Goal: Information Seeking & Learning: Learn about a topic

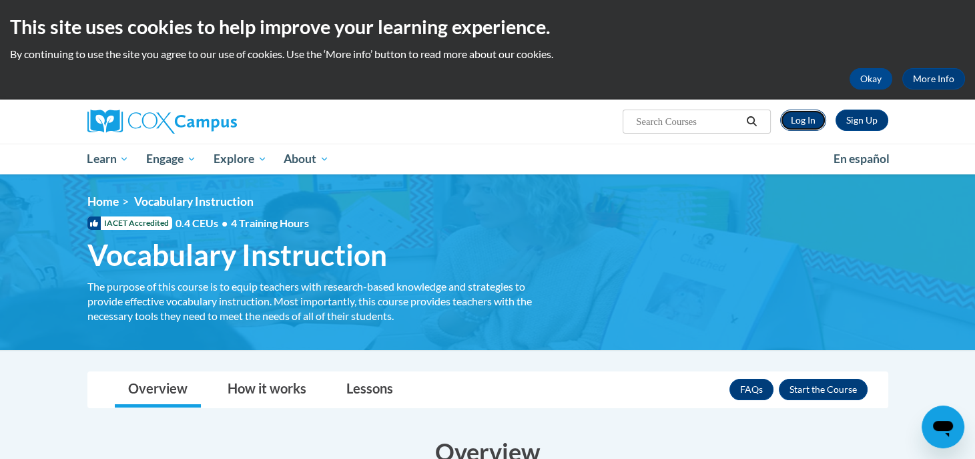
click at [800, 121] on link "Log In" at bounding box center [803, 119] width 46 height 21
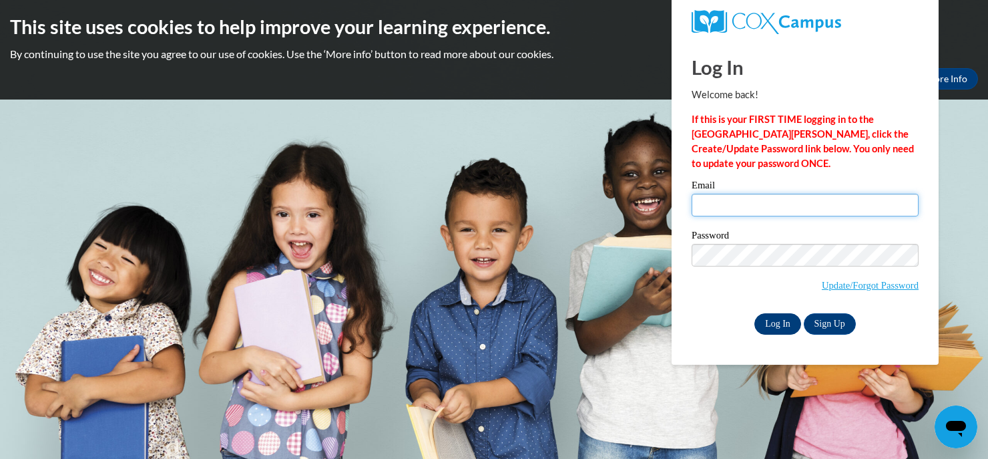
type input "chae.okeefe1@apsk12.org"
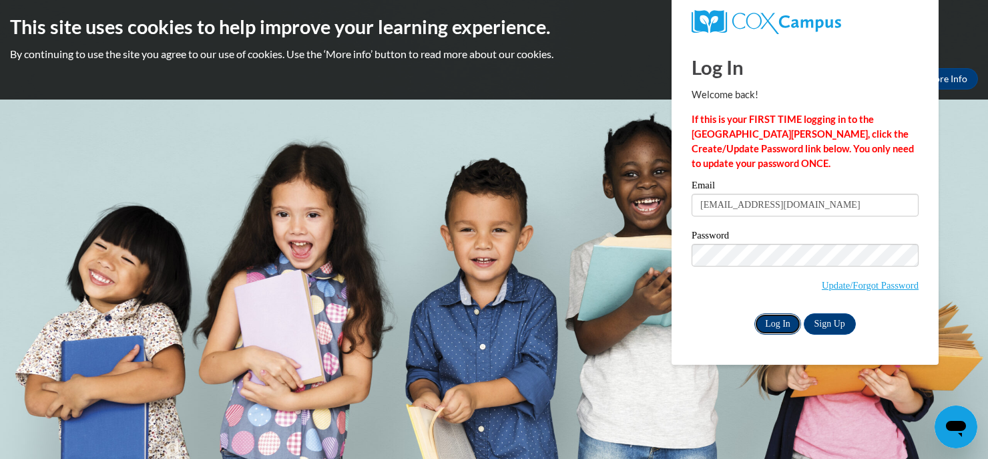
click at [770, 323] on input "Log In" at bounding box center [777, 323] width 47 height 21
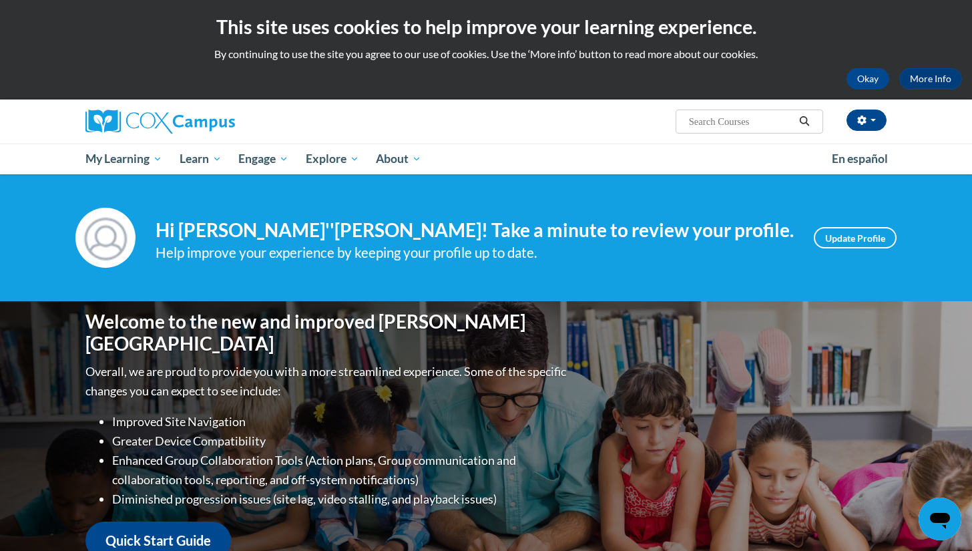
scroll to position [501, 0]
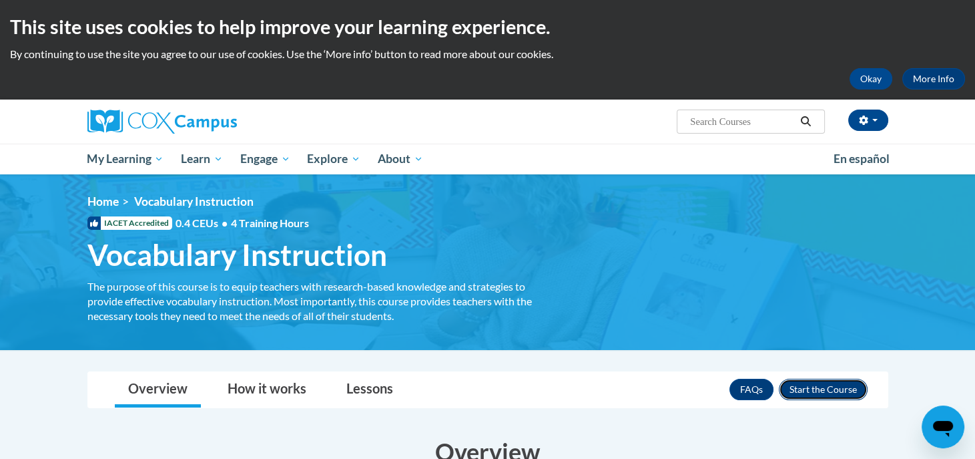
click at [815, 391] on button "Enroll" at bounding box center [823, 389] width 89 height 21
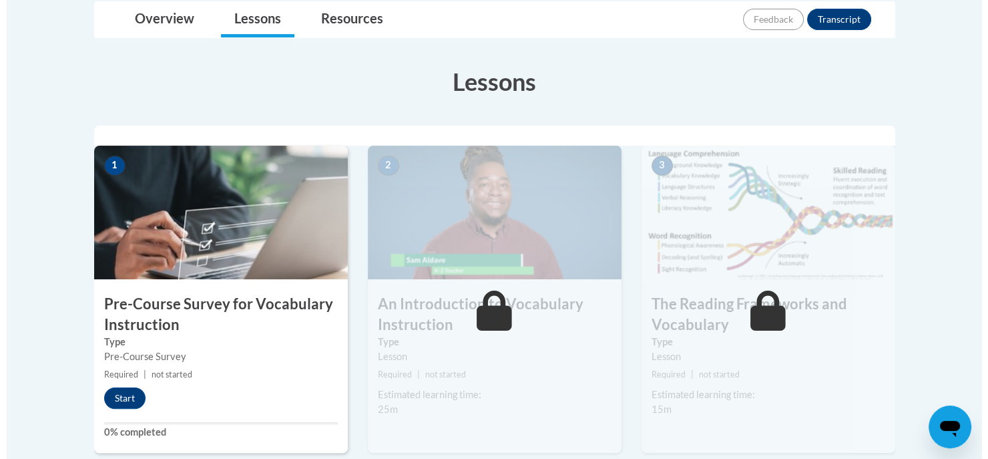
scroll to position [323, 0]
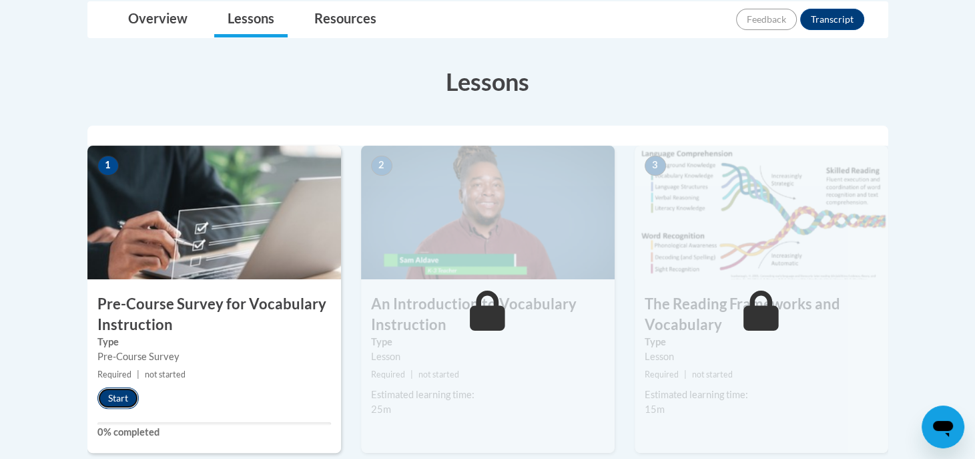
click at [111, 387] on button "Start" at bounding box center [117, 397] width 41 height 21
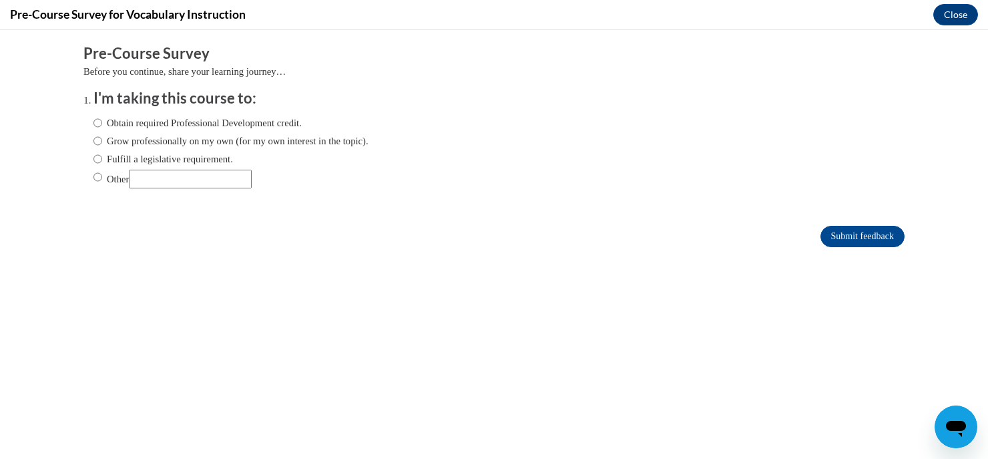
scroll to position [0, 0]
click at [218, 120] on label "Obtain required Professional Development credit." at bounding box center [197, 123] width 208 height 15
click at [102, 120] on input "Obtain required Professional Development credit." at bounding box center [97, 123] width 9 height 15
radio input "true"
click at [841, 237] on input "Submit feedback" at bounding box center [863, 236] width 84 height 21
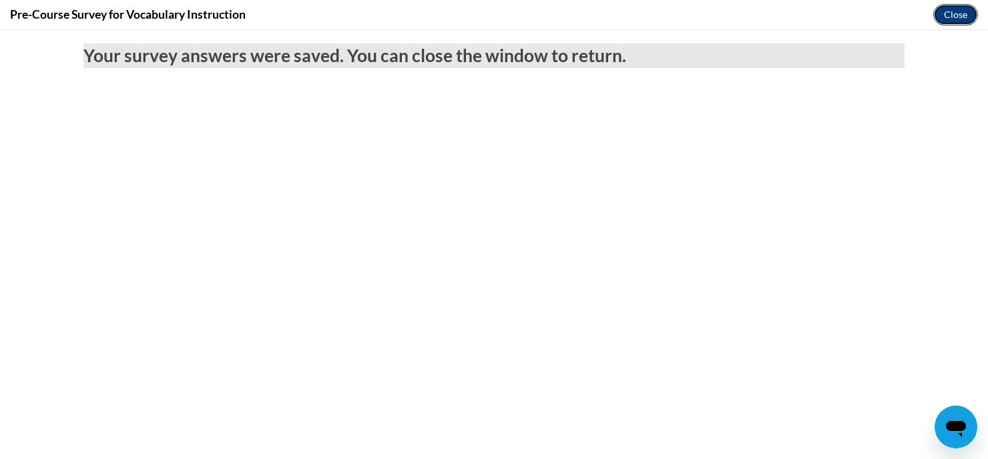
click at [953, 19] on button "Close" at bounding box center [955, 14] width 45 height 21
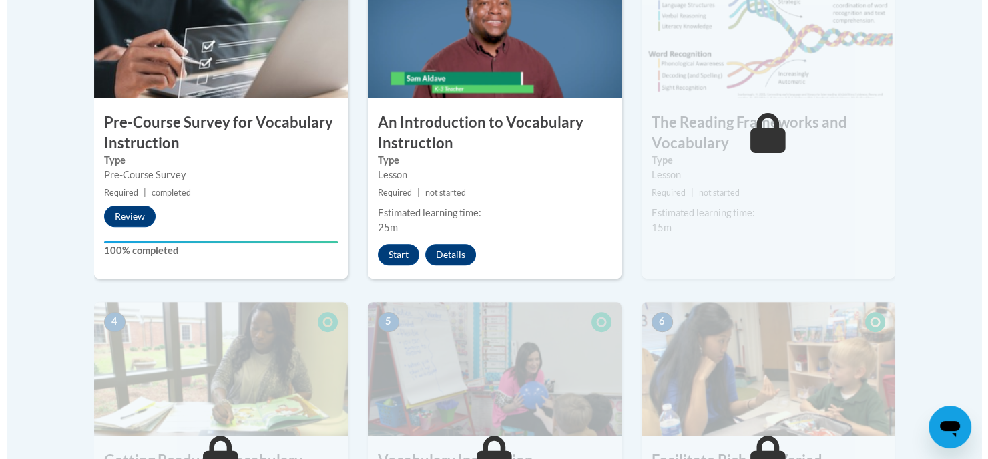
scroll to position [505, 0]
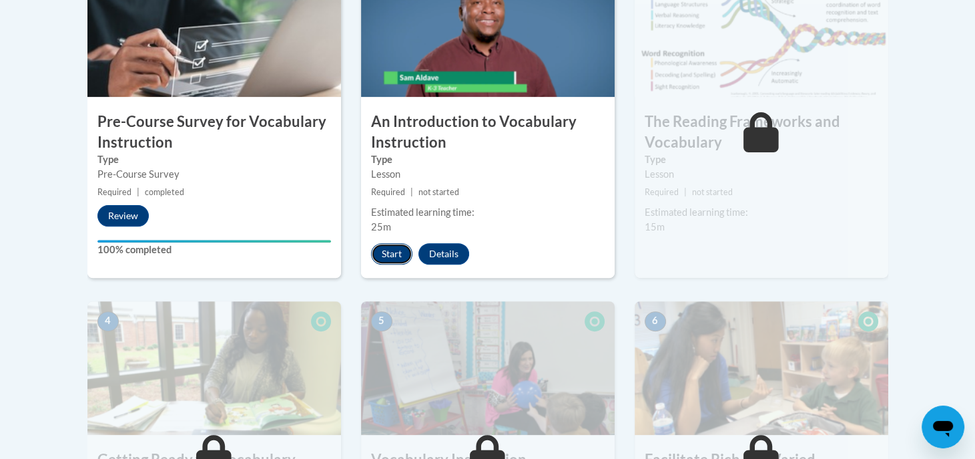
click at [388, 251] on button "Start" at bounding box center [391, 253] width 41 height 21
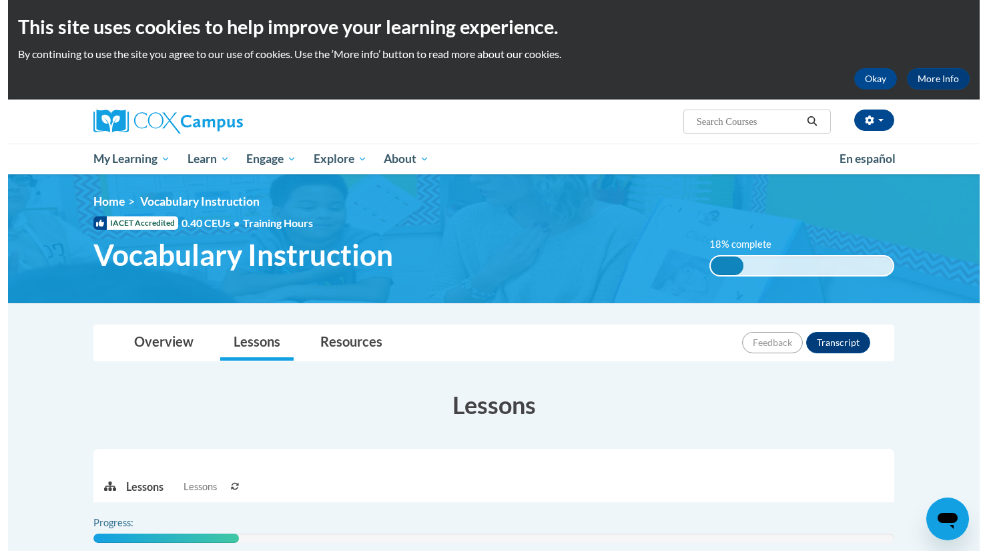
scroll to position [381, 0]
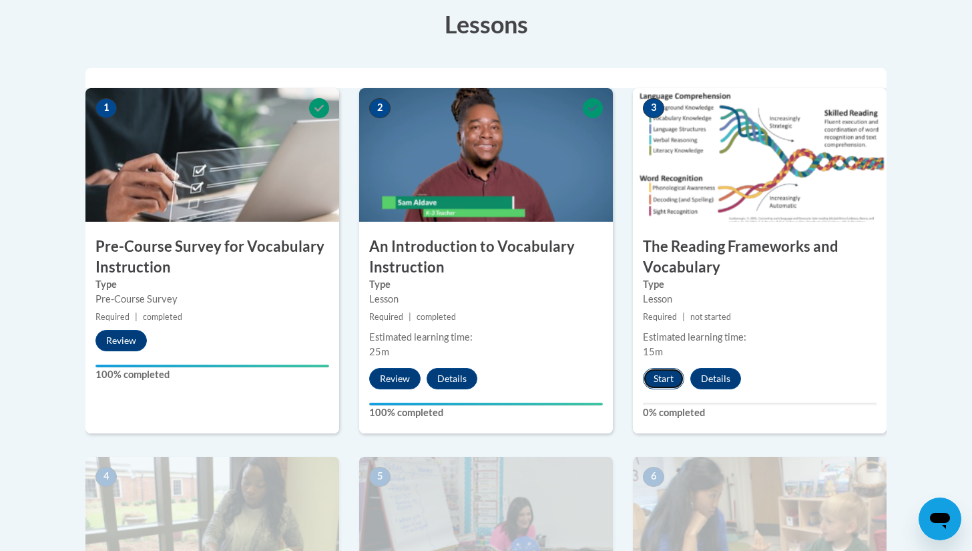
click at [663, 383] on button "Start" at bounding box center [663, 378] width 41 height 21
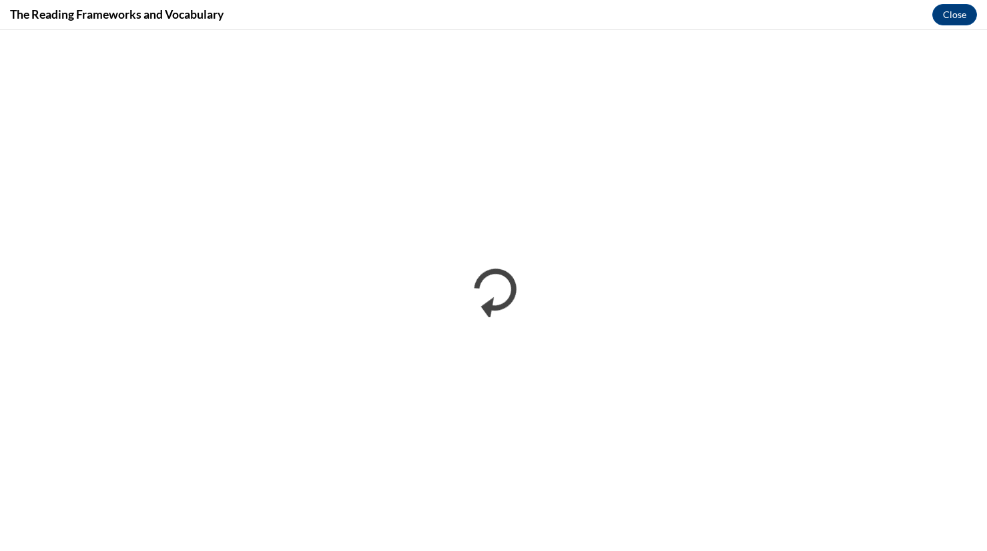
scroll to position [0, 0]
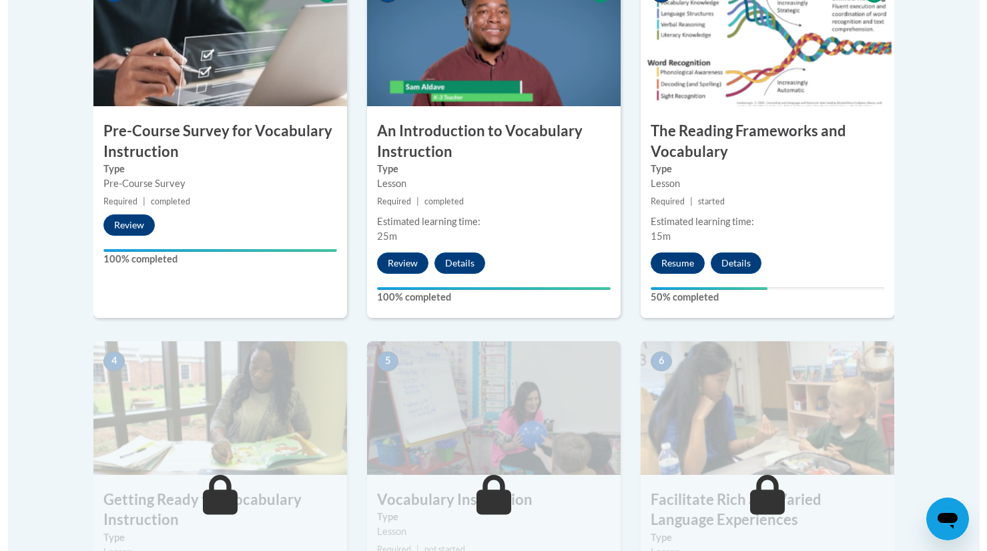
scroll to position [708, 0]
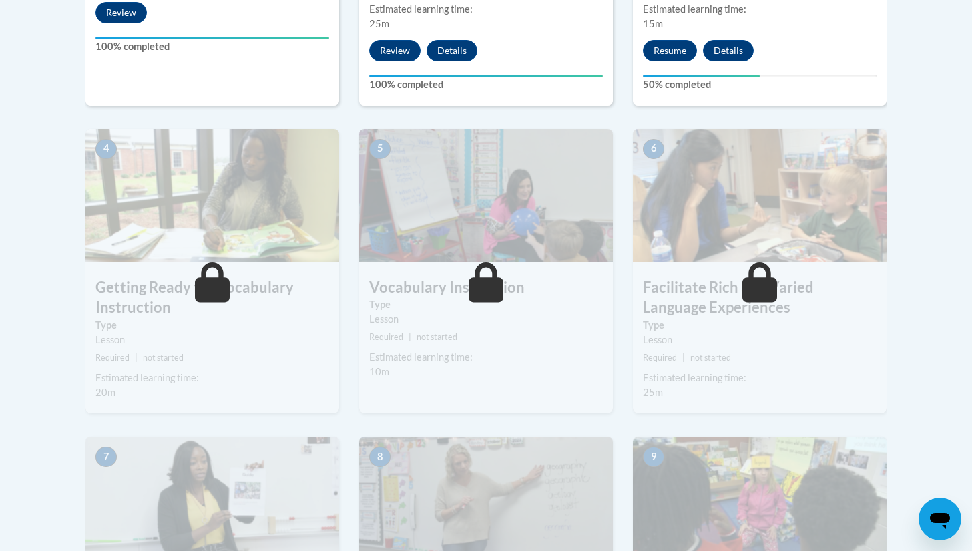
click at [146, 327] on label "Type" at bounding box center [212, 325] width 234 height 15
click at [676, 51] on button "Resume" at bounding box center [670, 50] width 54 height 21
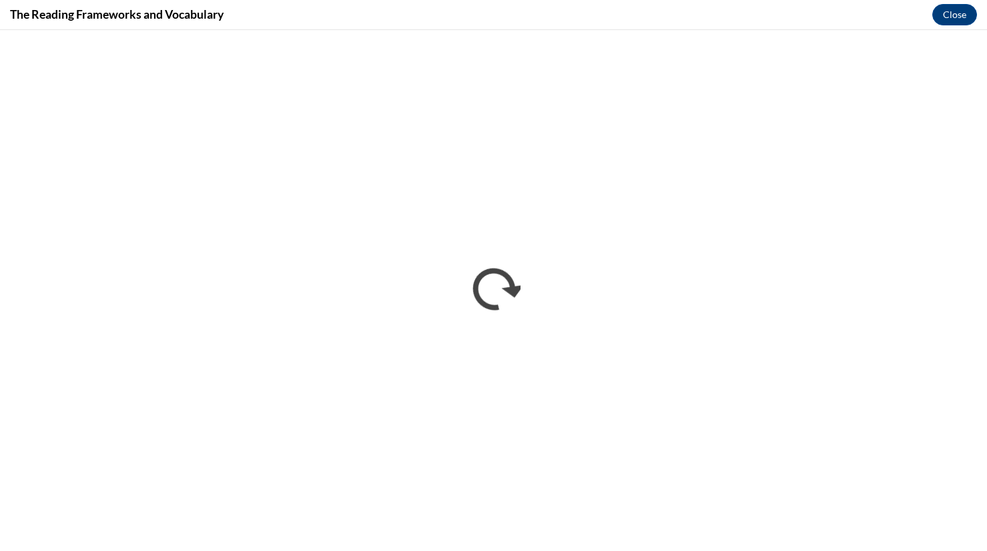
scroll to position [0, 0]
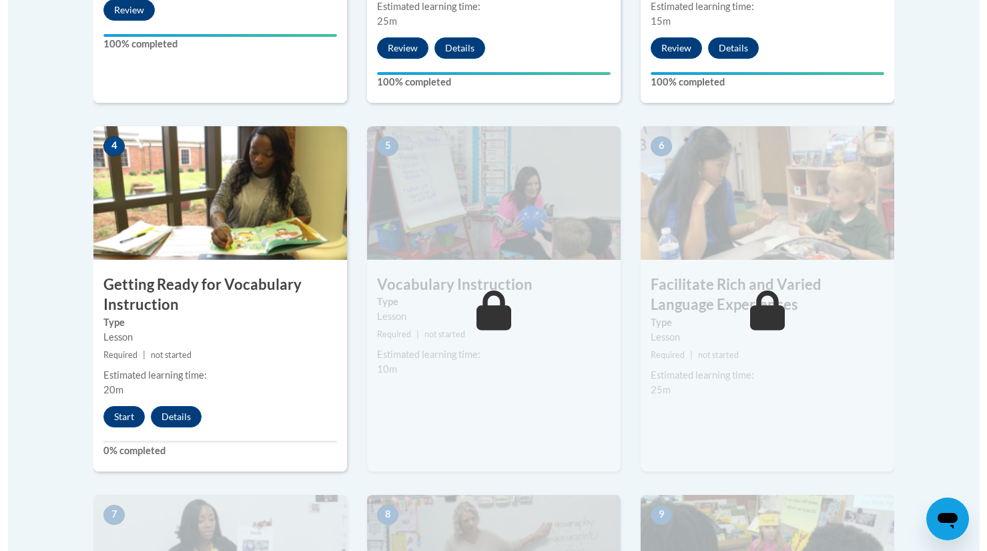
scroll to position [712, 0]
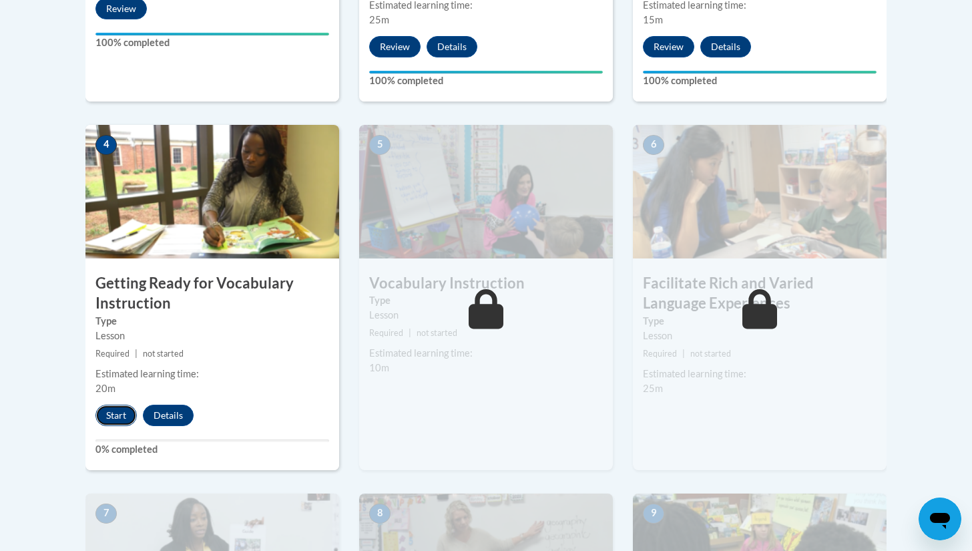
click at [106, 415] on button "Start" at bounding box center [115, 415] width 41 height 21
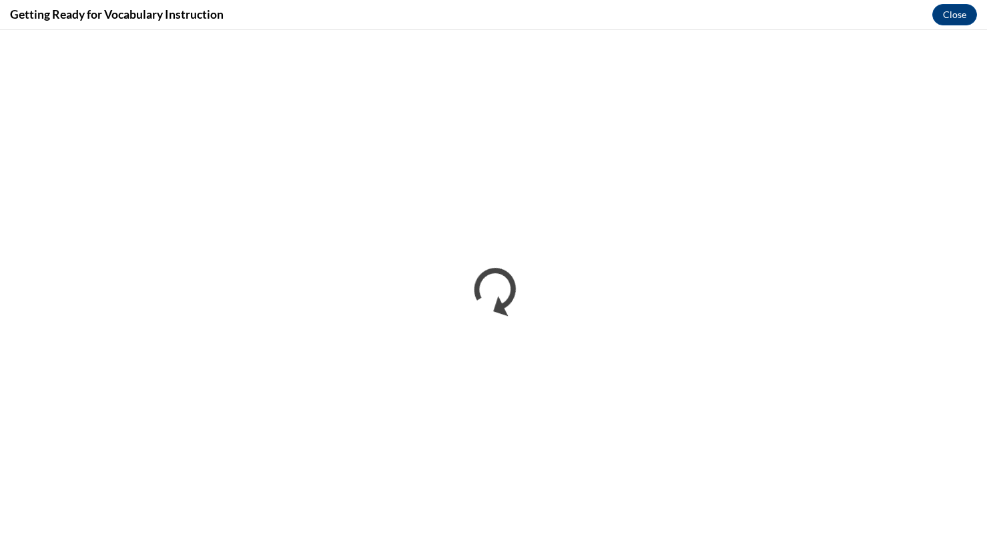
scroll to position [0, 0]
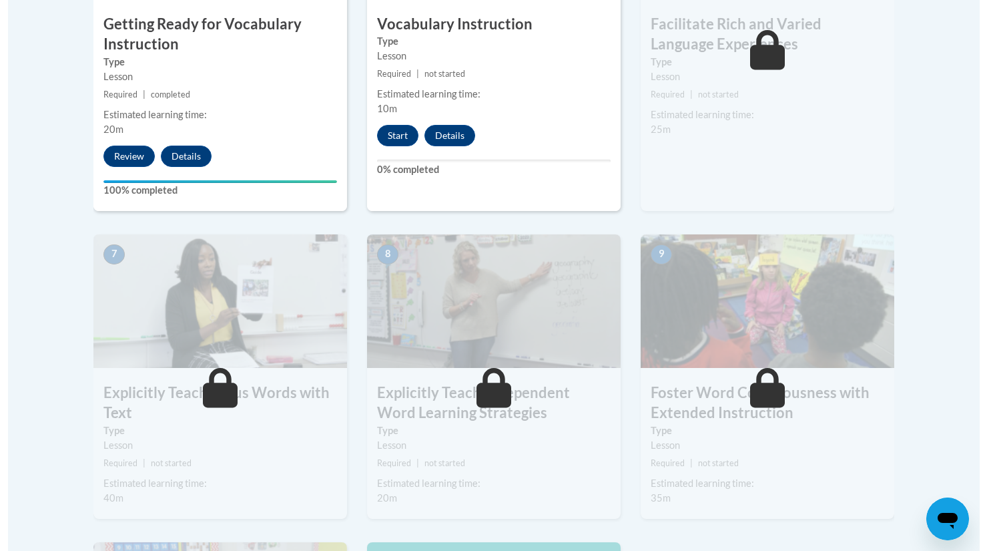
scroll to position [966, 0]
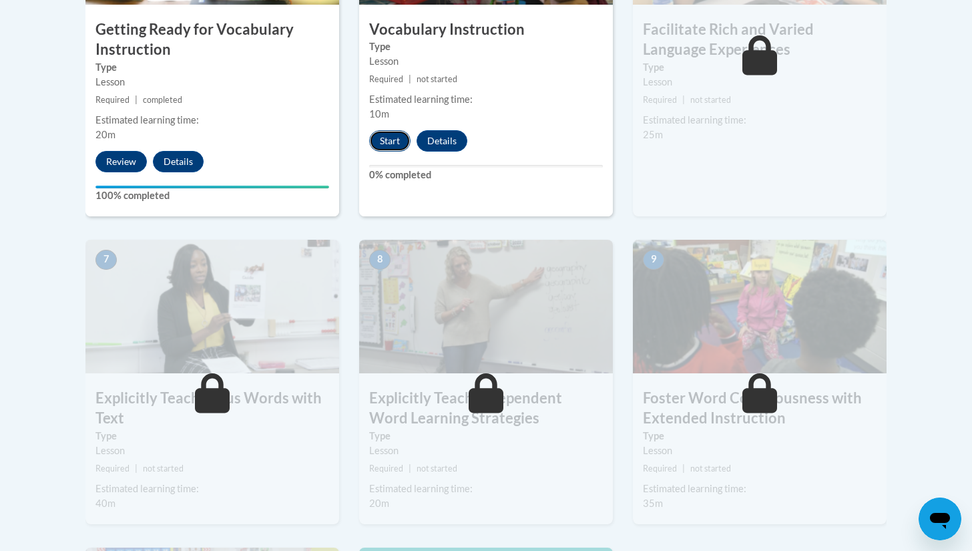
click at [401, 143] on button "Start" at bounding box center [389, 140] width 41 height 21
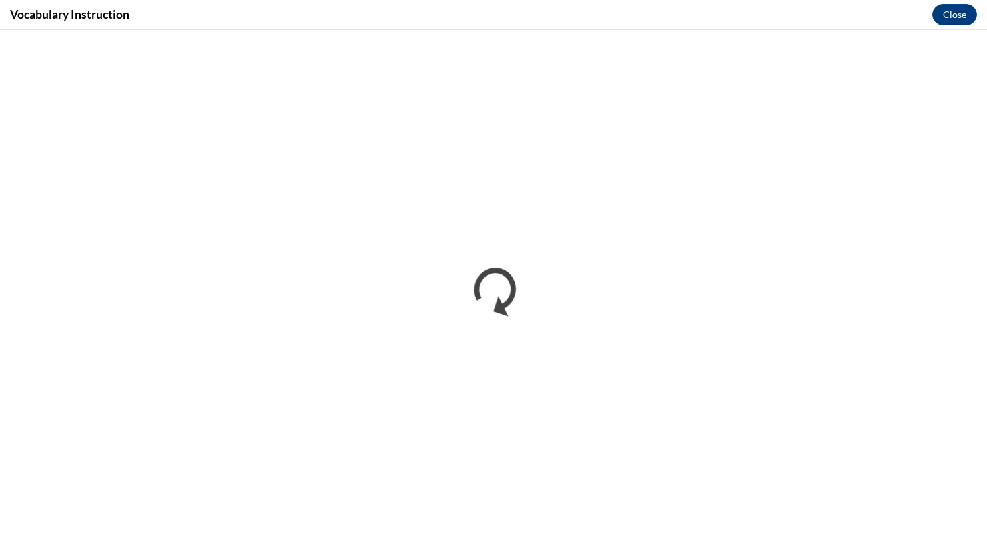
scroll to position [0, 0]
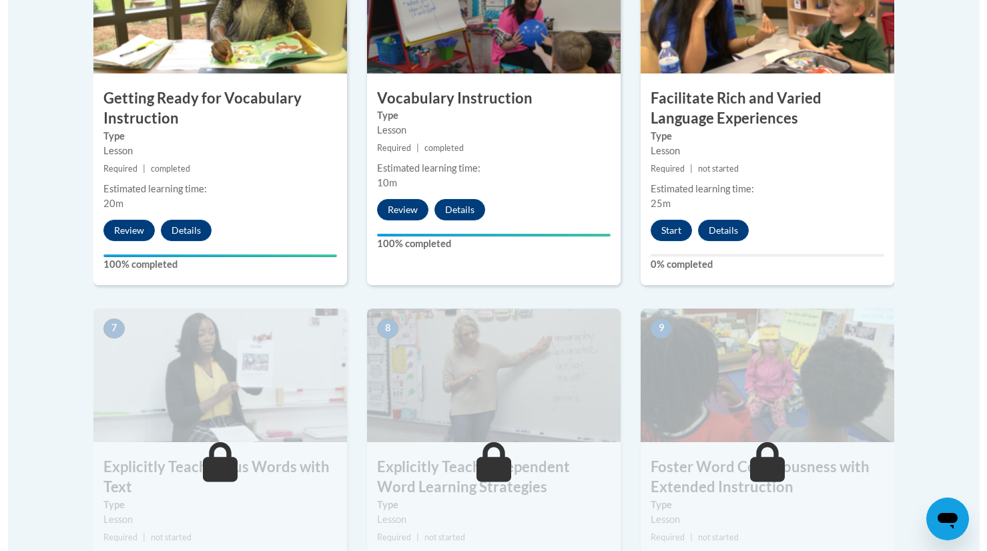
scroll to position [899, 0]
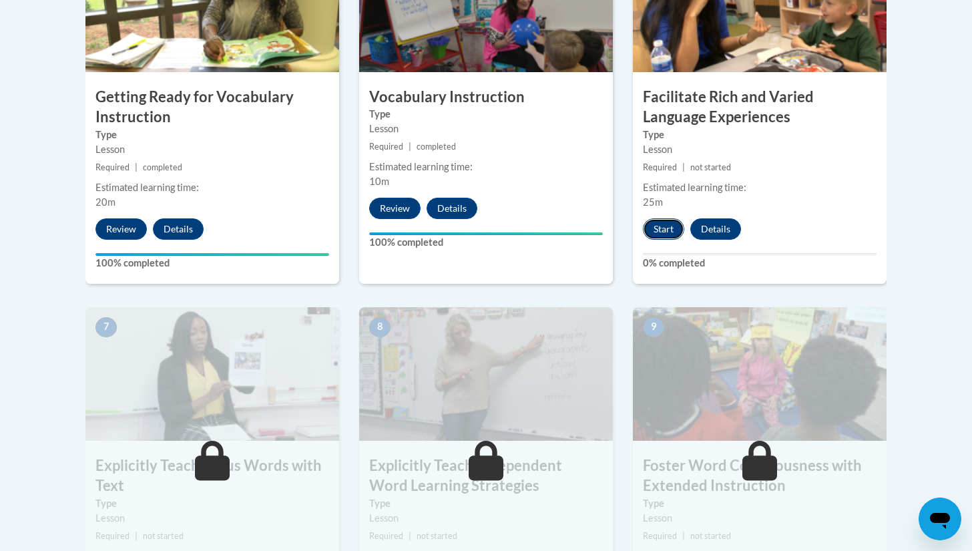
click at [664, 230] on button "Start" at bounding box center [663, 228] width 41 height 21
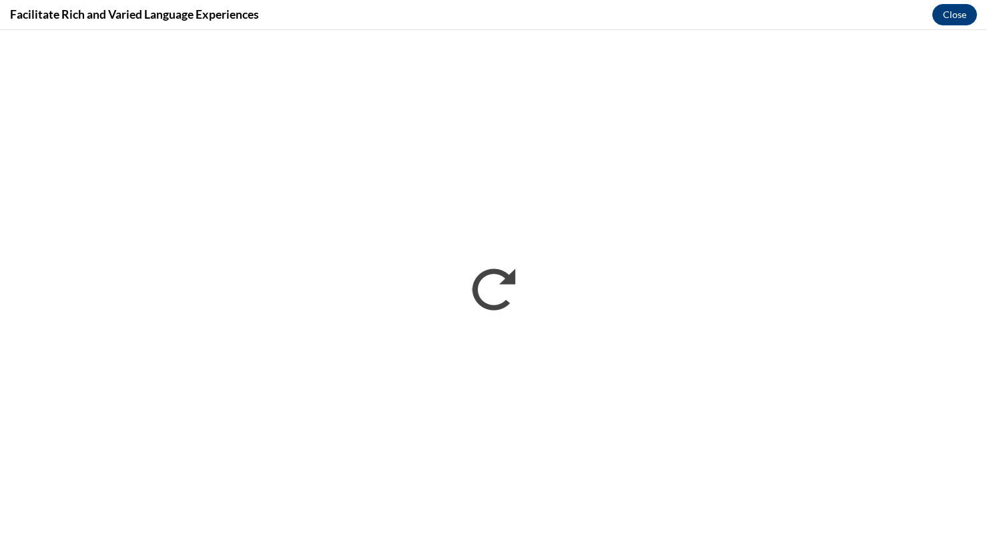
scroll to position [0, 0]
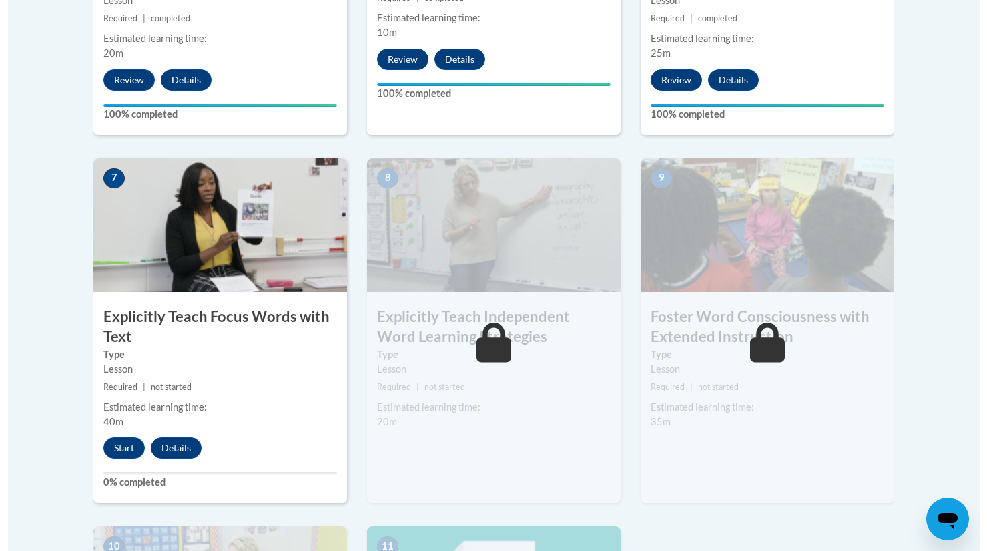
scroll to position [1262, 0]
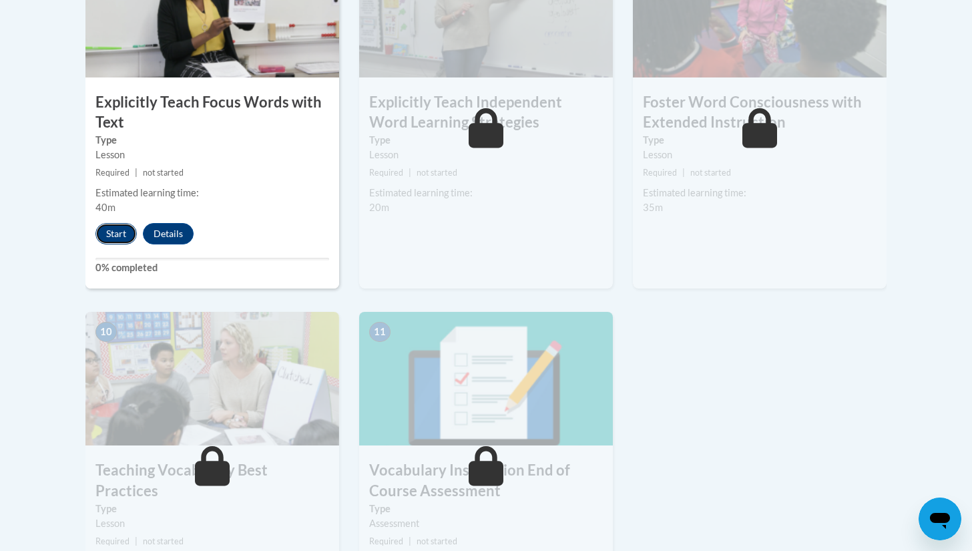
click at [120, 234] on button "Start" at bounding box center [115, 233] width 41 height 21
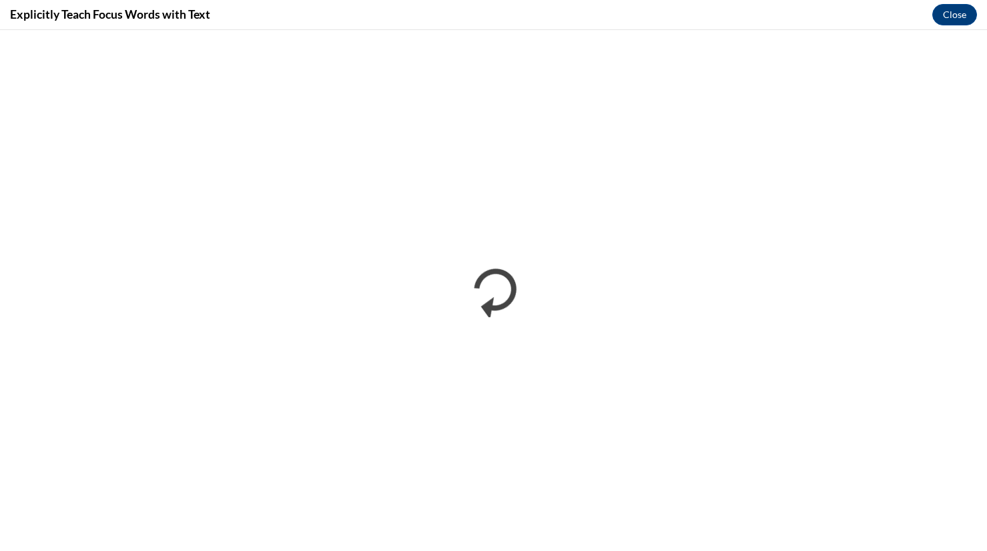
scroll to position [0, 0]
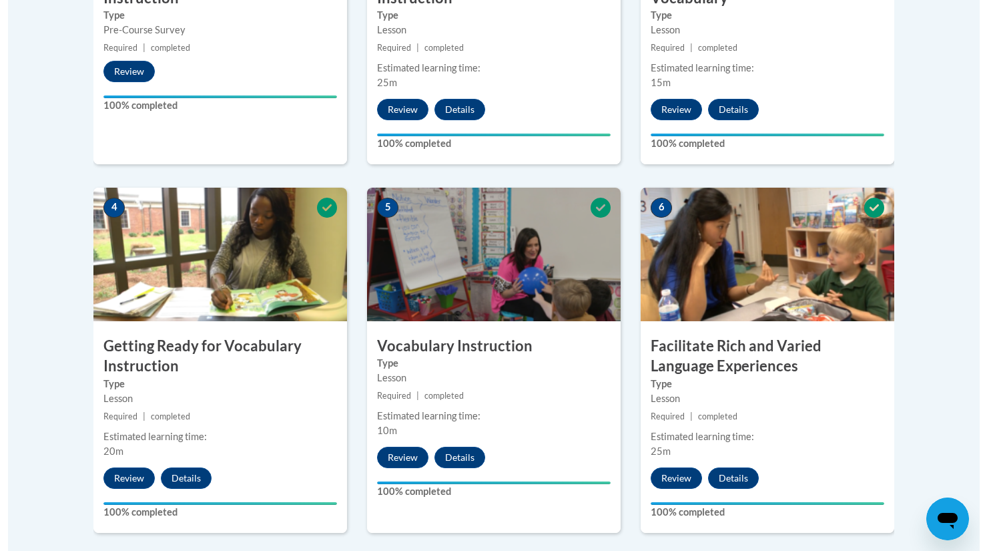
scroll to position [1114, 0]
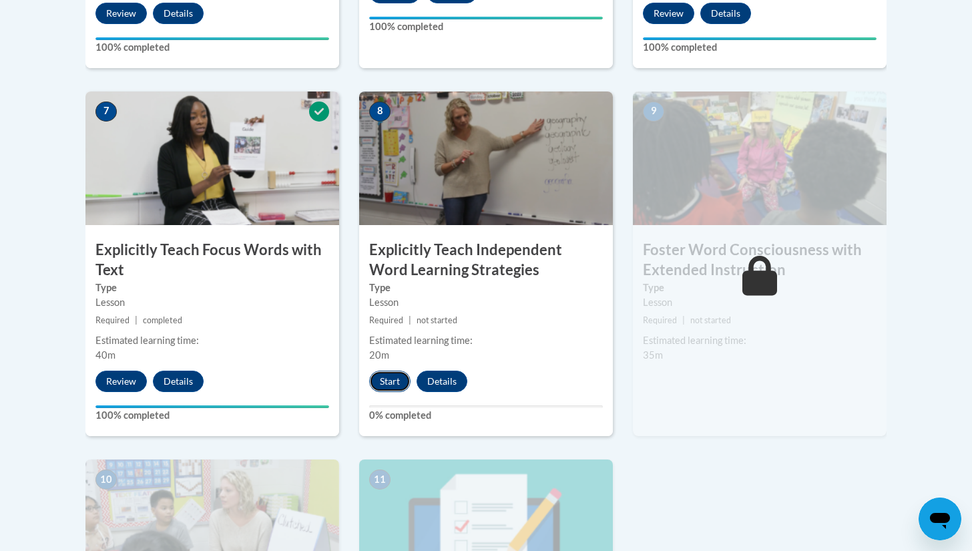
click at [392, 379] on button "Start" at bounding box center [389, 381] width 41 height 21
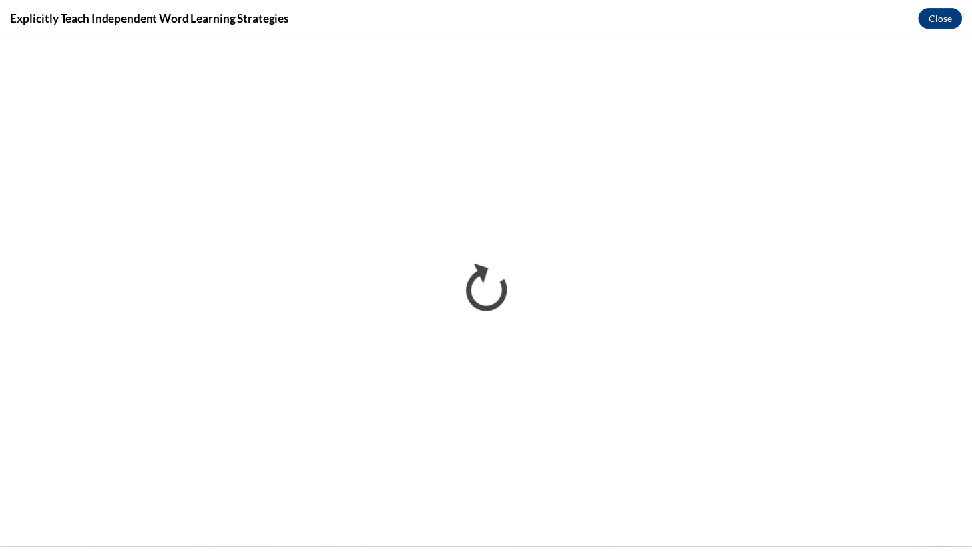
scroll to position [0, 0]
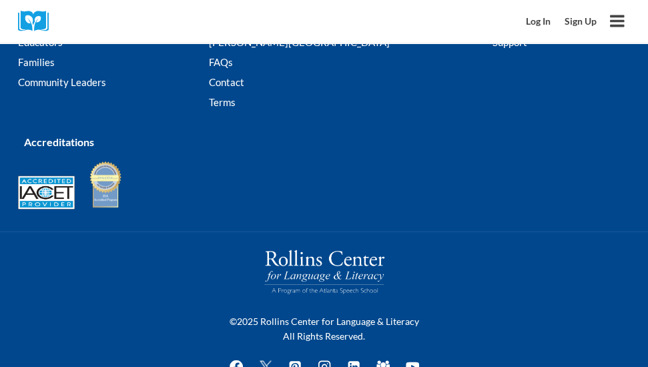
scroll to position [2976, 0]
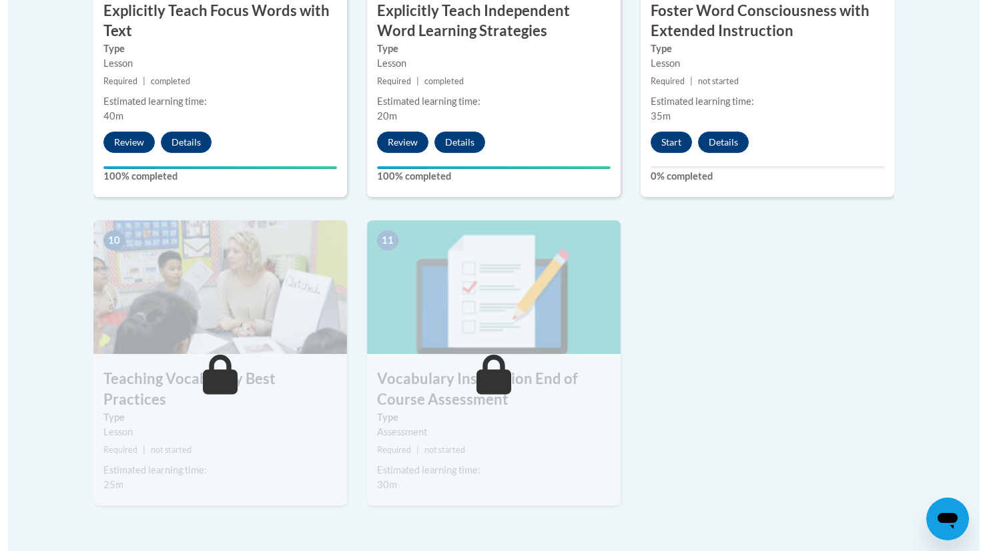
scroll to position [1343, 0]
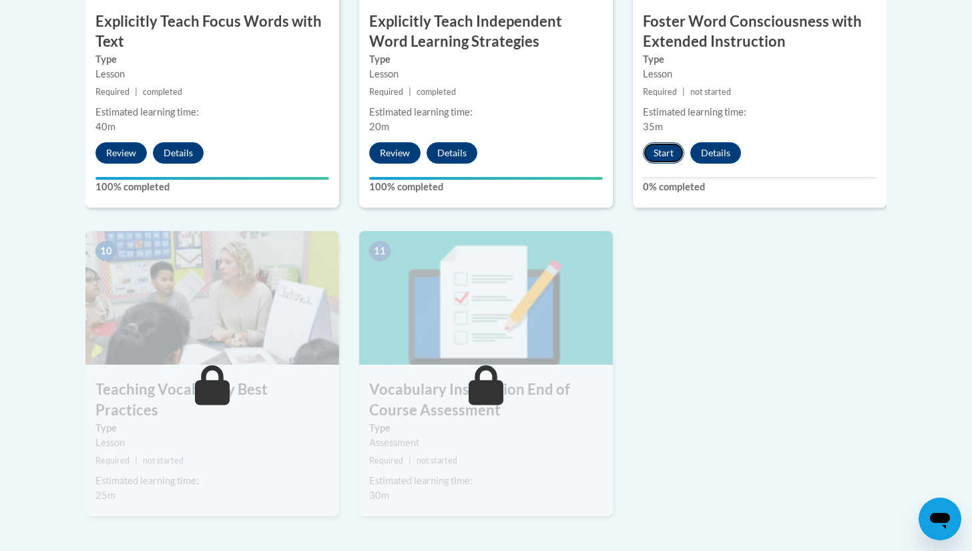
click at [654, 147] on button "Start" at bounding box center [663, 152] width 41 height 21
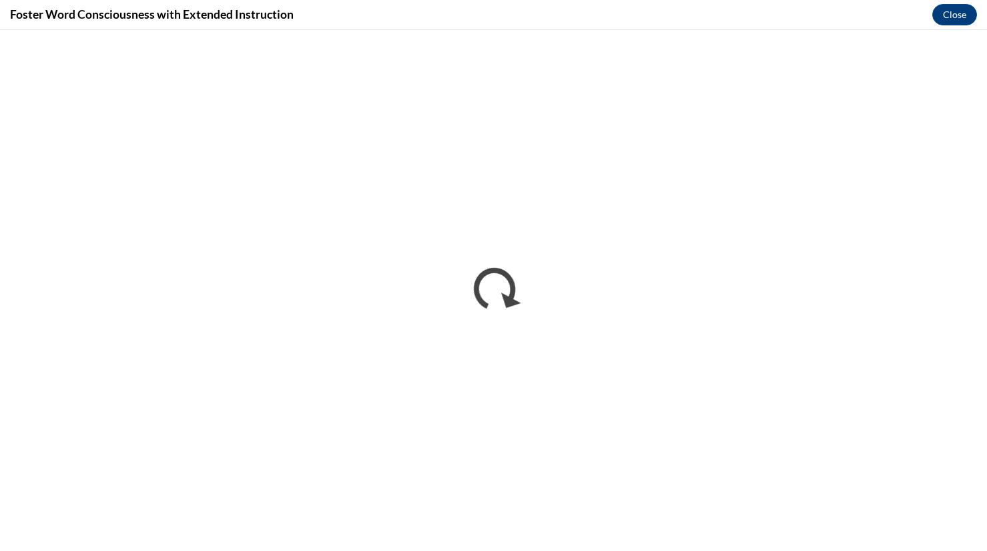
scroll to position [0, 0]
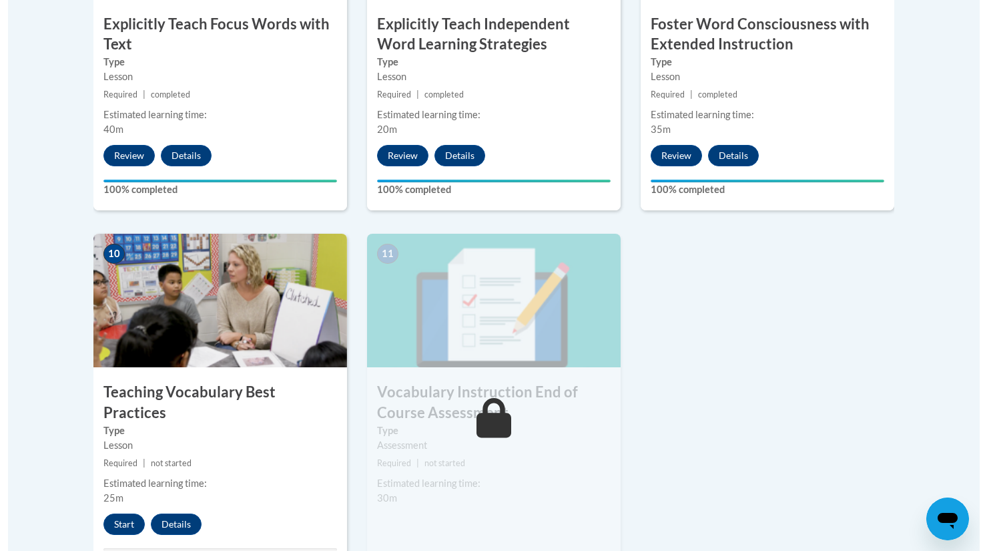
scroll to position [1344, 0]
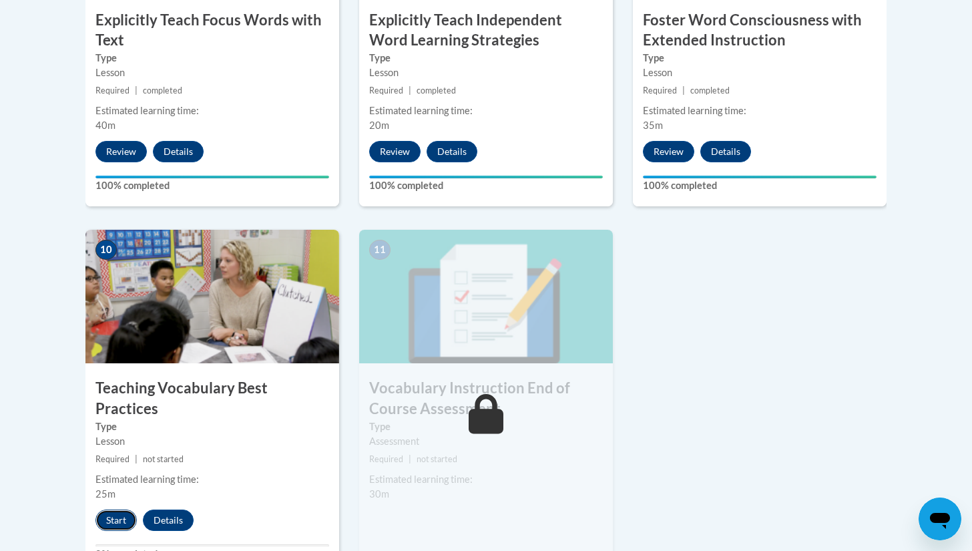
click at [116, 509] on button "Start" at bounding box center [115, 519] width 41 height 21
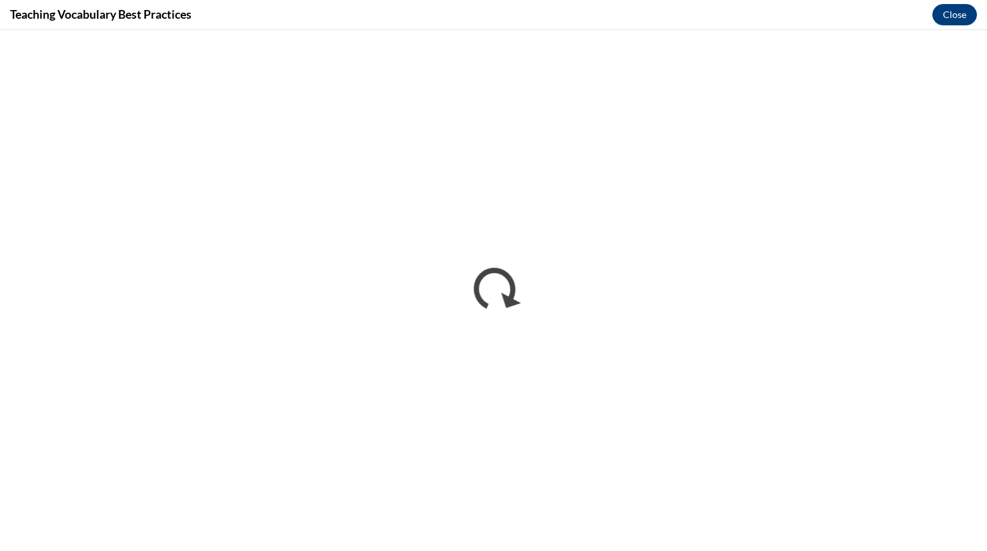
scroll to position [0, 0]
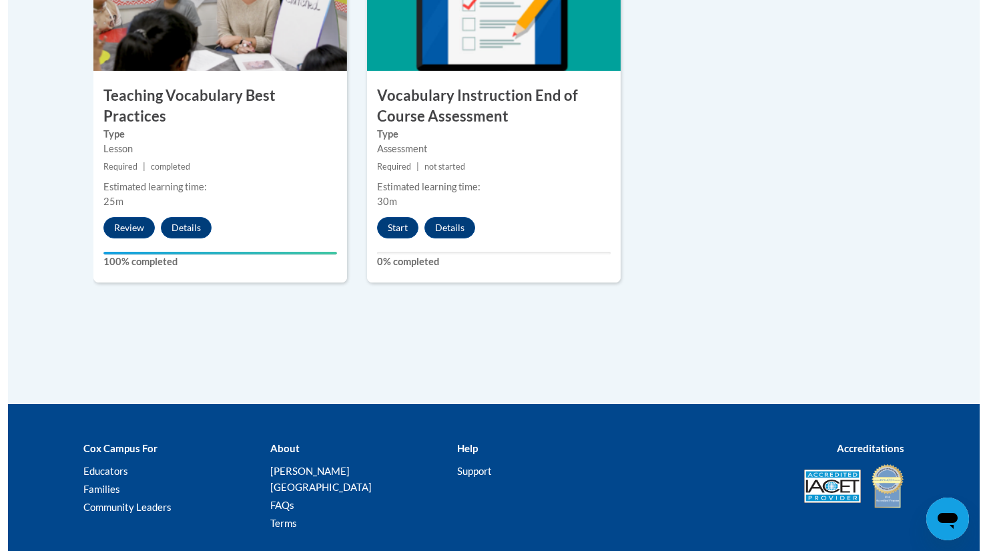
scroll to position [1638, 0]
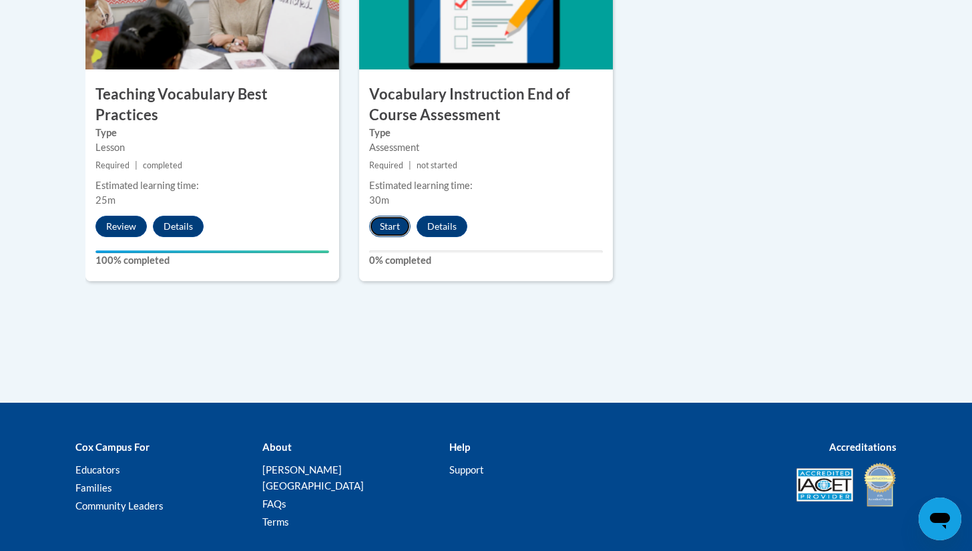
click at [389, 224] on button "Start" at bounding box center [389, 226] width 41 height 21
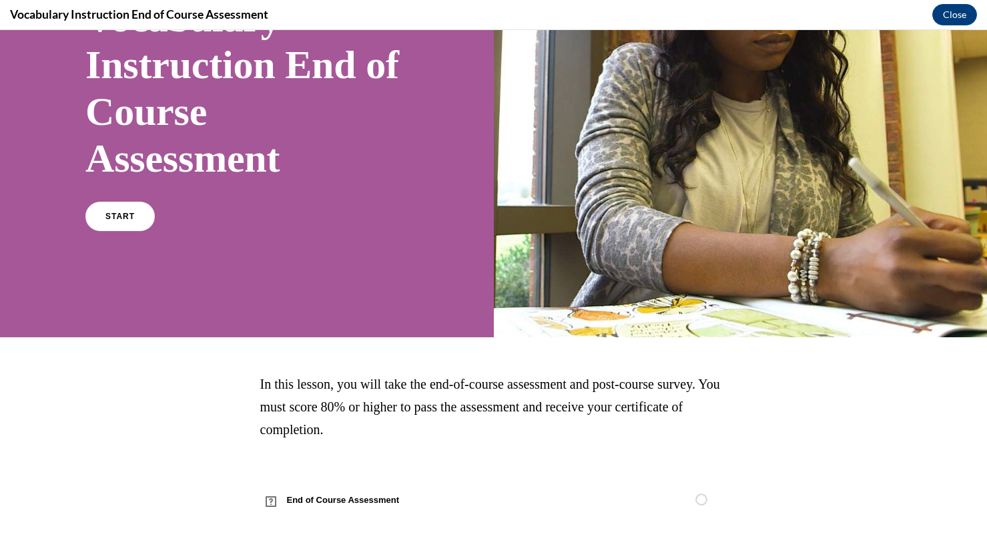
scroll to position [144, 0]
click at [142, 226] on link "START" at bounding box center [119, 215] width 73 height 31
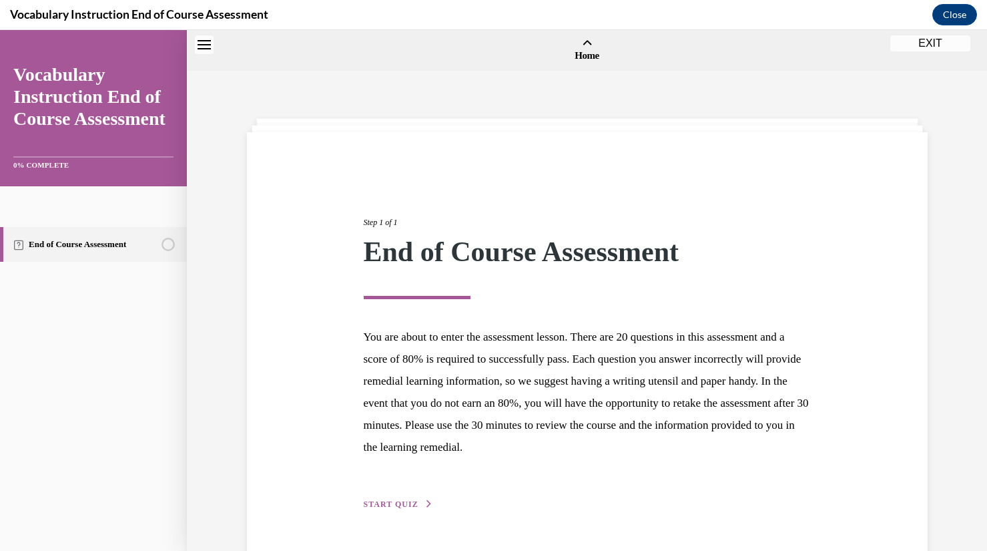
scroll to position [41, 0]
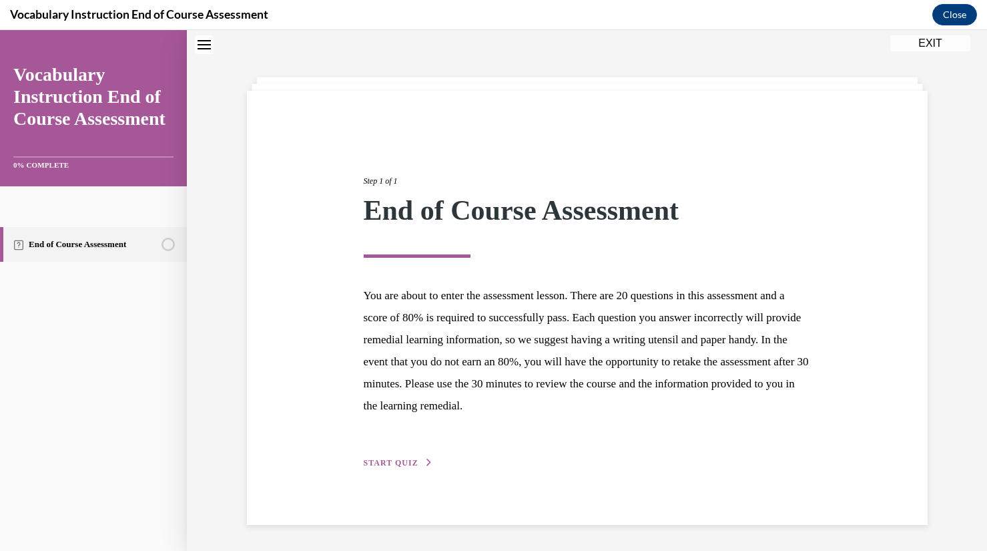
click at [375, 463] on span "START QUIZ" at bounding box center [391, 462] width 55 height 9
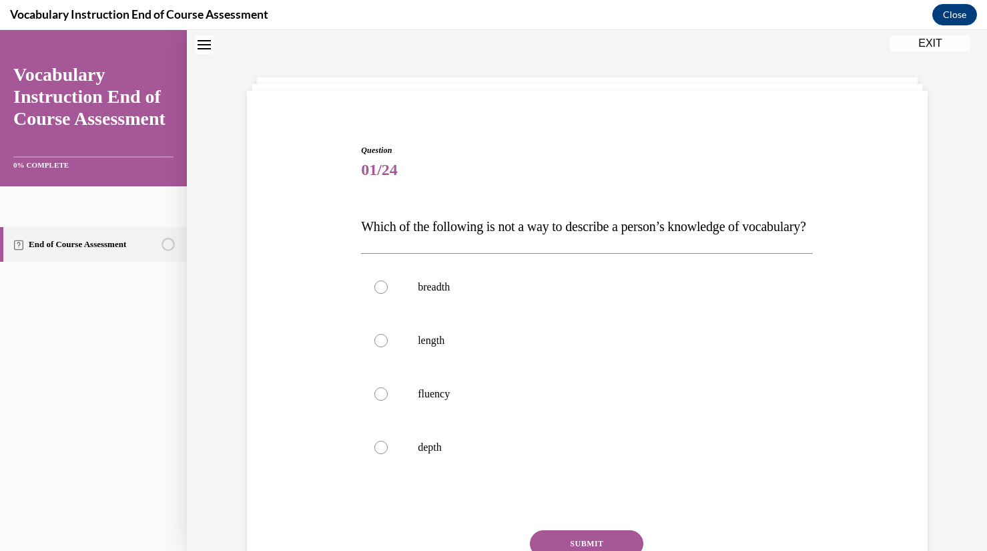
scroll to position [41, 0]
click at [419, 348] on p "length" at bounding box center [599, 340] width 362 height 13
click at [388, 348] on input "length" at bounding box center [381, 340] width 13 height 13
radio input "true"
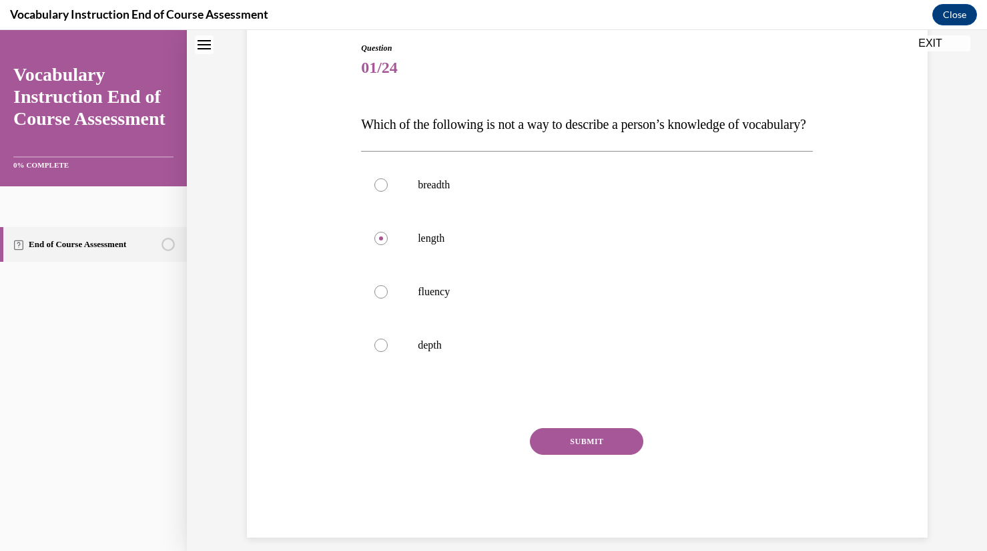
click at [597, 455] on button "SUBMIT" at bounding box center [586, 441] width 113 height 27
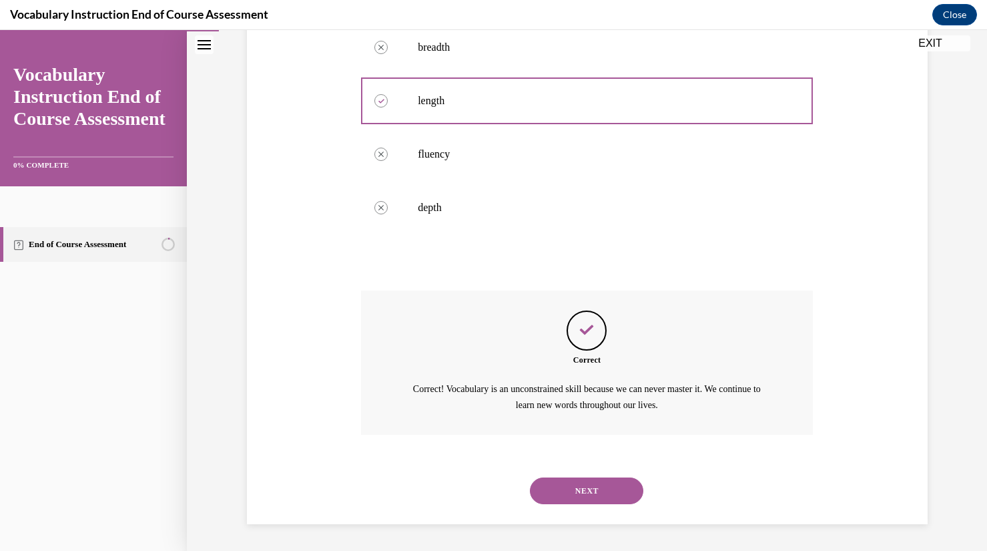
click at [582, 499] on button "NEXT" at bounding box center [586, 490] width 113 height 27
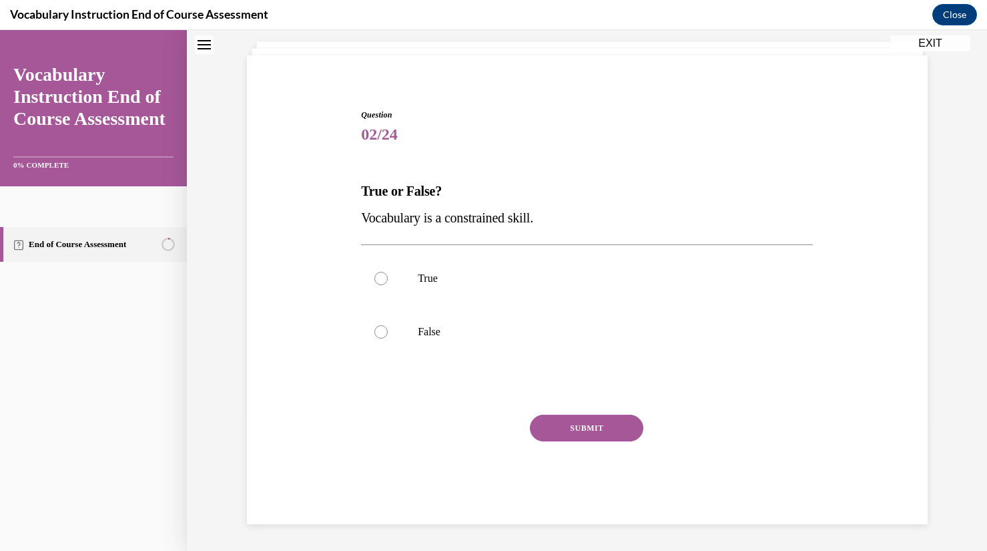
scroll to position [41, 0]
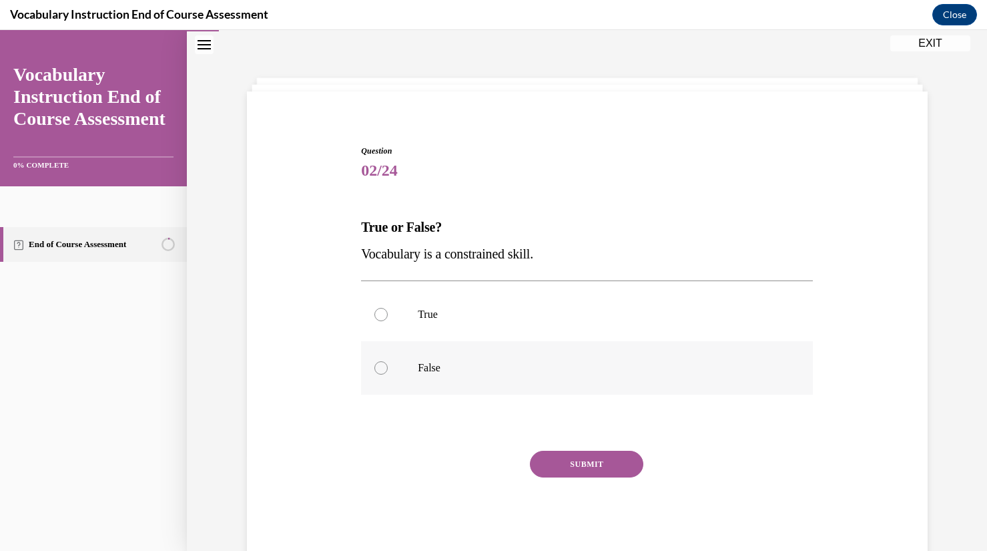
click at [433, 367] on p "False" at bounding box center [599, 367] width 362 height 13
click at [388, 367] on input "False" at bounding box center [381, 367] width 13 height 13
radio input "true"
click at [593, 453] on button "SUBMIT" at bounding box center [586, 464] width 113 height 27
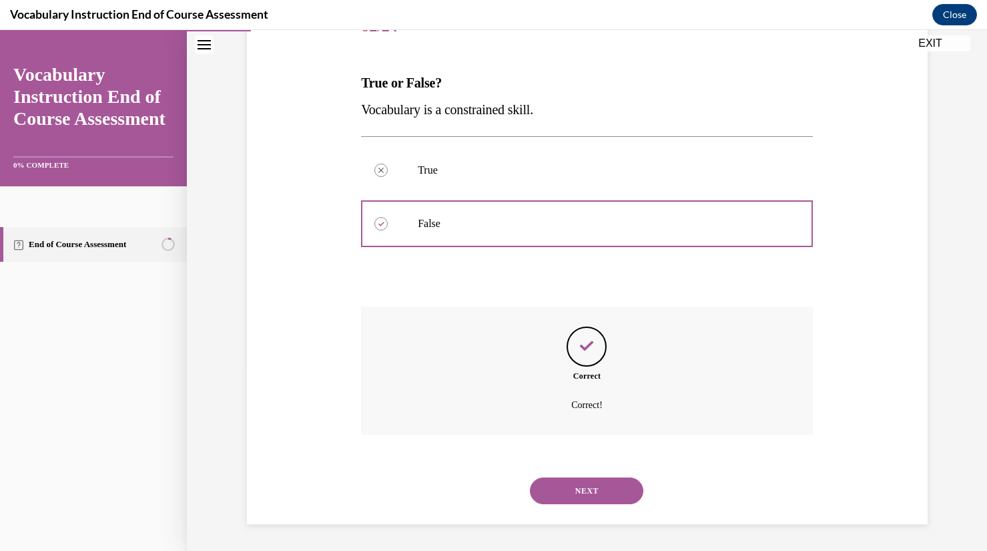
click at [584, 483] on button "NEXT" at bounding box center [586, 490] width 113 height 27
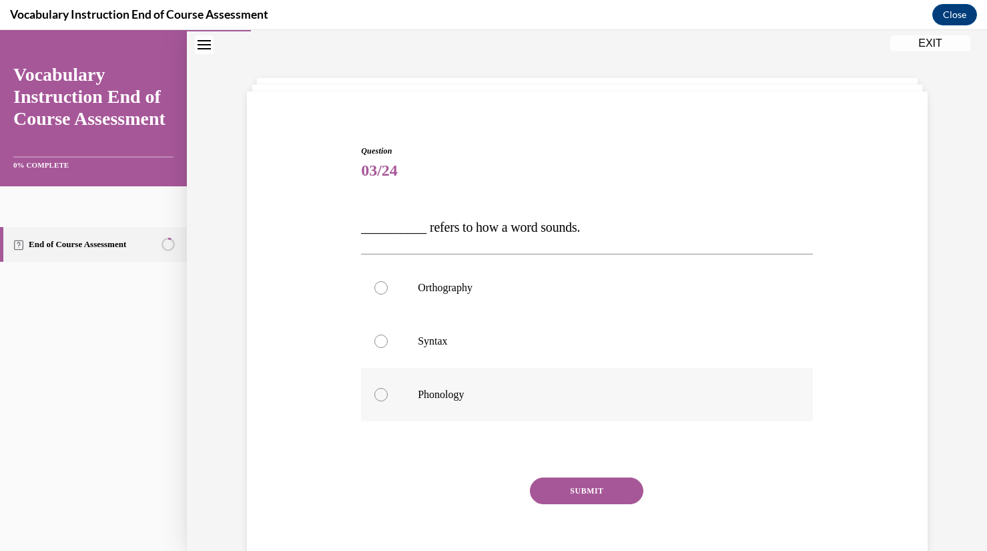
click at [653, 385] on label "Phonology" at bounding box center [587, 394] width 452 height 53
click at [388, 388] on input "Phonology" at bounding box center [381, 394] width 13 height 13
radio input "true"
drag, startPoint x: 653, startPoint y: 385, endPoint x: 562, endPoint y: 488, distance: 137.7
click at [562, 488] on div "Question 03/24 __________ refers to how a word sounds. Orthography Syntax Phono…" at bounding box center [587, 366] width 452 height 442
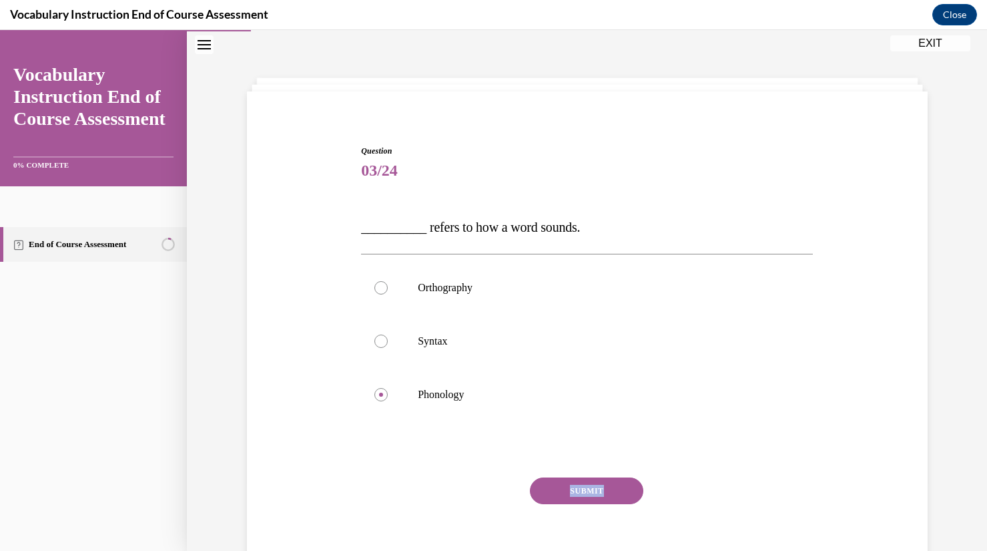
click at [592, 483] on button "SUBMIT" at bounding box center [586, 490] width 113 height 27
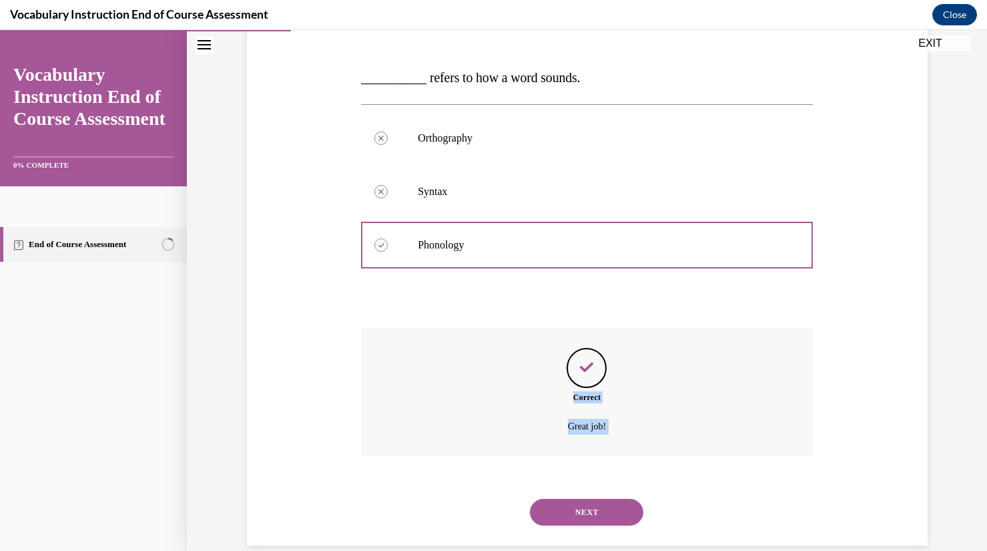
scroll to position [191, 0]
click at [583, 507] on button "NEXT" at bounding box center [586, 511] width 113 height 27
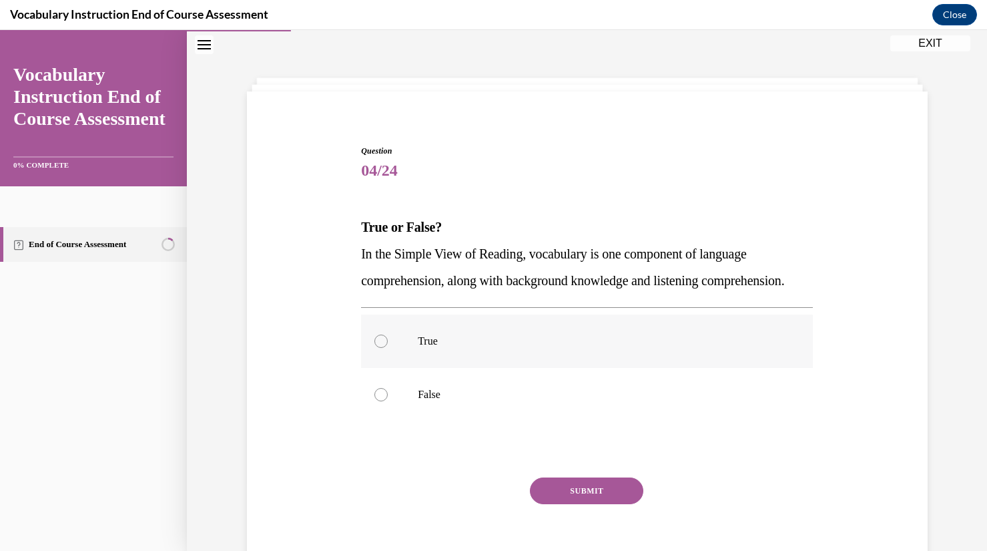
click at [658, 360] on label "True" at bounding box center [587, 340] width 452 height 53
click at [388, 348] on input "True" at bounding box center [381, 340] width 13 height 13
radio input "true"
click at [600, 504] on button "SUBMIT" at bounding box center [586, 490] width 113 height 27
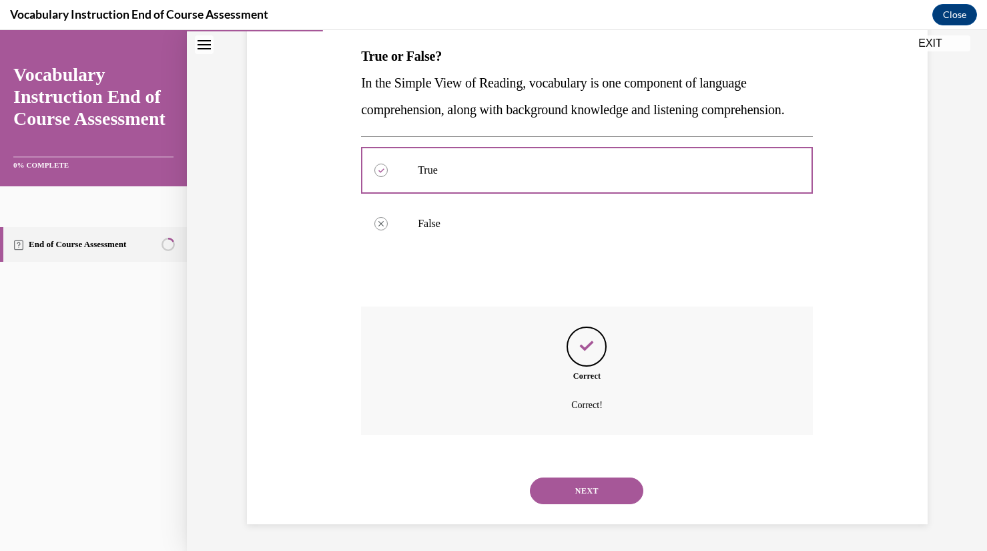
click at [578, 498] on button "NEXT" at bounding box center [586, 490] width 113 height 27
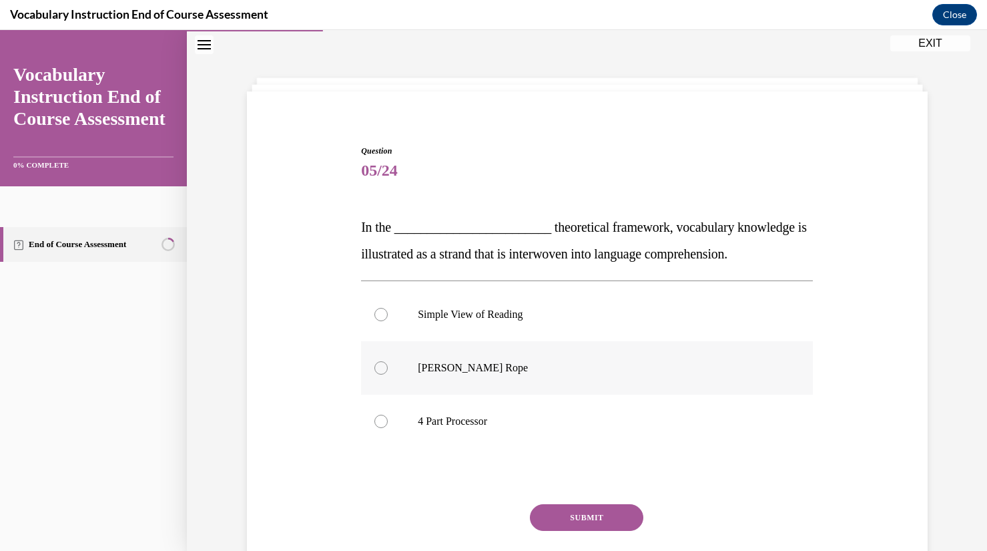
click at [638, 379] on label "Scarborough's Rope" at bounding box center [587, 367] width 452 height 53
click at [388, 375] on input "Scarborough's Rope" at bounding box center [381, 367] width 13 height 13
radio input "true"
click at [580, 519] on button "SUBMIT" at bounding box center [586, 517] width 113 height 27
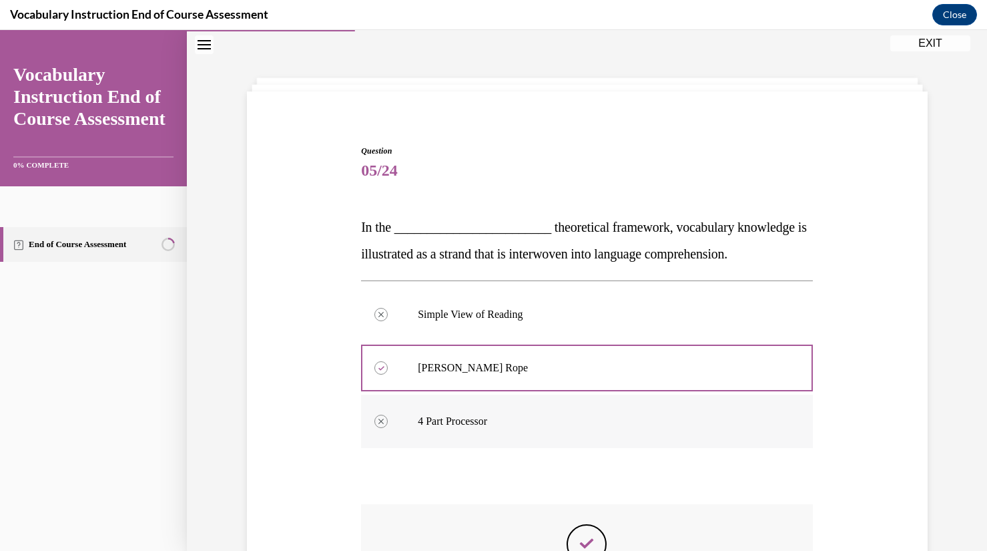
scroll to position [238, 0]
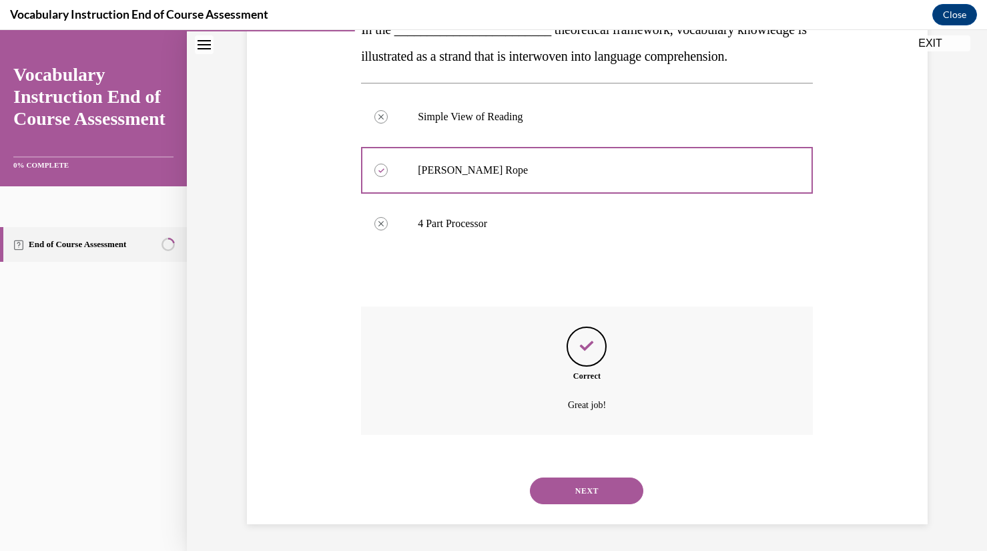
click at [556, 485] on button "NEXT" at bounding box center [586, 490] width 113 height 27
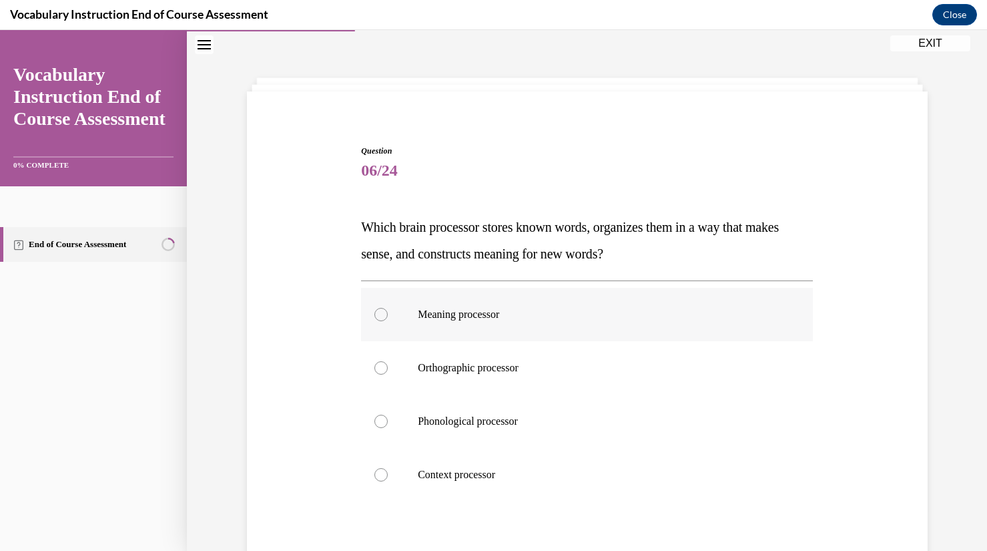
click at [557, 319] on p "Meaning processor" at bounding box center [599, 314] width 362 height 13
click at [388, 319] on input "Meaning processor" at bounding box center [381, 314] width 13 height 13
radio input "true"
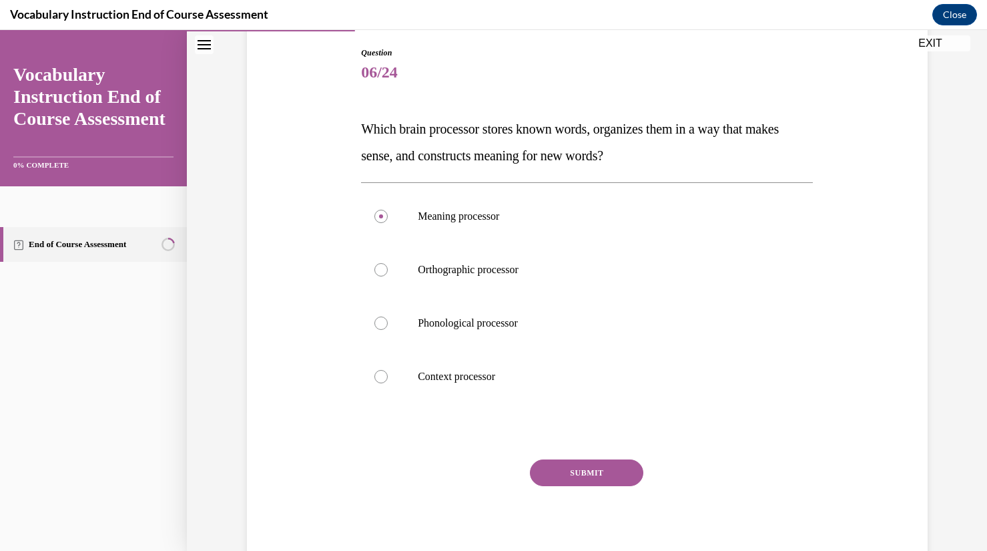
click at [595, 444] on div "Question 06/24 Which brain processor stores known words, organizes them in a wa…" at bounding box center [587, 308] width 452 height 522
click at [589, 460] on button "SUBMIT" at bounding box center [586, 472] width 113 height 27
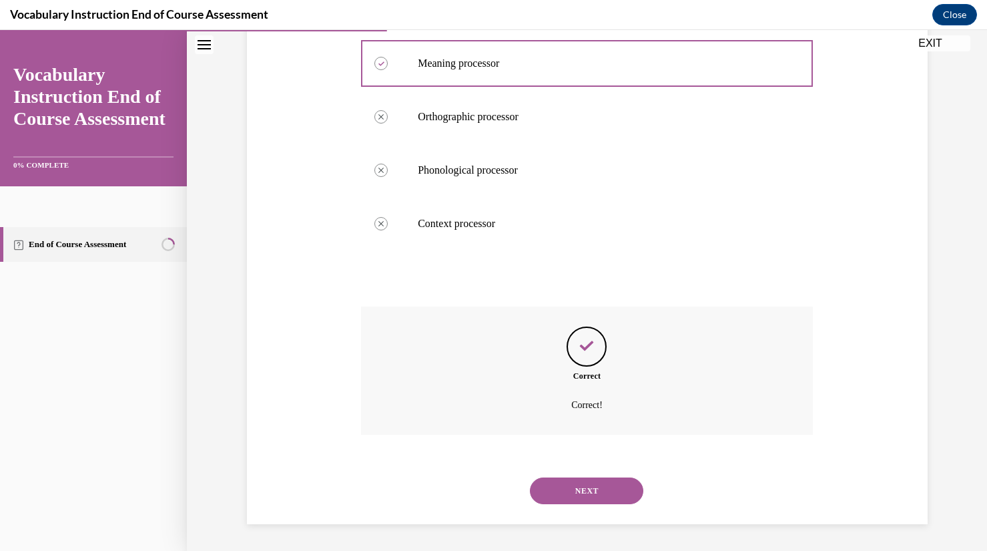
click at [623, 495] on button "NEXT" at bounding box center [586, 490] width 113 height 27
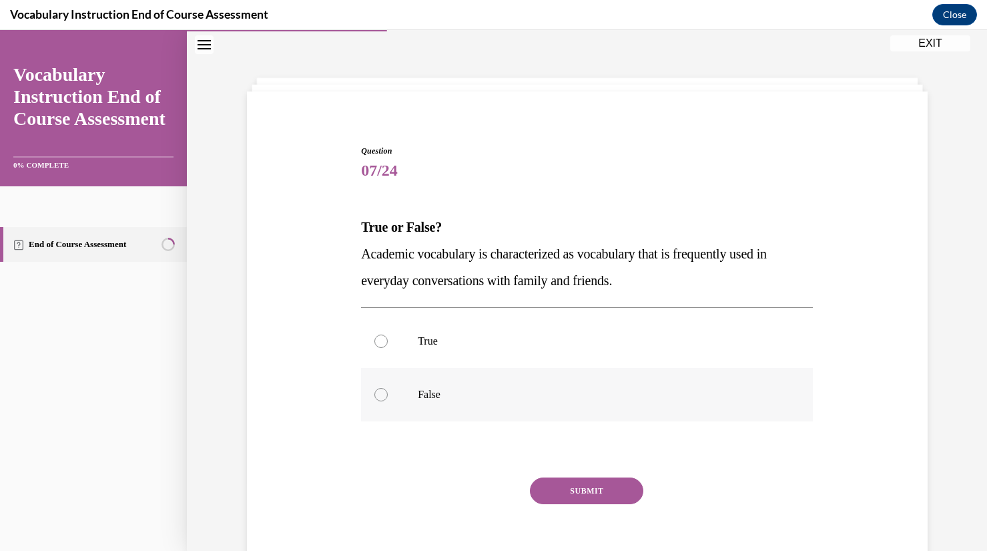
click at [645, 385] on label "False" at bounding box center [587, 394] width 452 height 53
click at [388, 388] on input "False" at bounding box center [381, 394] width 13 height 13
radio input "true"
click at [562, 479] on button "SUBMIT" at bounding box center [586, 490] width 113 height 27
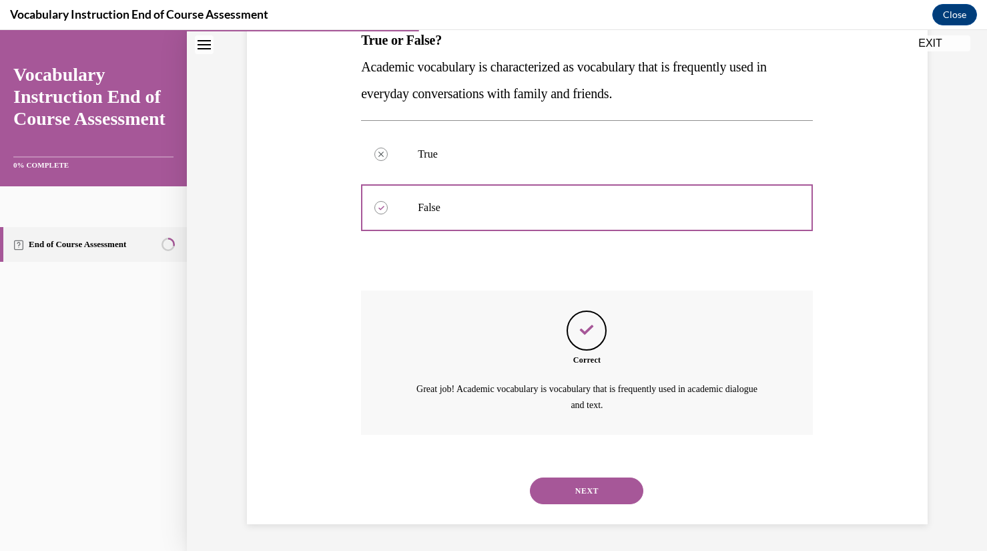
click at [577, 490] on button "NEXT" at bounding box center [586, 490] width 113 height 27
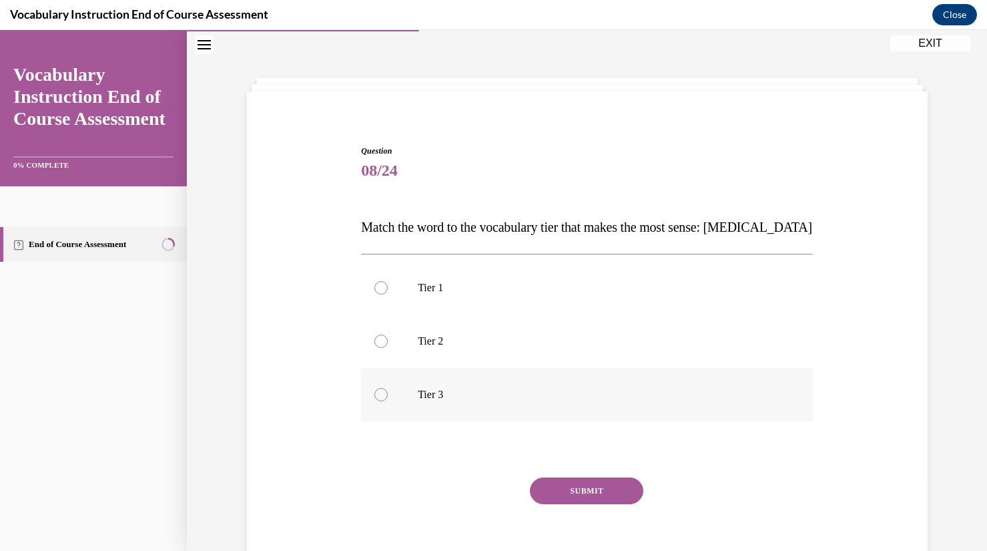
click at [710, 416] on label "Tier 3" at bounding box center [587, 394] width 452 height 53
click at [388, 401] on input "Tier 3" at bounding box center [381, 394] width 13 height 13
radio input "true"
click at [573, 485] on button "SUBMIT" at bounding box center [586, 490] width 113 height 27
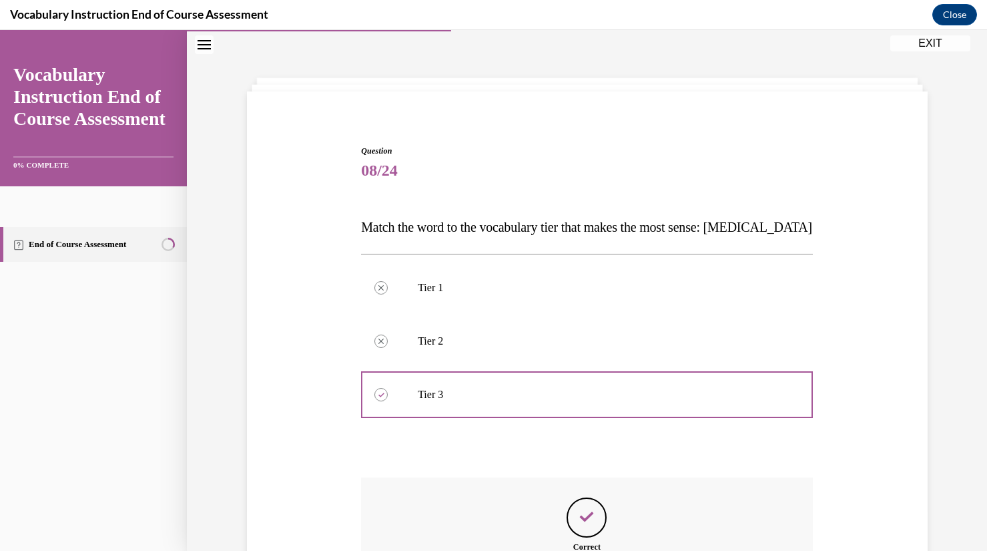
scroll to position [212, 0]
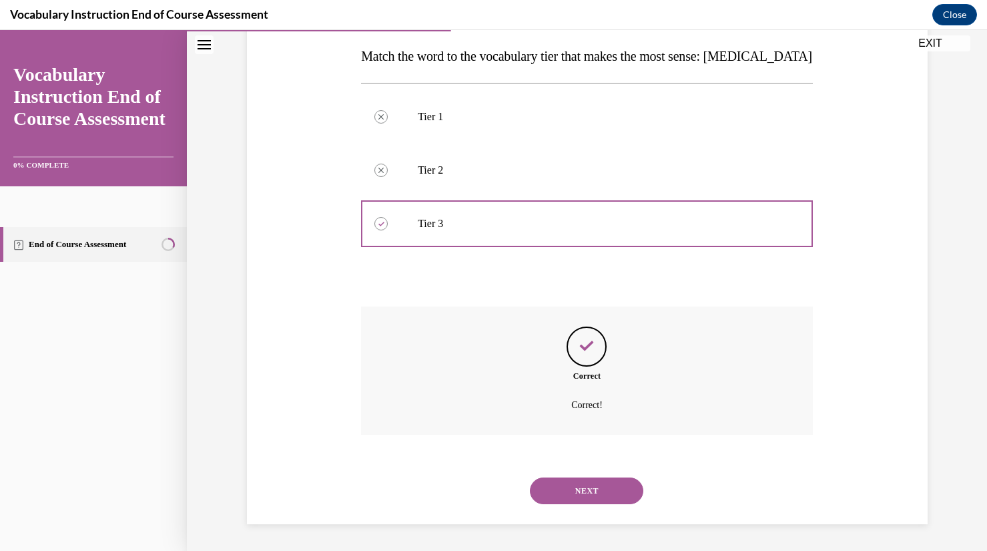
click at [599, 493] on button "NEXT" at bounding box center [586, 490] width 113 height 27
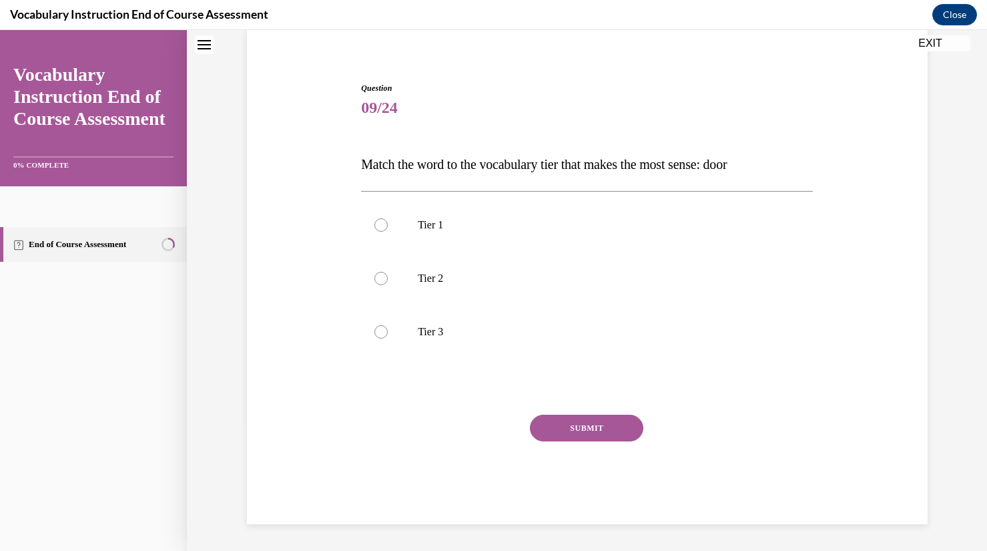
scroll to position [41, 0]
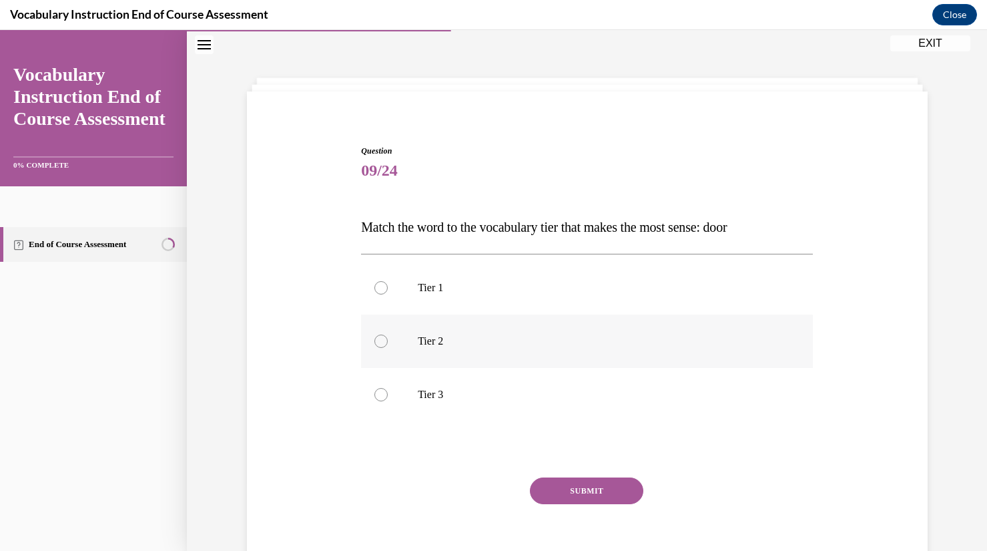
click at [708, 336] on p "Tier 2" at bounding box center [599, 340] width 362 height 13
click at [388, 336] on input "Tier 2" at bounding box center [381, 340] width 13 height 13
radio input "true"
click at [596, 498] on button "SUBMIT" at bounding box center [586, 490] width 113 height 27
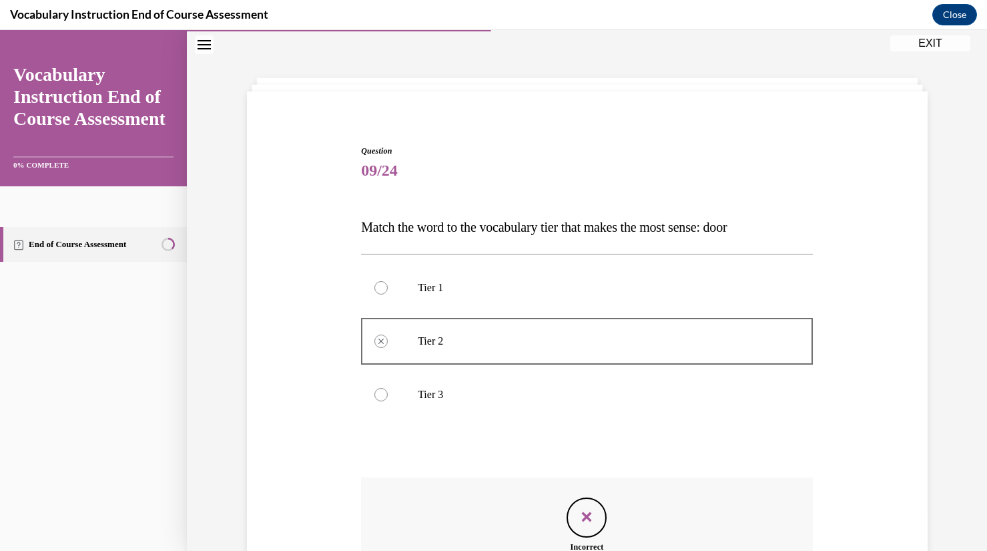
scroll to position [212, 0]
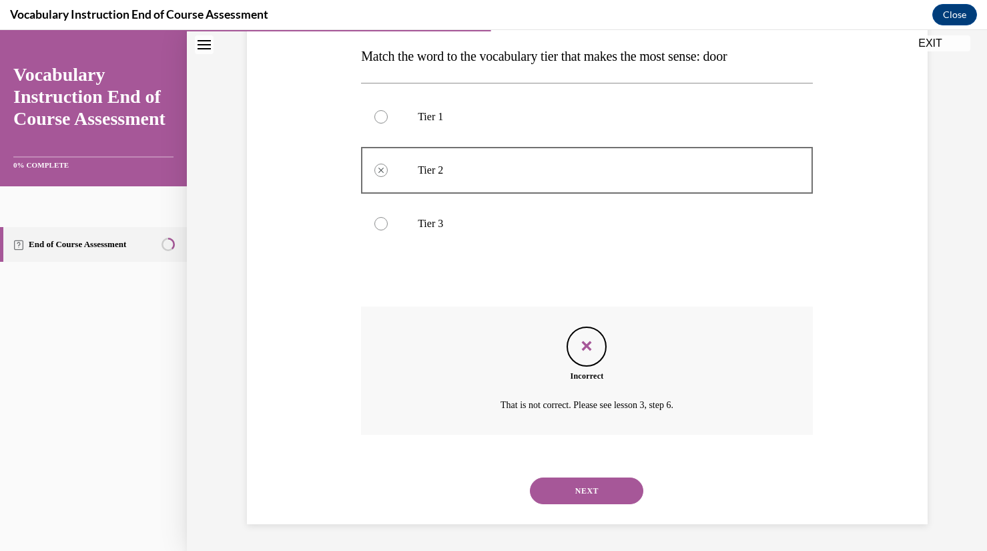
click at [610, 496] on button "NEXT" at bounding box center [586, 490] width 113 height 27
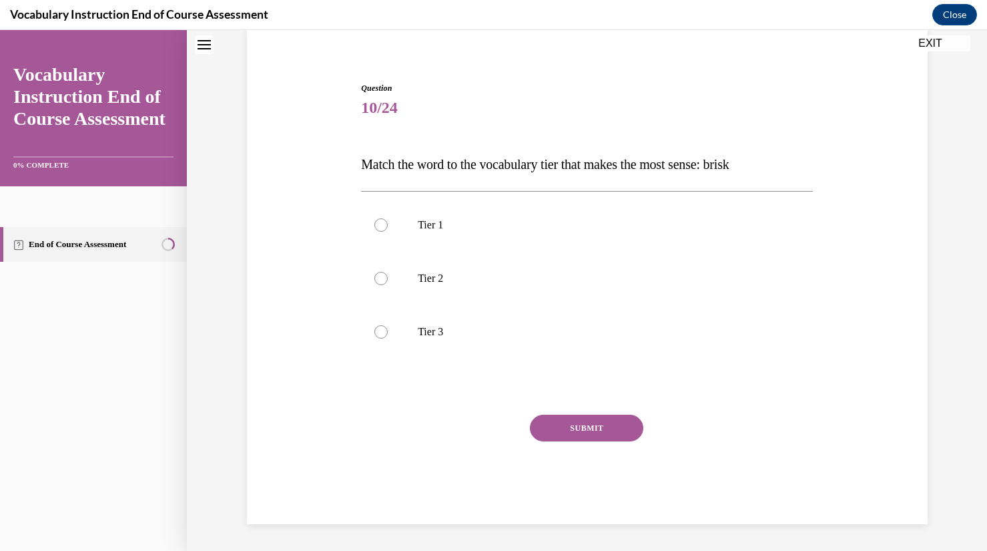
scroll to position [41, 0]
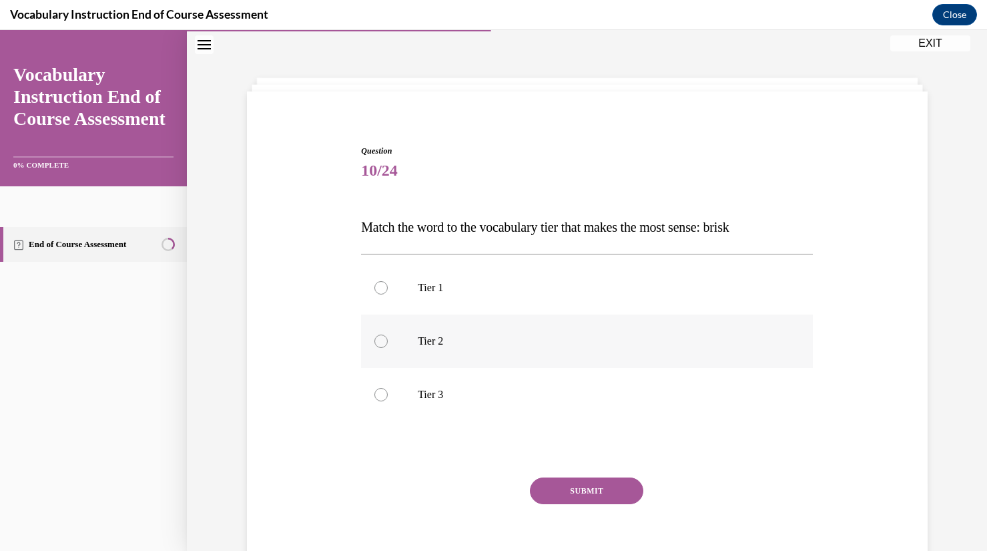
click at [631, 351] on label "Tier 2" at bounding box center [587, 340] width 452 height 53
click at [388, 348] on input "Tier 2" at bounding box center [381, 340] width 13 height 13
radio input "true"
click at [577, 485] on button "SUBMIT" at bounding box center [586, 490] width 113 height 27
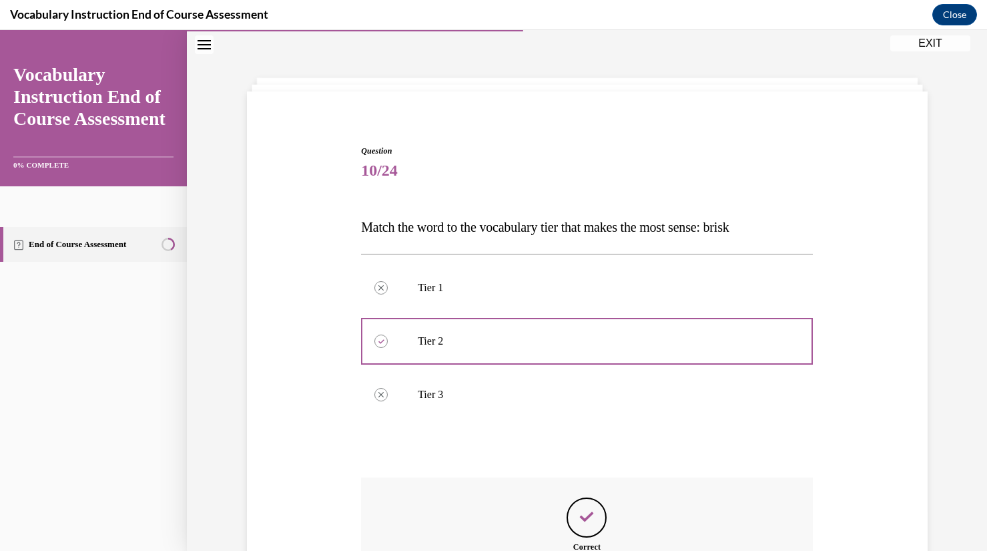
scroll to position [212, 0]
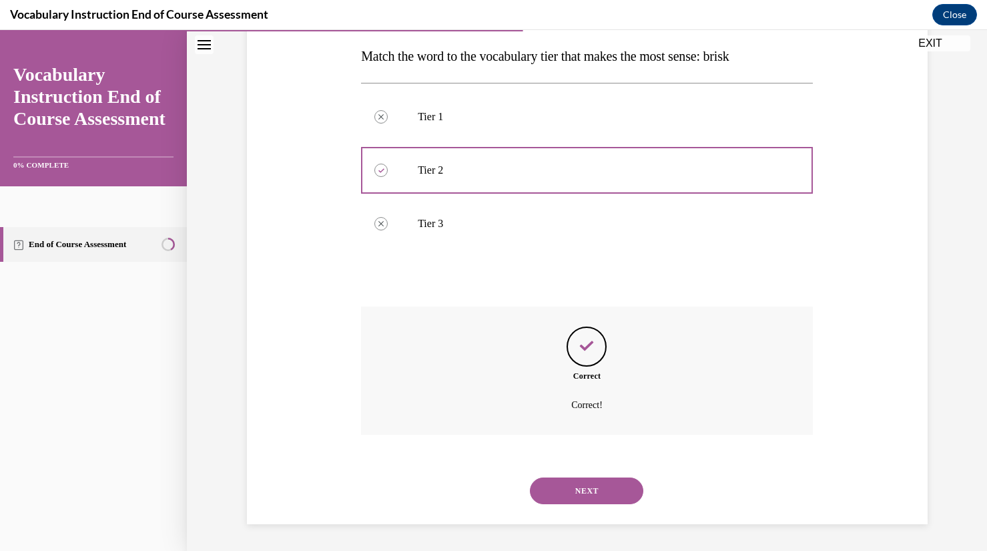
click at [598, 484] on button "NEXT" at bounding box center [586, 490] width 113 height 27
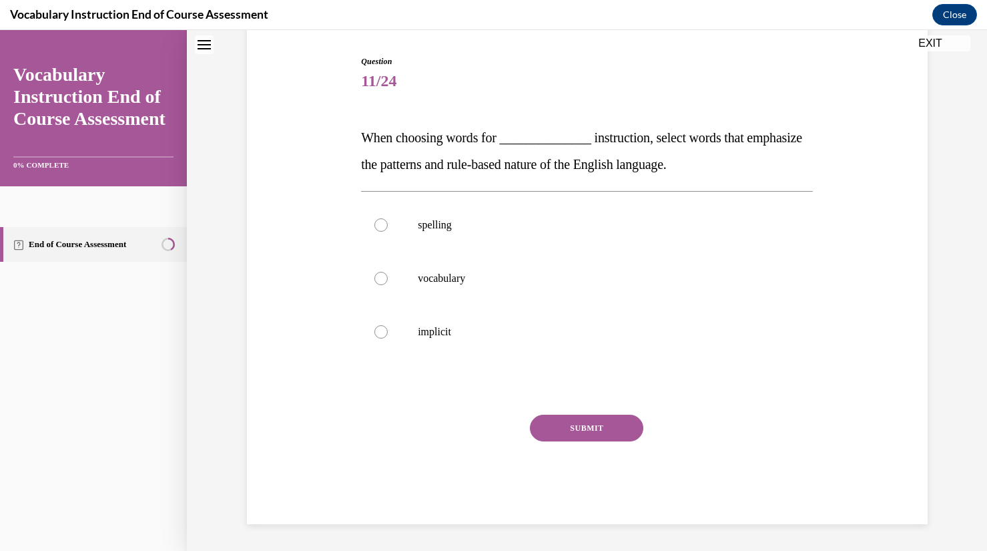
scroll to position [41, 0]
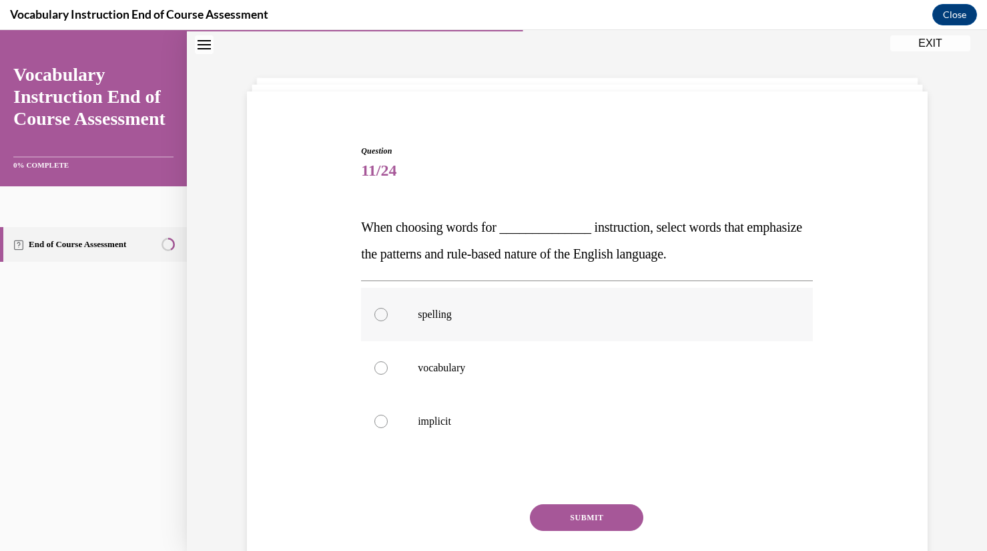
click at [571, 328] on label "spelling" at bounding box center [587, 314] width 452 height 53
click at [388, 321] on input "spelling" at bounding box center [381, 314] width 13 height 13
radio input "true"
click at [557, 512] on button "SUBMIT" at bounding box center [586, 517] width 113 height 27
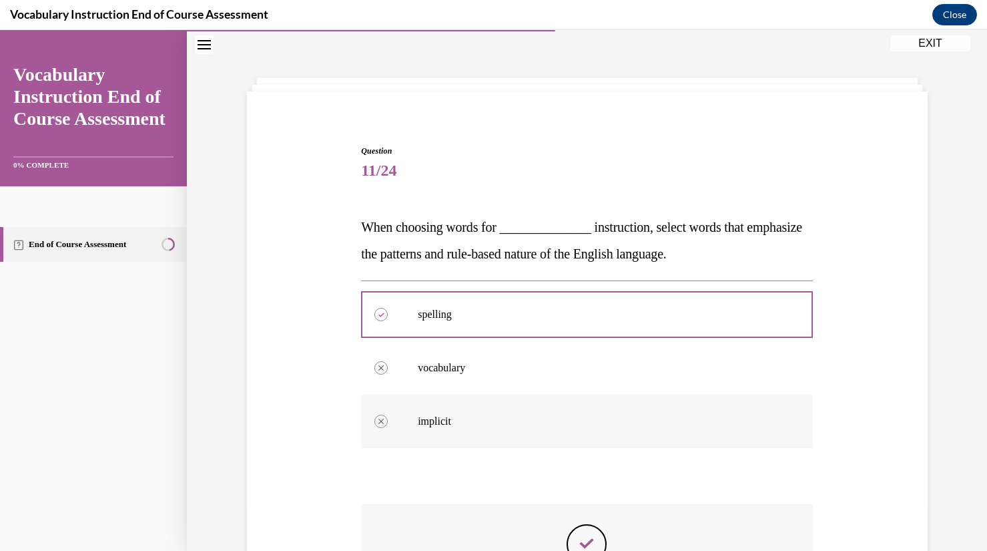
scroll to position [238, 0]
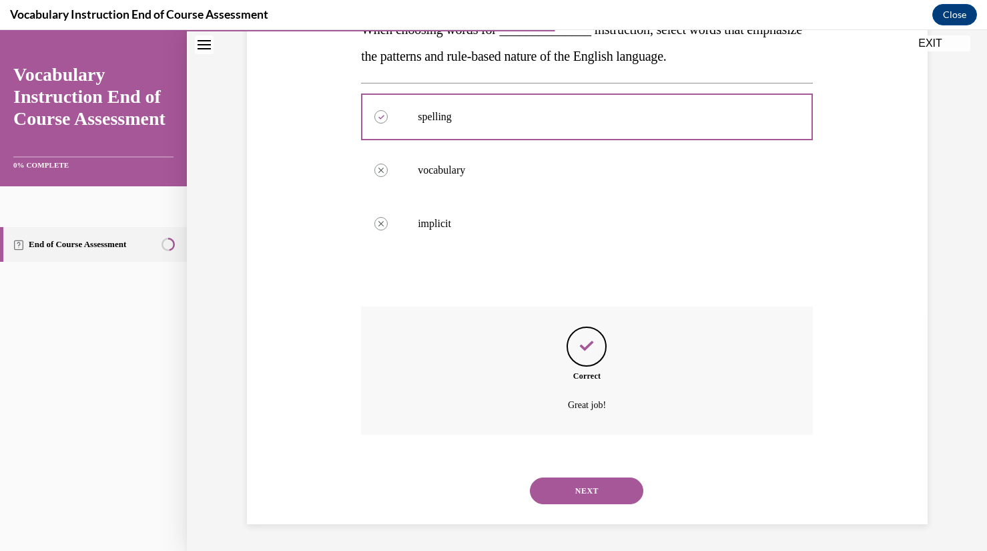
click at [580, 499] on button "NEXT" at bounding box center [586, 490] width 113 height 27
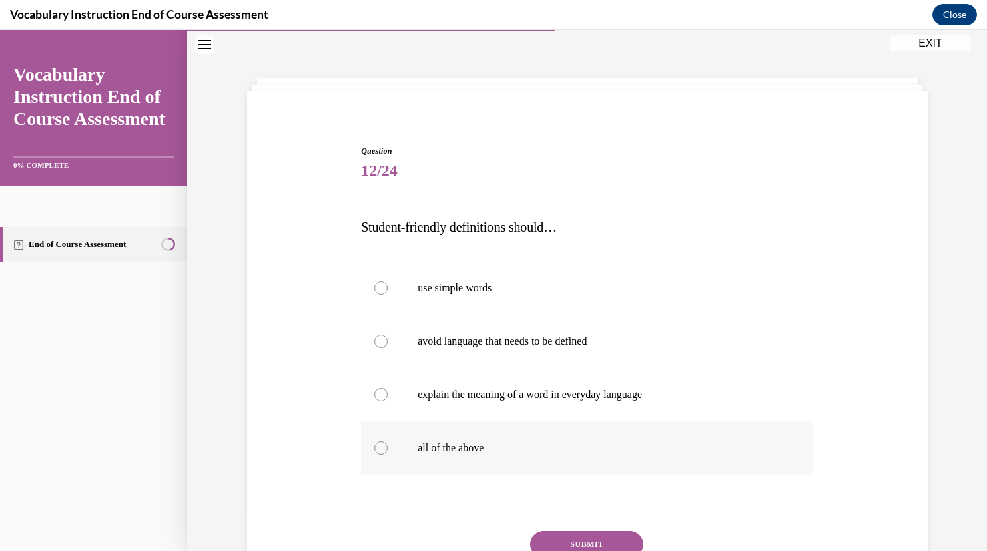
click at [442, 453] on p "all of the above" at bounding box center [599, 447] width 362 height 13
click at [388, 453] on input "all of the above" at bounding box center [381, 447] width 13 height 13
radio input "true"
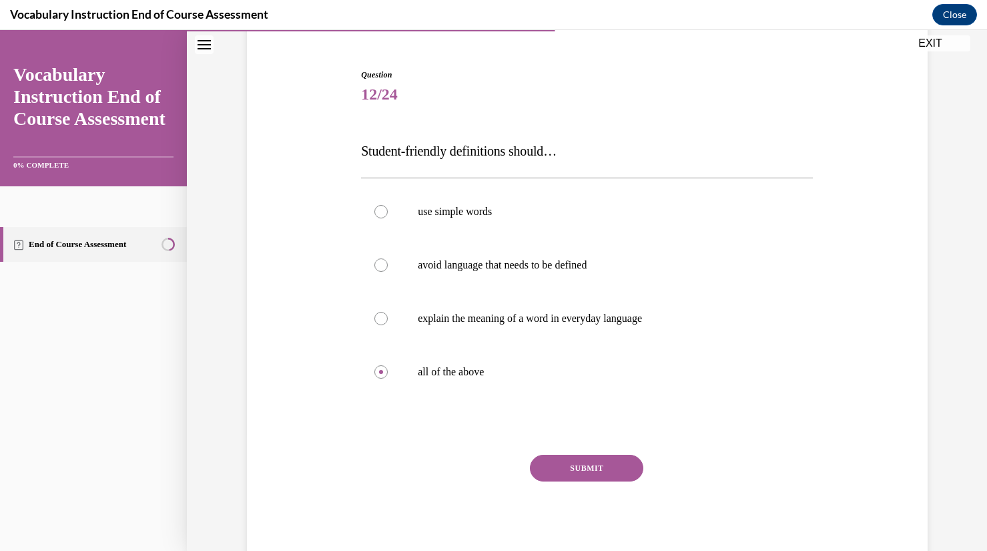
click at [595, 474] on button "SUBMIT" at bounding box center [586, 468] width 113 height 27
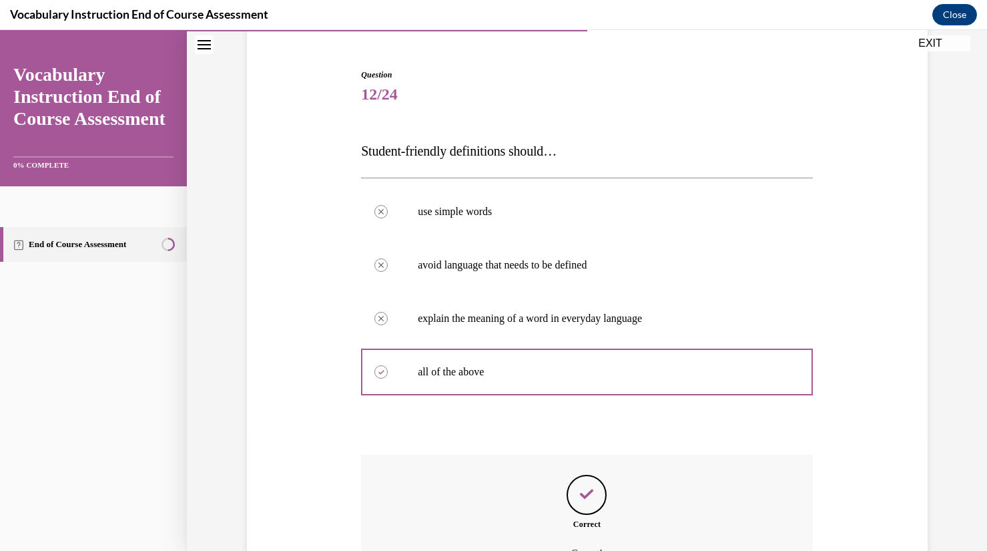
scroll to position [265, 0]
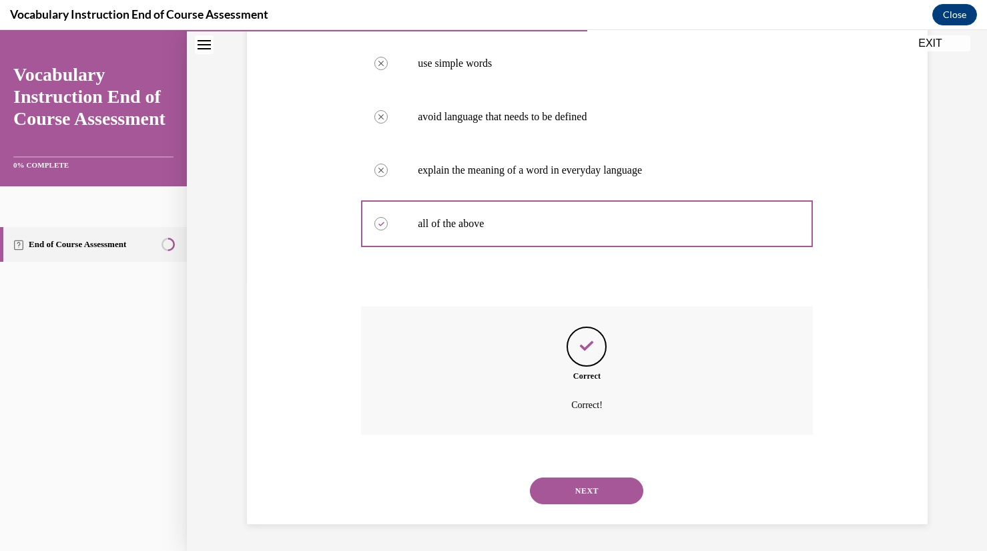
click at [589, 490] on button "NEXT" at bounding box center [586, 490] width 113 height 27
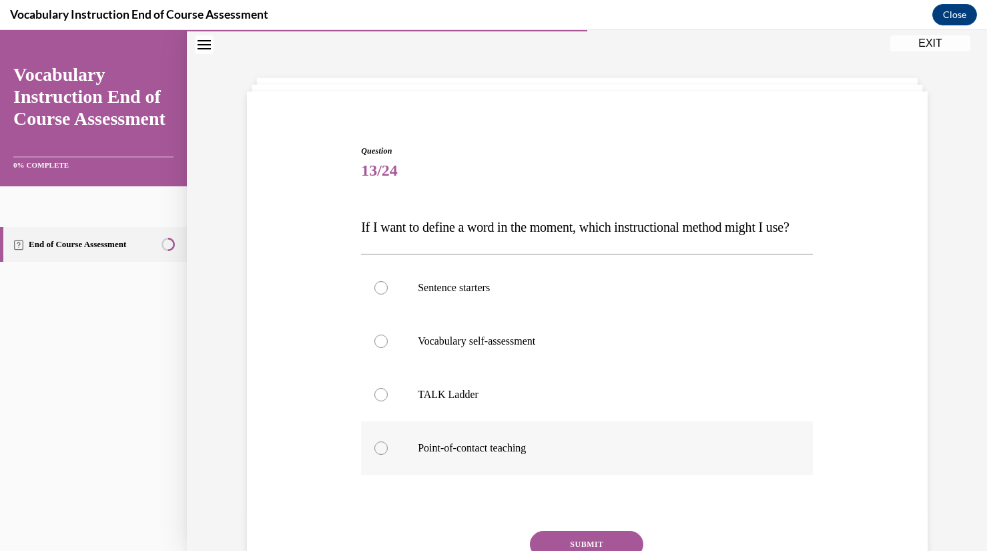
click at [722, 465] on label "Point-of-contact teaching" at bounding box center [587, 447] width 452 height 53
click at [388, 455] on input "Point-of-contact teaching" at bounding box center [381, 447] width 13 height 13
radio input "true"
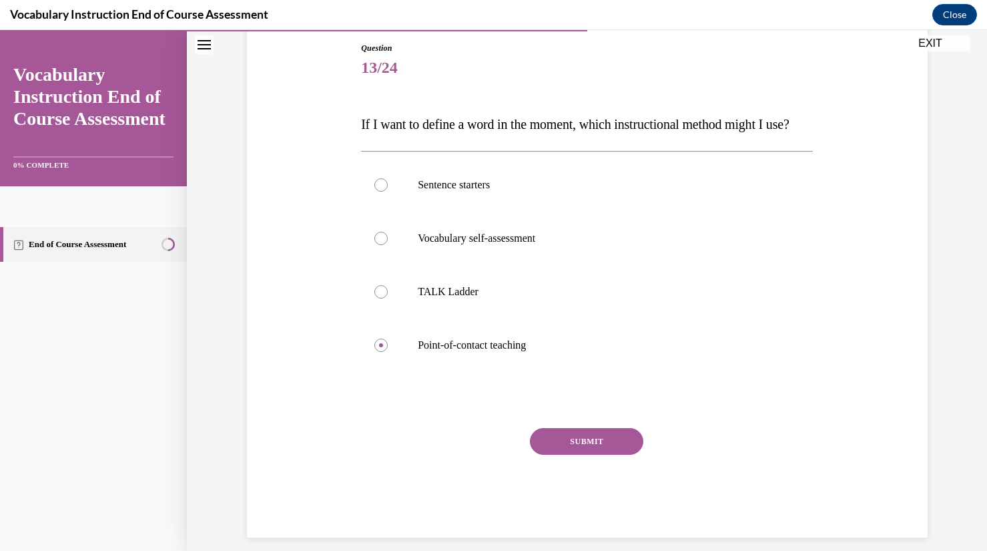
click at [580, 455] on button "SUBMIT" at bounding box center [586, 441] width 113 height 27
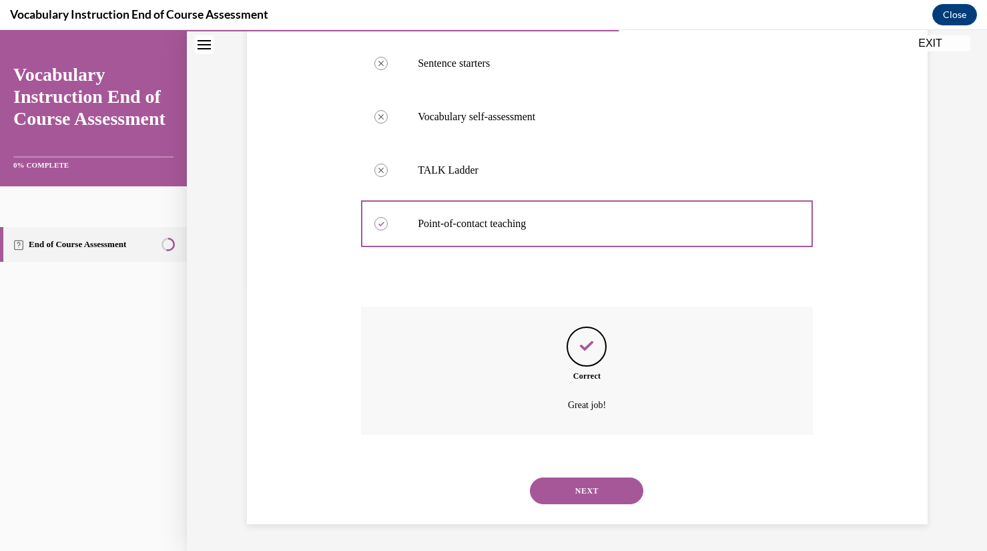
click at [572, 501] on button "NEXT" at bounding box center [586, 490] width 113 height 27
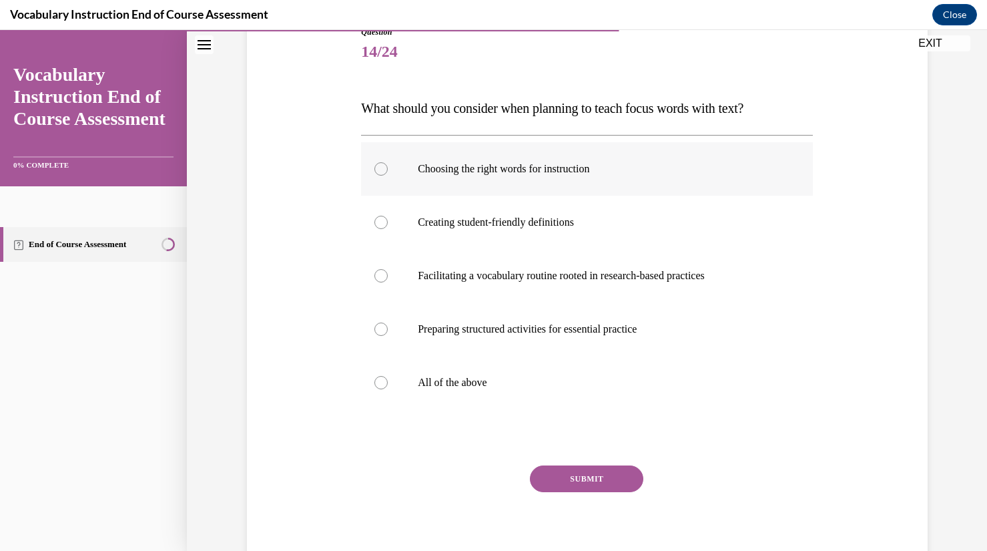
scroll to position [161, 0]
click at [467, 378] on p "All of the above" at bounding box center [599, 381] width 362 height 13
click at [388, 378] on input "All of the above" at bounding box center [381, 381] width 13 height 13
radio input "true"
click at [557, 455] on div "Question 14/24 What should you consider when planning to teach focus words with…" at bounding box center [587, 299] width 452 height 549
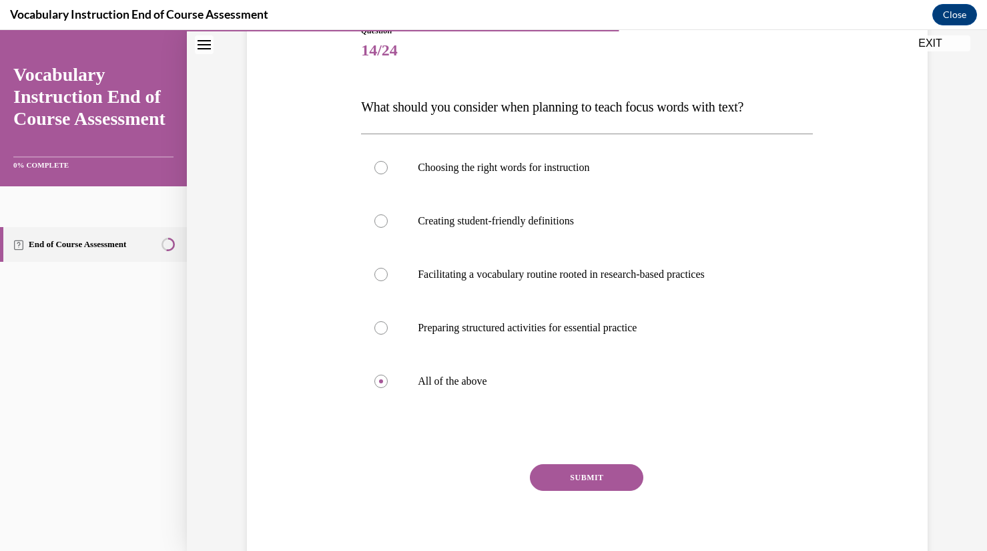
click at [574, 472] on button "SUBMIT" at bounding box center [586, 477] width 113 height 27
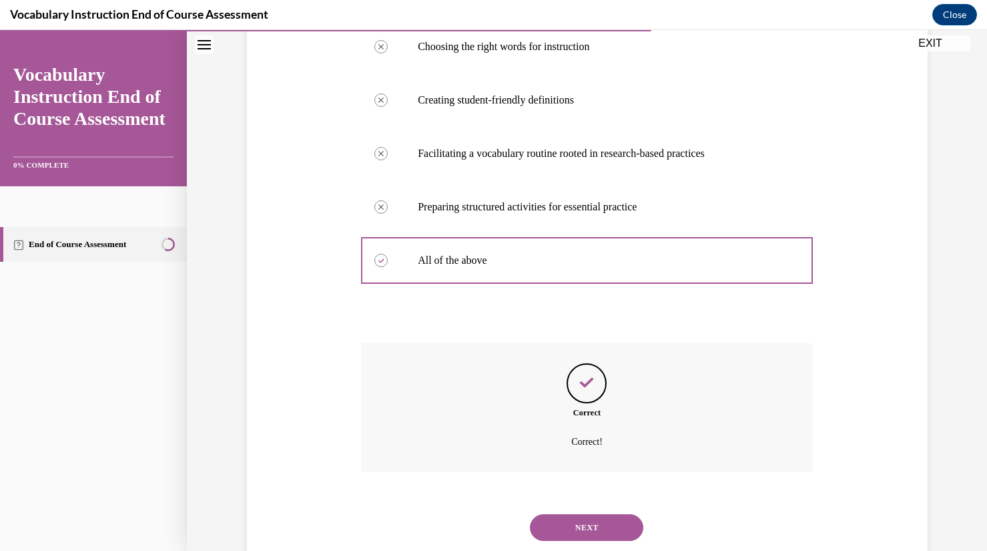
click at [564, 518] on button "NEXT" at bounding box center [586, 527] width 113 height 27
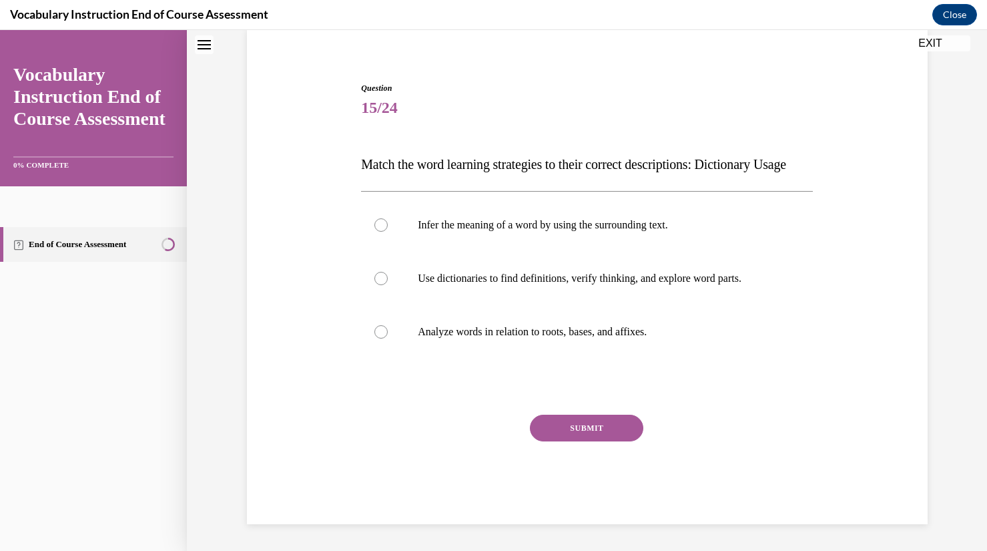
scroll to position [41, 0]
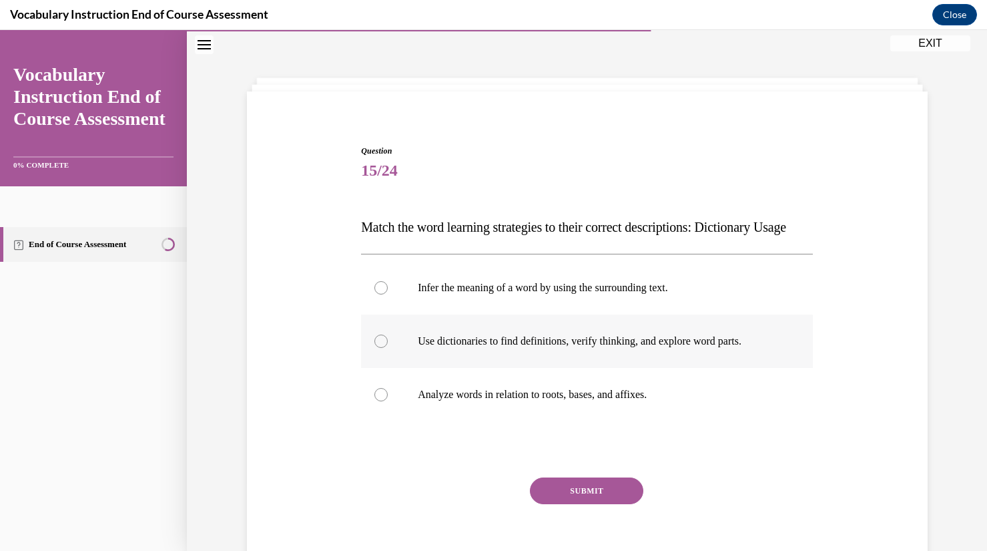
click at [646, 348] on p "Use dictionaries to find definitions, verify thinking, and explore word parts." at bounding box center [599, 340] width 362 height 13
click at [388, 348] on input "Use dictionaries to find definitions, verify thinking, and explore word parts." at bounding box center [381, 340] width 13 height 13
radio input "true"
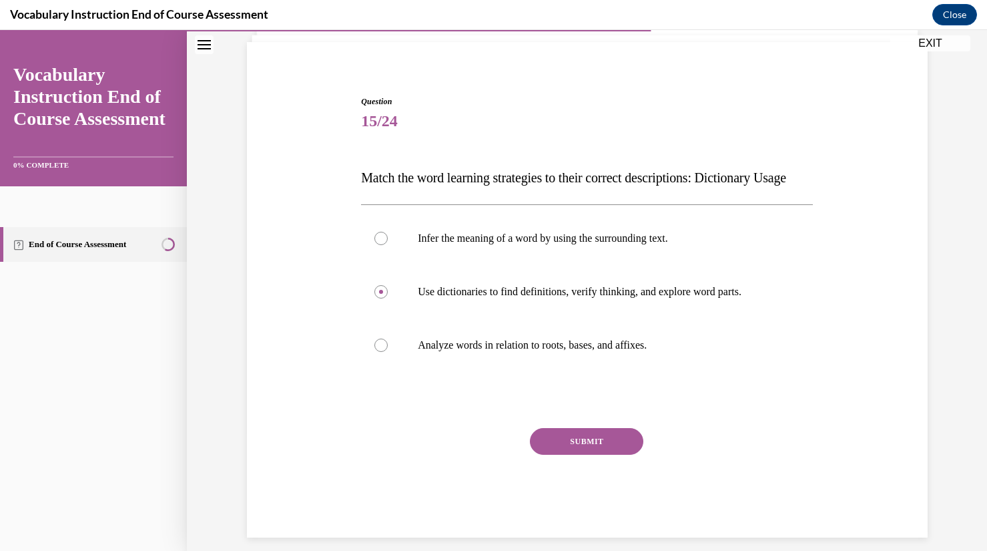
click at [587, 455] on button "SUBMIT" at bounding box center [586, 441] width 113 height 27
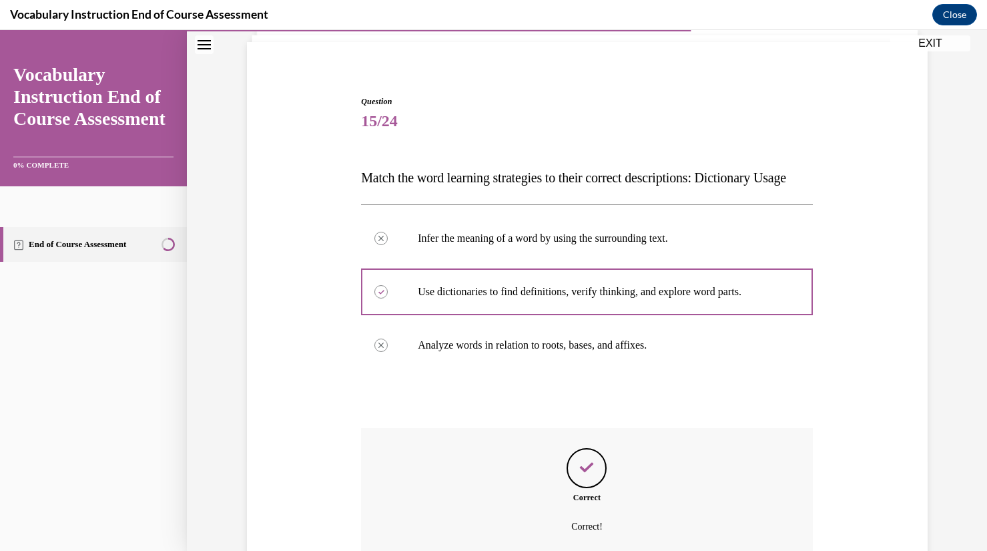
scroll to position [238, 0]
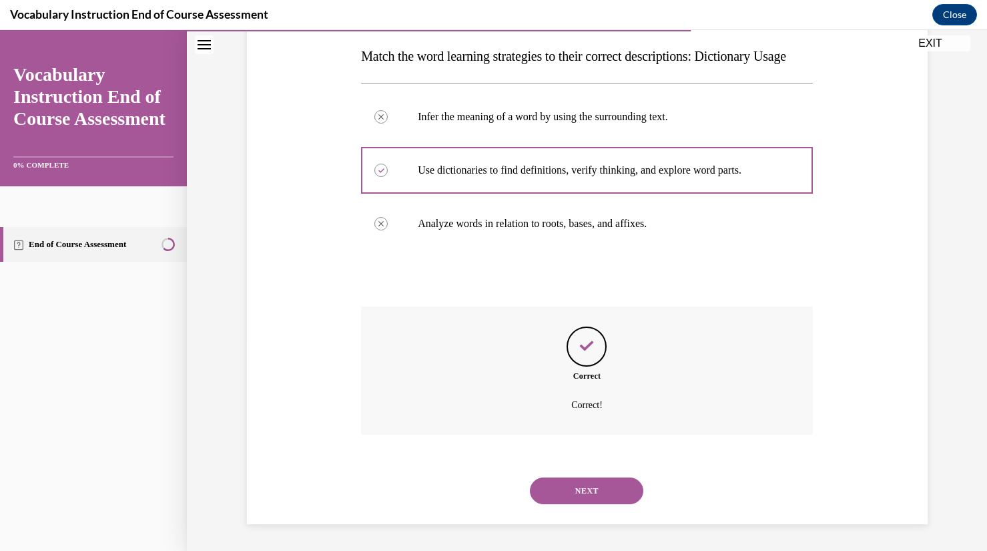
click at [561, 497] on button "NEXT" at bounding box center [586, 490] width 113 height 27
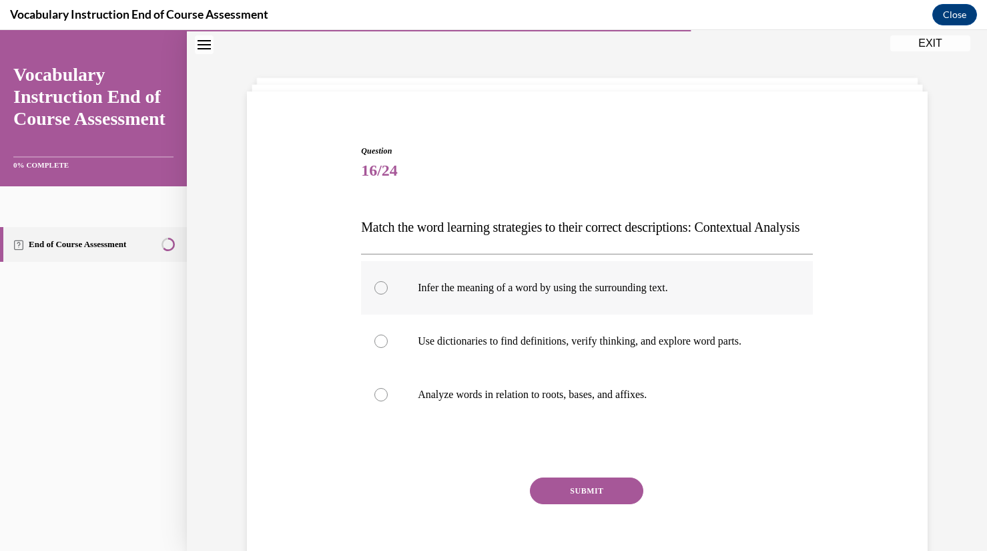
click at [590, 294] on p "Infer the meaning of a word by using the surrounding text." at bounding box center [599, 287] width 362 height 13
click at [388, 294] on input "Infer the meaning of a word by using the surrounding text." at bounding box center [381, 287] width 13 height 13
radio input "true"
click at [572, 504] on button "SUBMIT" at bounding box center [586, 490] width 113 height 27
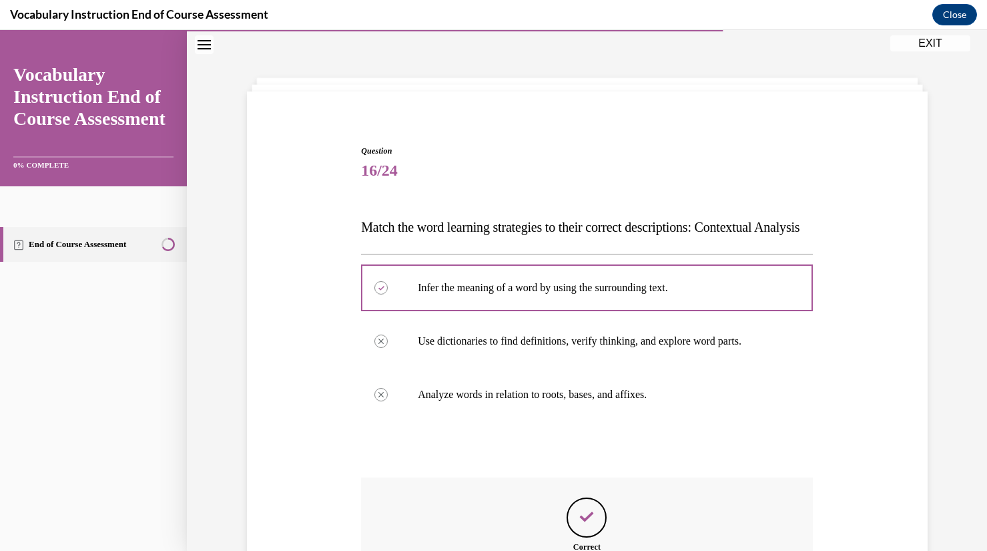
scroll to position [238, 0]
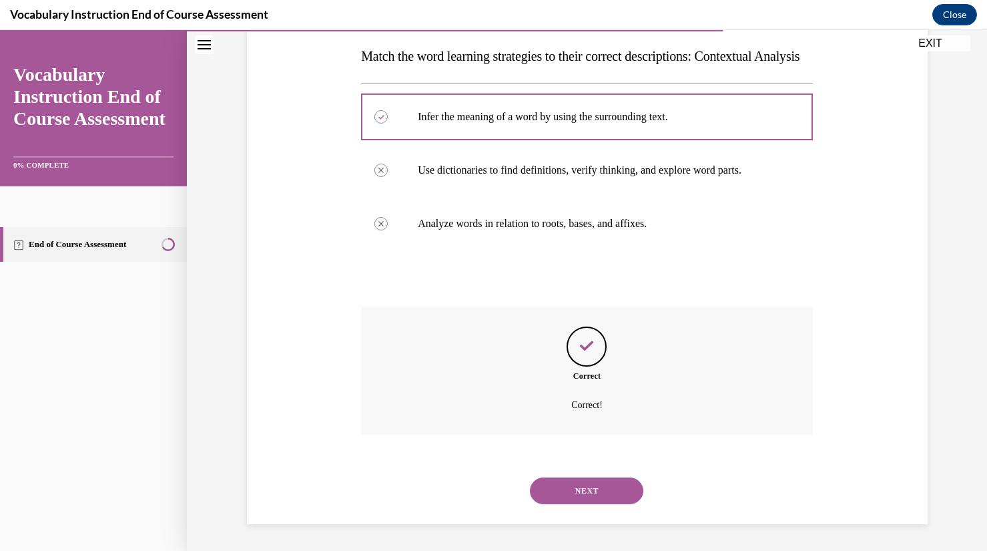
click at [586, 493] on button "NEXT" at bounding box center [586, 490] width 113 height 27
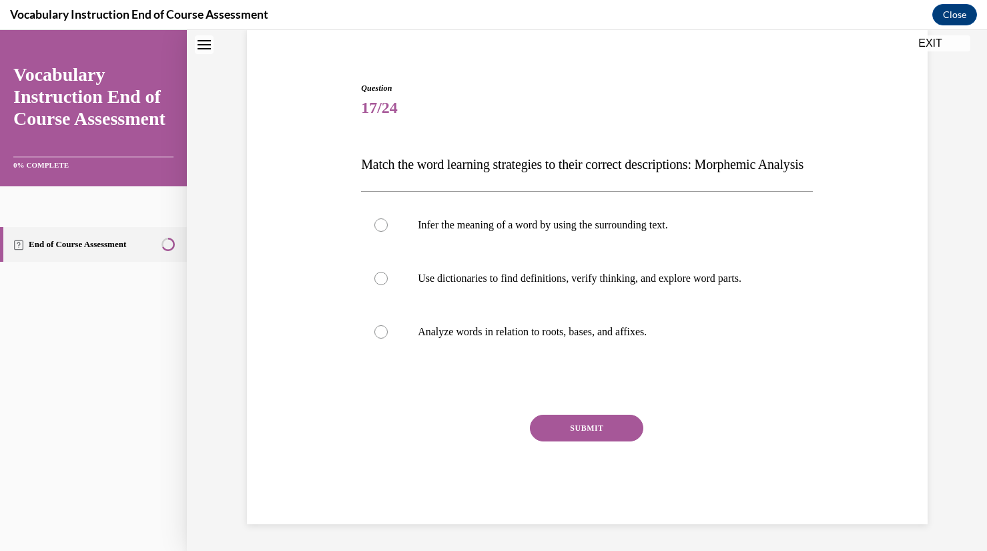
scroll to position [41, 0]
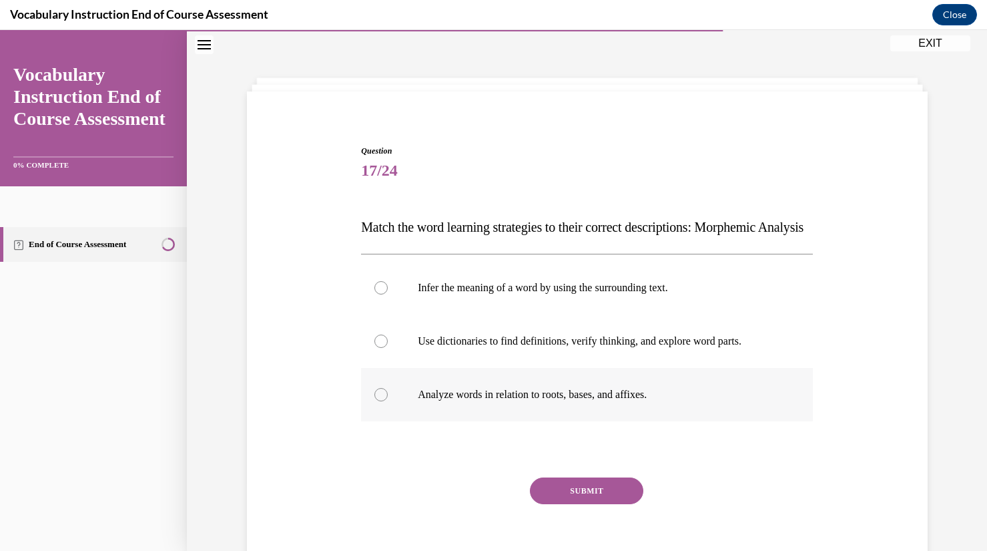
click at [586, 421] on label "Analyze words in relation to roots, bases, and affixes." at bounding box center [587, 394] width 452 height 53
click at [388, 401] on input "Analyze words in relation to roots, bases, and affixes." at bounding box center [381, 394] width 13 height 13
radio input "true"
click at [585, 504] on button "SUBMIT" at bounding box center [586, 490] width 113 height 27
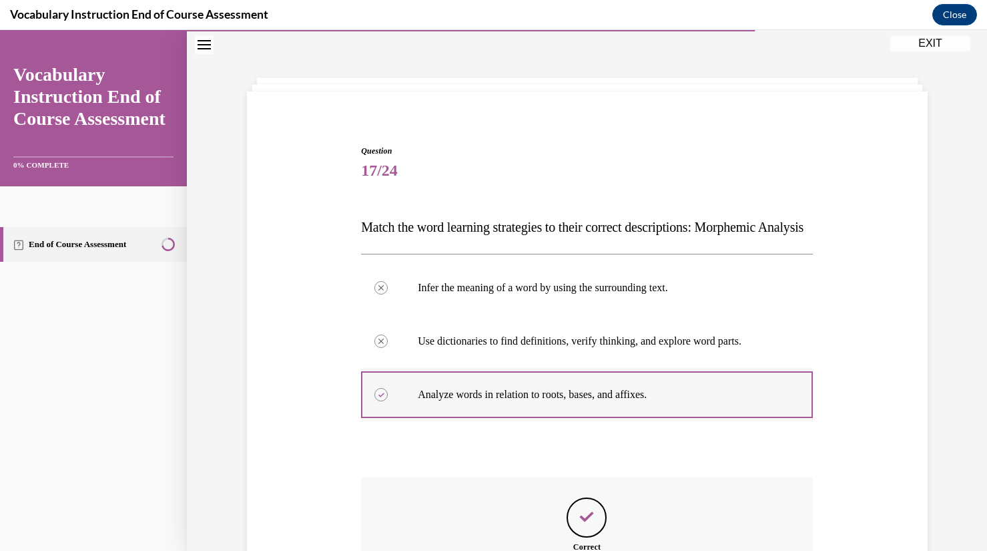
scroll to position [238, 0]
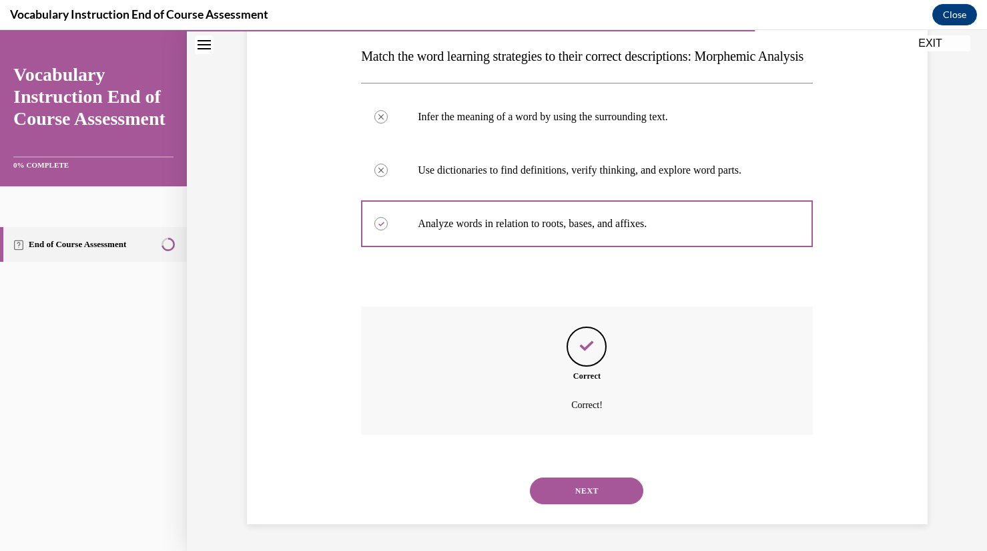
click at [561, 486] on button "NEXT" at bounding box center [586, 490] width 113 height 27
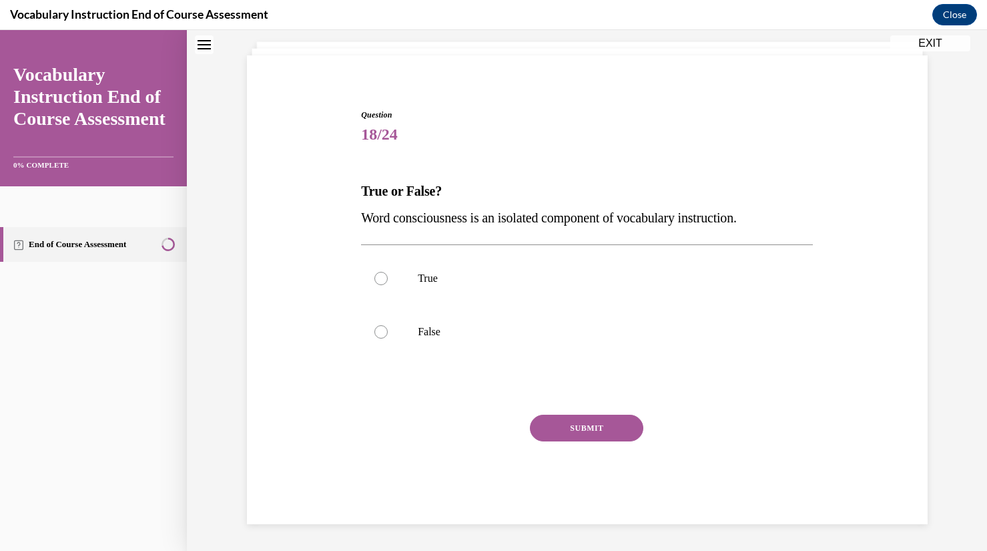
scroll to position [41, 0]
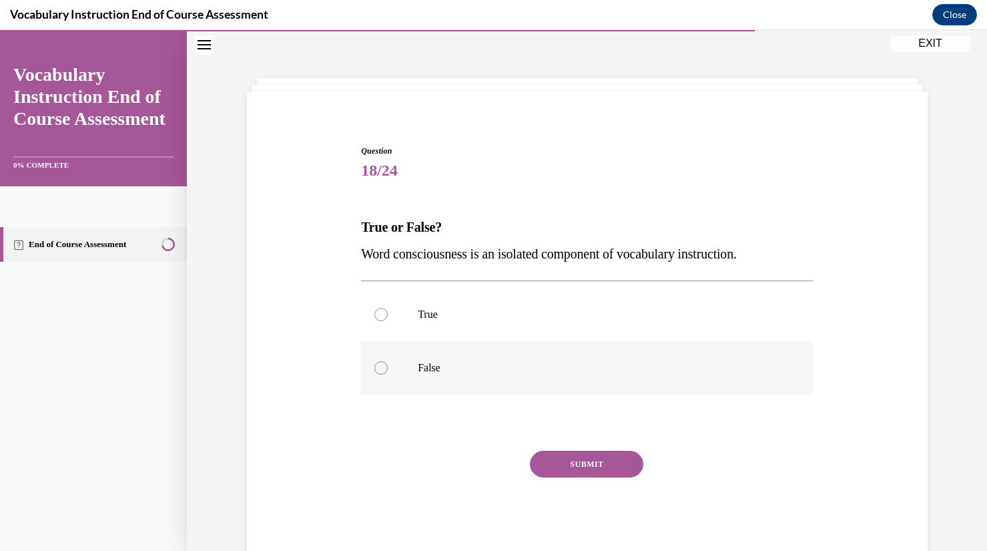
click at [499, 393] on label "False" at bounding box center [587, 367] width 452 height 53
click at [388, 375] on input "False" at bounding box center [381, 367] width 13 height 13
radio input "true"
click at [555, 471] on button "SUBMIT" at bounding box center [586, 464] width 113 height 27
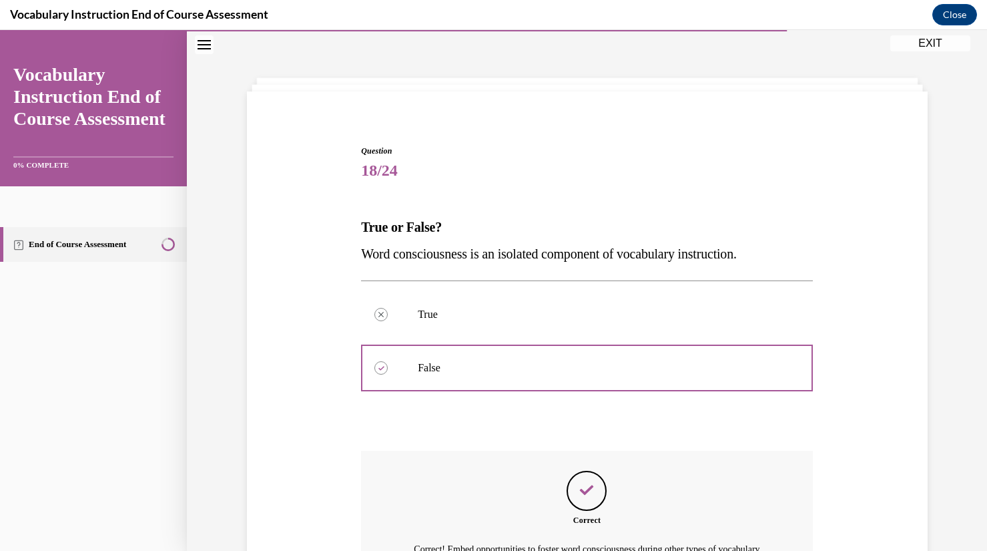
scroll to position [201, 0]
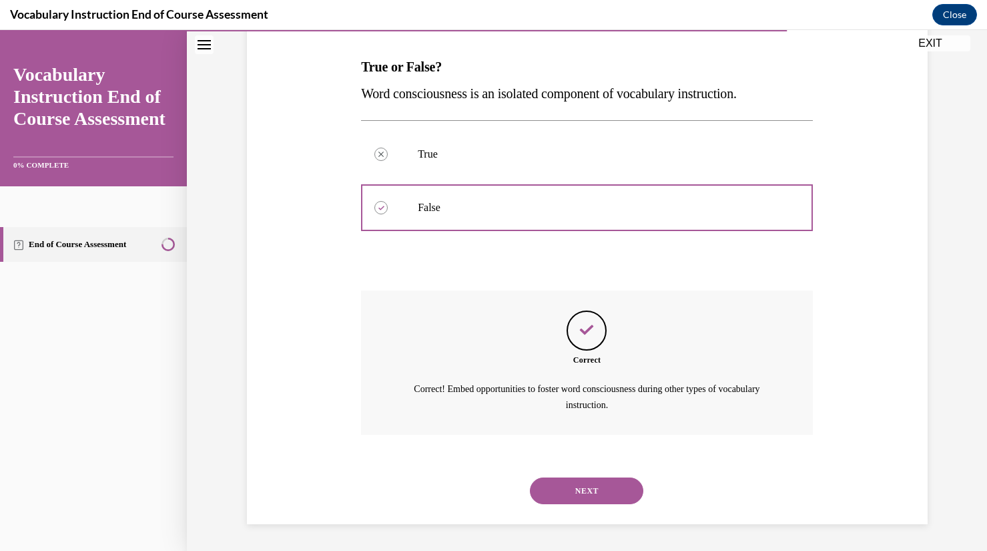
click at [567, 492] on button "NEXT" at bounding box center [586, 490] width 113 height 27
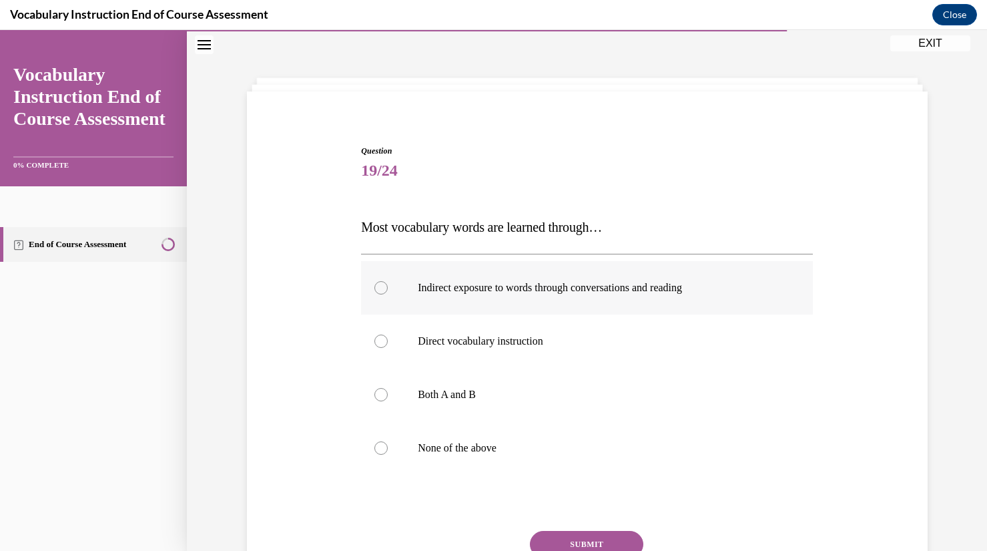
click at [616, 279] on label "Indirect exposure to words through conversations and reading" at bounding box center [587, 287] width 452 height 53
click at [388, 281] on input "Indirect exposure to words through conversations and reading" at bounding box center [381, 287] width 13 height 13
radio input "true"
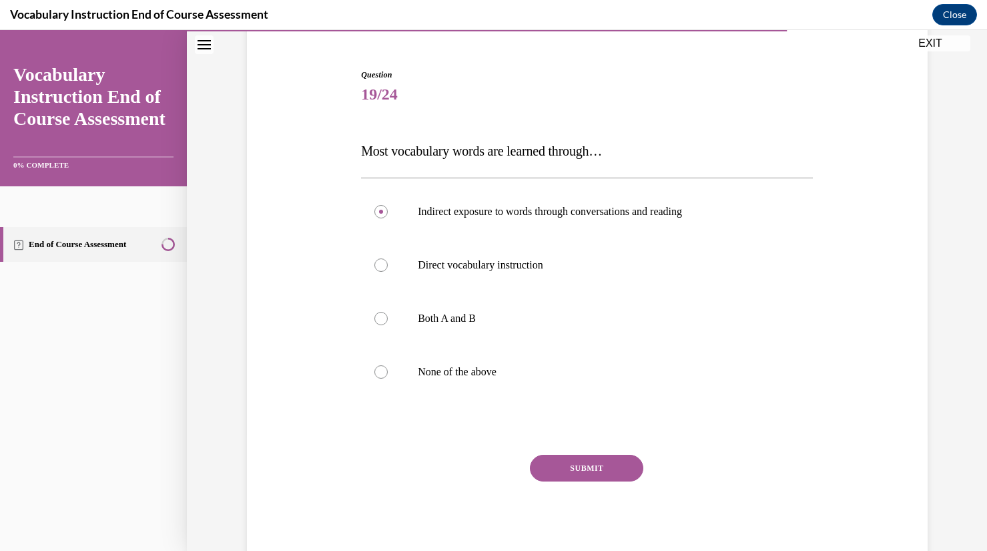
click at [583, 467] on button "SUBMIT" at bounding box center [586, 468] width 113 height 27
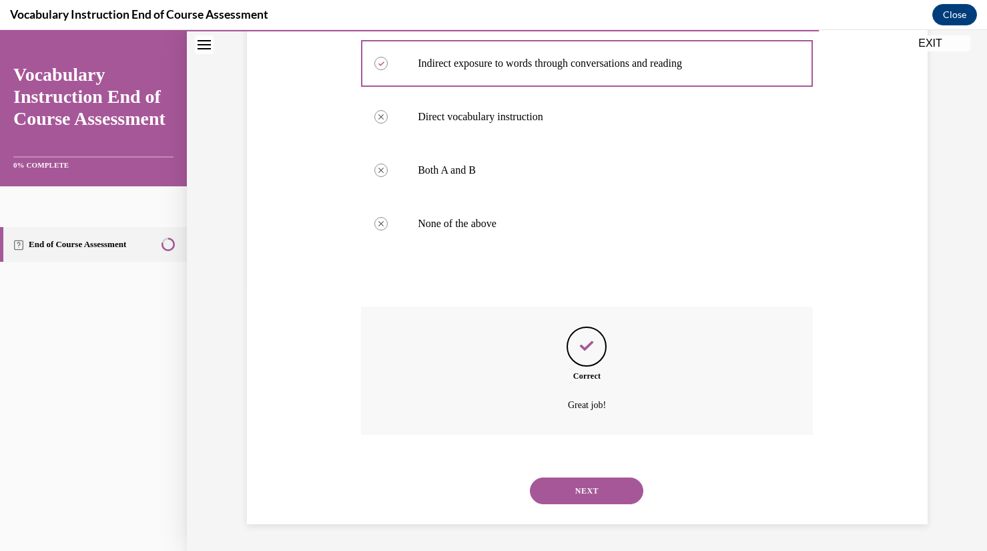
click at [608, 488] on button "NEXT" at bounding box center [586, 490] width 113 height 27
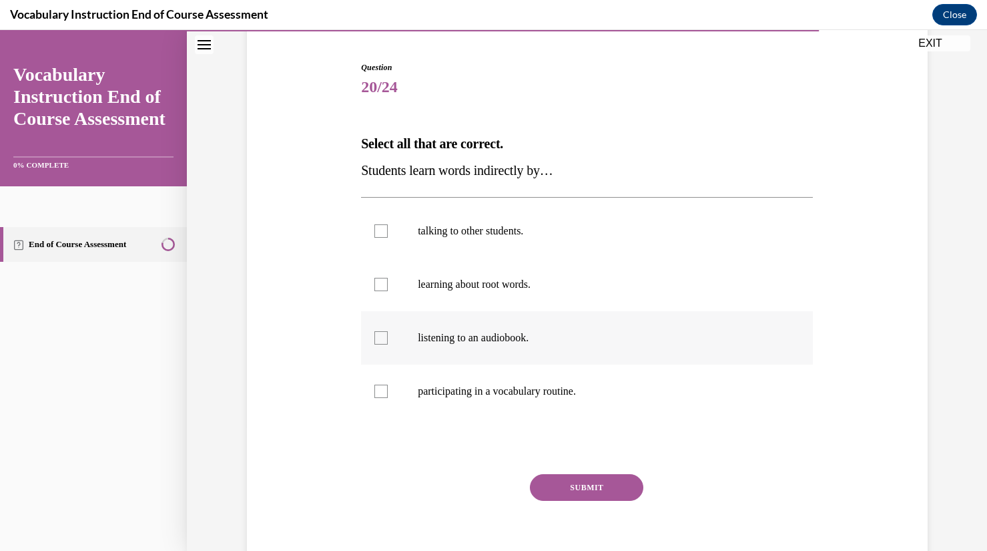
scroll to position [125, 0]
click at [379, 228] on div at bounding box center [381, 230] width 13 height 13
click at [379, 228] on input "talking to other students." at bounding box center [381, 230] width 13 height 13
checkbox input "true"
click at [551, 489] on button "SUBMIT" at bounding box center [586, 486] width 113 height 27
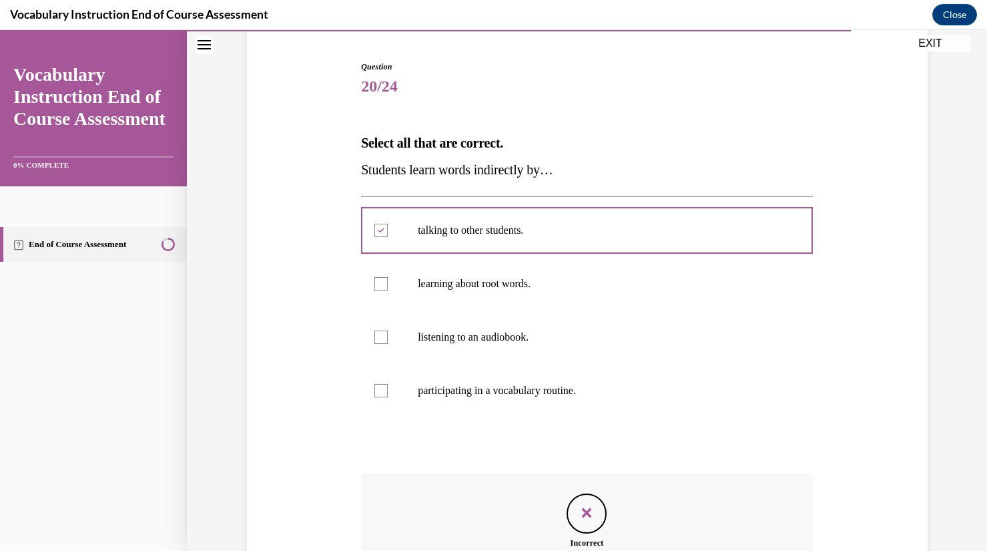
scroll to position [292, 0]
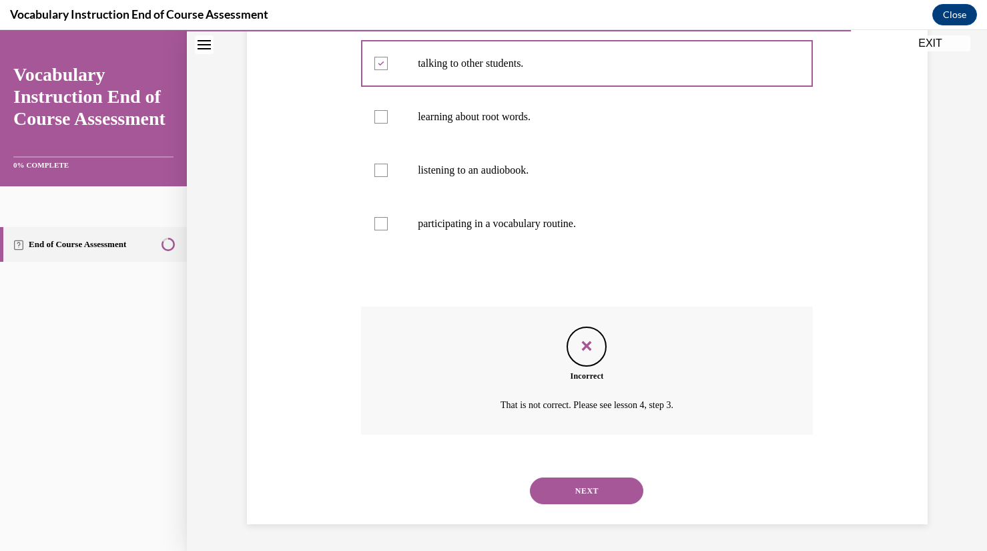
click at [557, 481] on button "NEXT" at bounding box center [586, 490] width 113 height 27
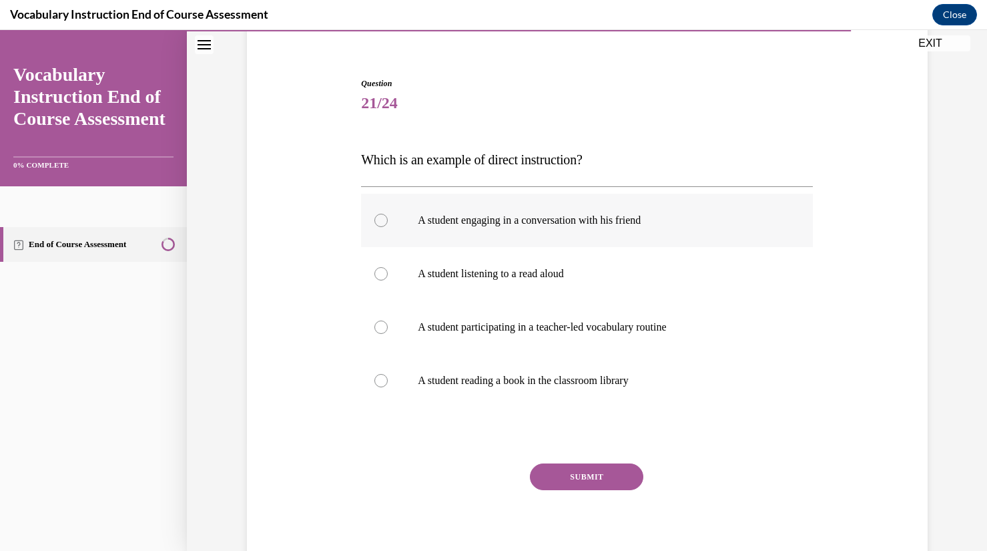
scroll to position [112, 0]
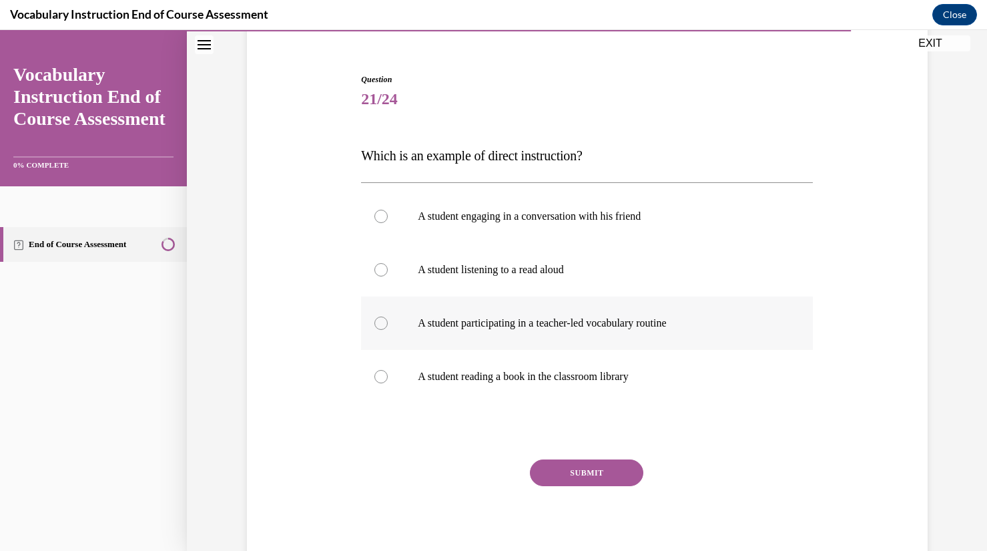
click at [527, 324] on p "A student participating in a teacher-led vocabulary routine" at bounding box center [599, 322] width 362 height 13
click at [388, 324] on input "A student participating in a teacher-led vocabulary routine" at bounding box center [381, 322] width 13 height 13
radio input "true"
click at [586, 475] on button "SUBMIT" at bounding box center [586, 472] width 113 height 27
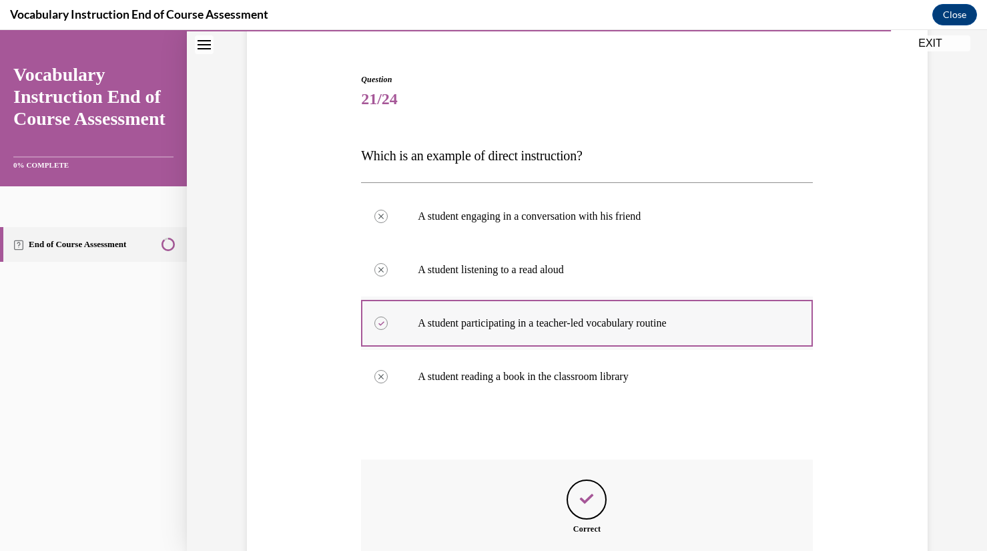
scroll to position [265, 0]
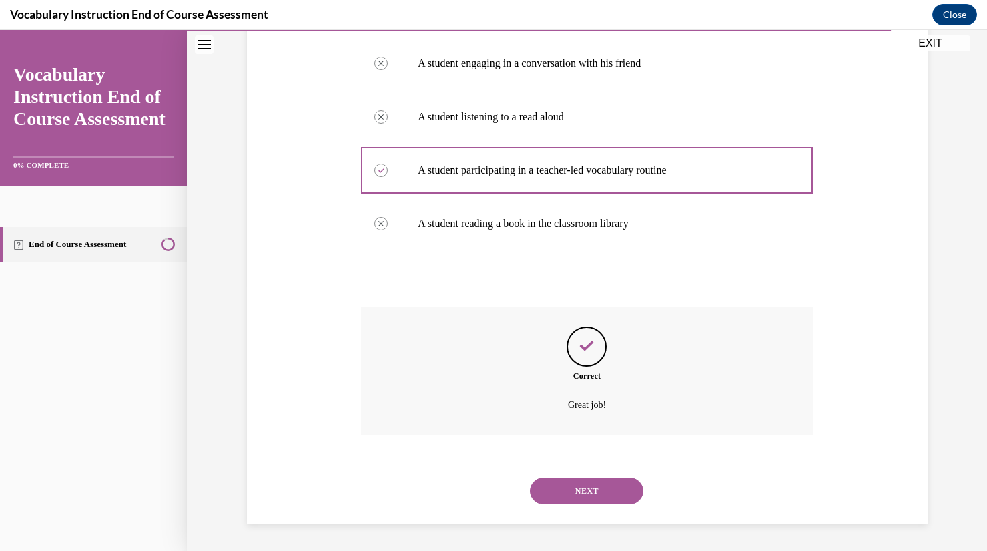
click at [578, 492] on button "NEXT" at bounding box center [586, 490] width 113 height 27
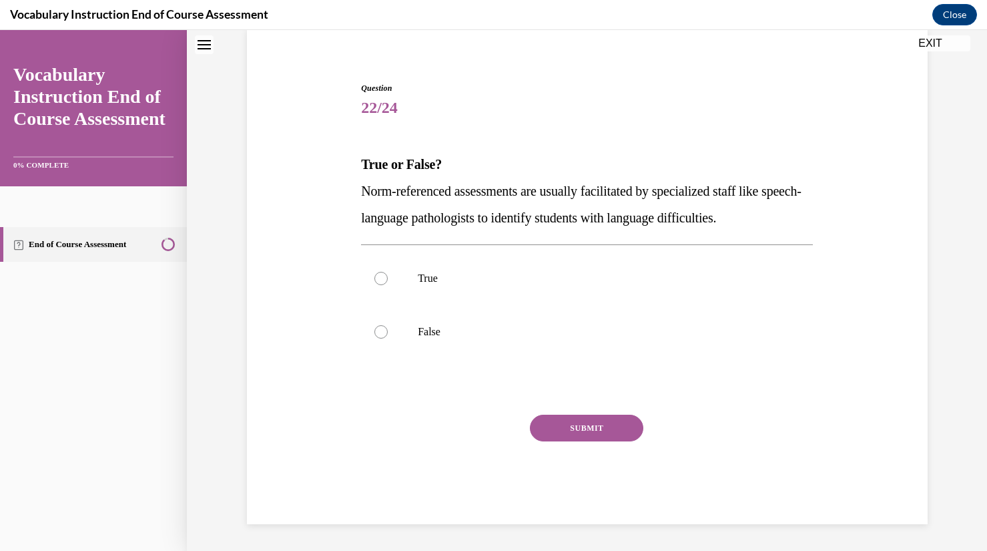
scroll to position [41, 0]
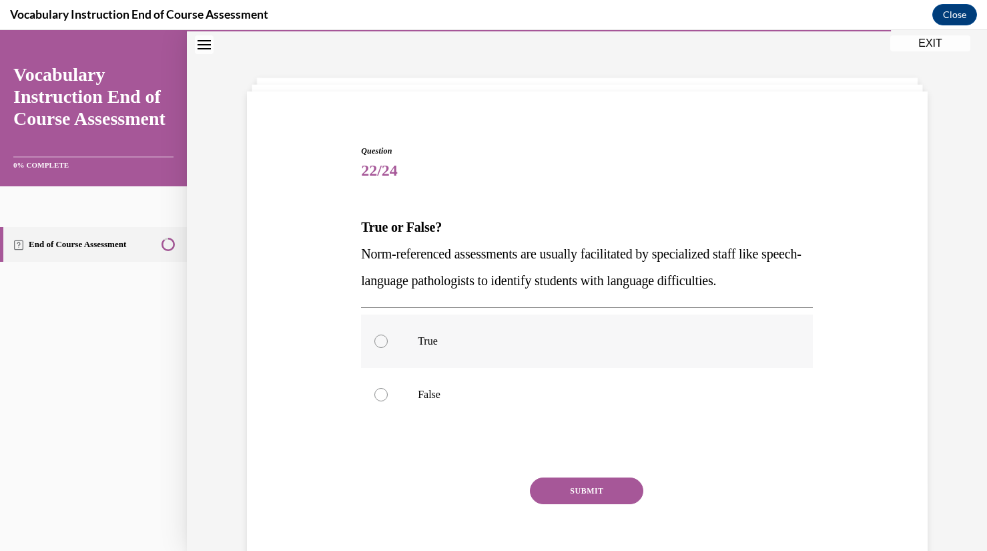
click at [676, 365] on label "True" at bounding box center [587, 340] width 452 height 53
click at [388, 348] on input "True" at bounding box center [381, 340] width 13 height 13
radio input "true"
click at [597, 465] on div "Question 22/24 True or False? Norm-referenced assessments are usually facilitat…" at bounding box center [587, 366] width 452 height 442
click at [594, 479] on button "SUBMIT" at bounding box center [586, 490] width 113 height 27
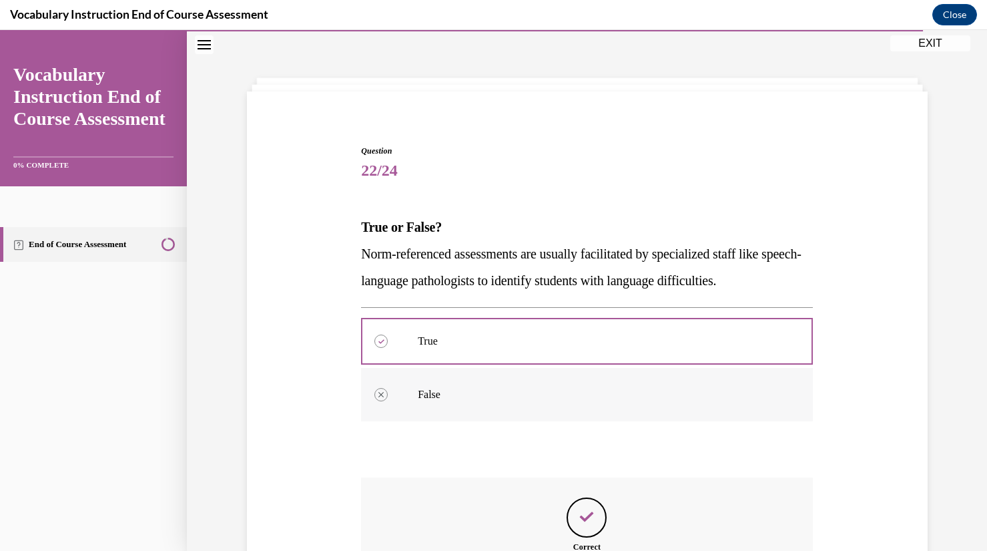
scroll to position [212, 0]
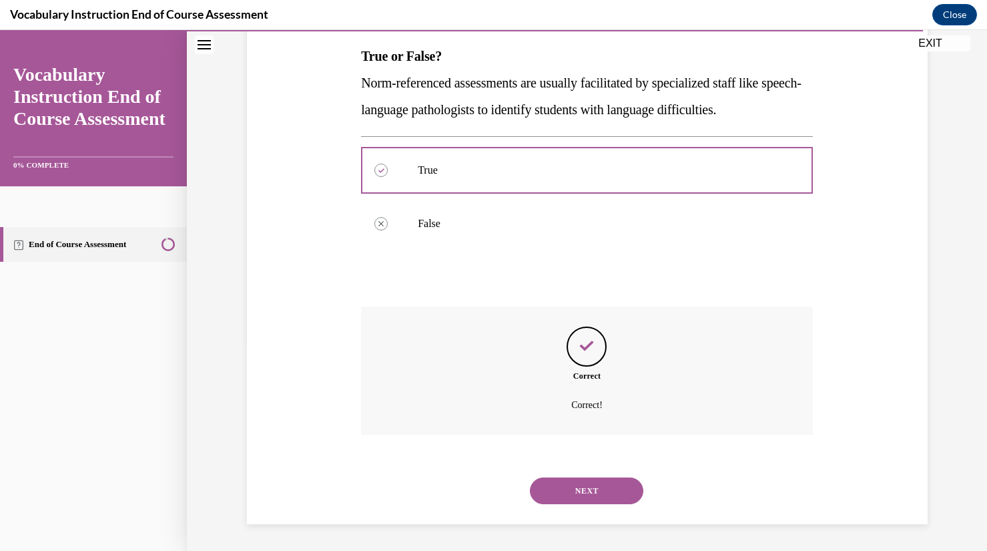
click at [589, 490] on button "NEXT" at bounding box center [586, 490] width 113 height 27
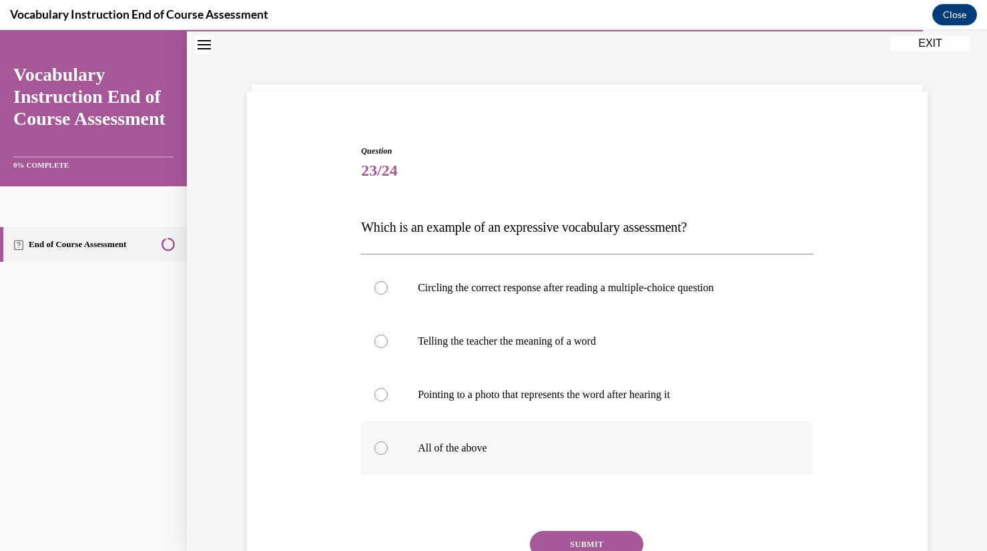
click at [567, 434] on label "All of the above" at bounding box center [587, 447] width 452 height 53
click at [388, 441] on input "All of the above" at bounding box center [381, 447] width 13 height 13
radio input "true"
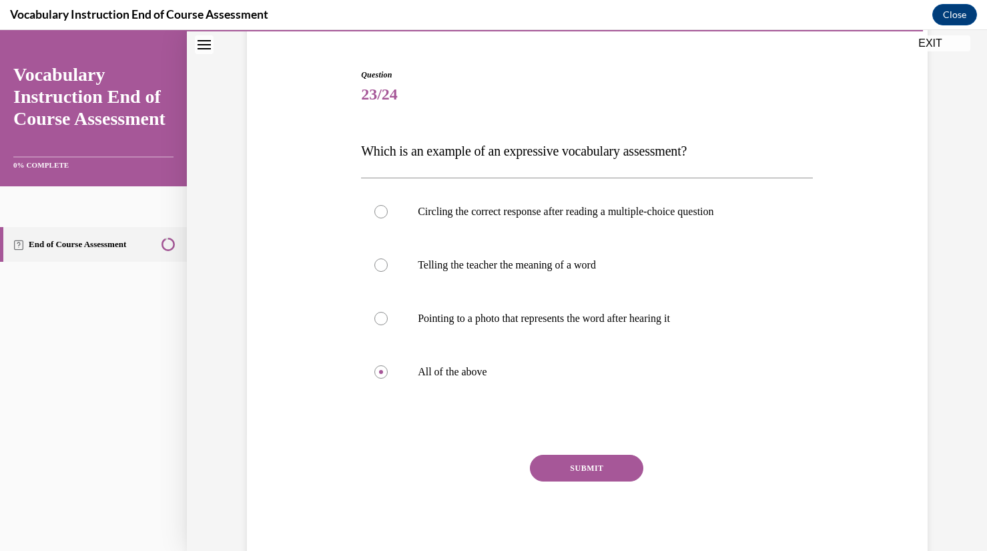
click at [584, 464] on button "SUBMIT" at bounding box center [586, 468] width 113 height 27
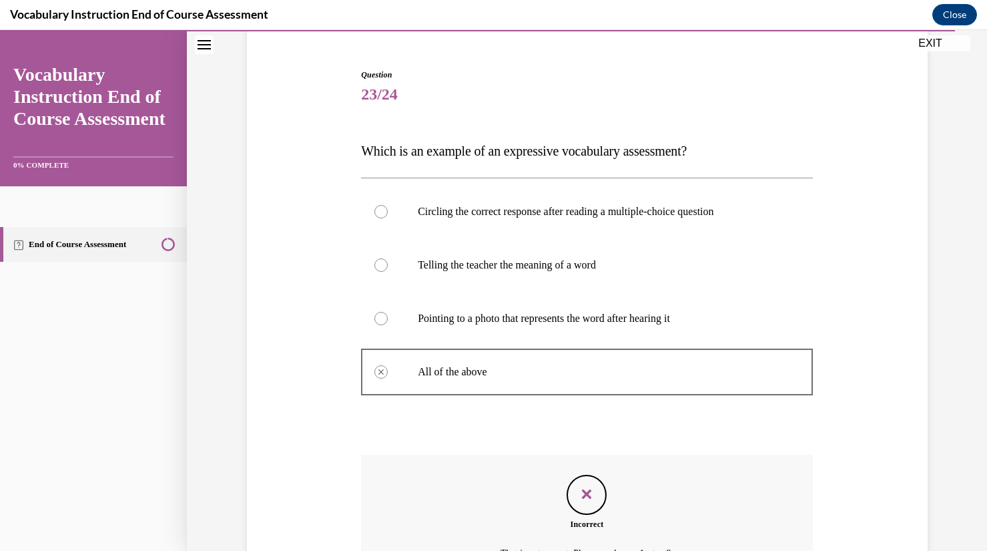
scroll to position [265, 0]
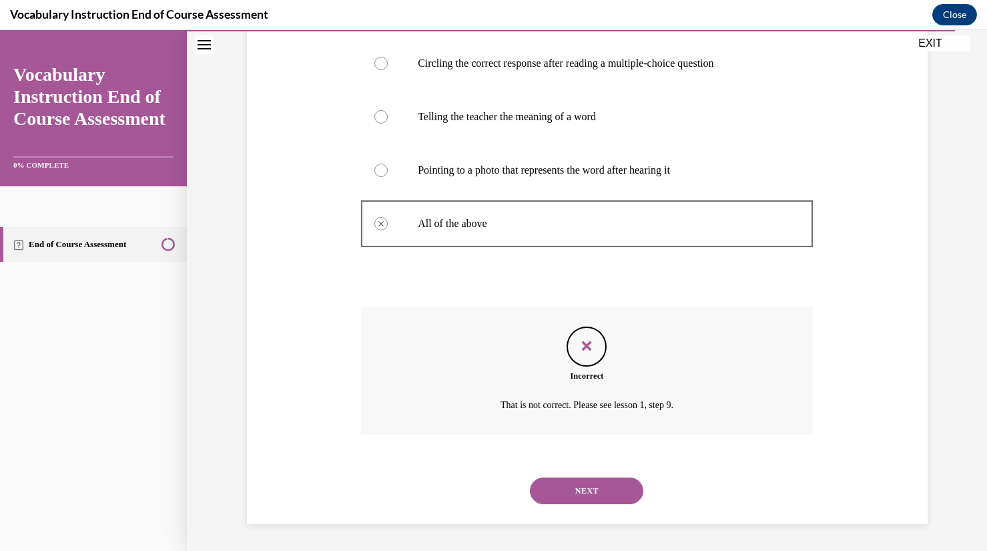
click at [586, 497] on button "NEXT" at bounding box center [586, 490] width 113 height 27
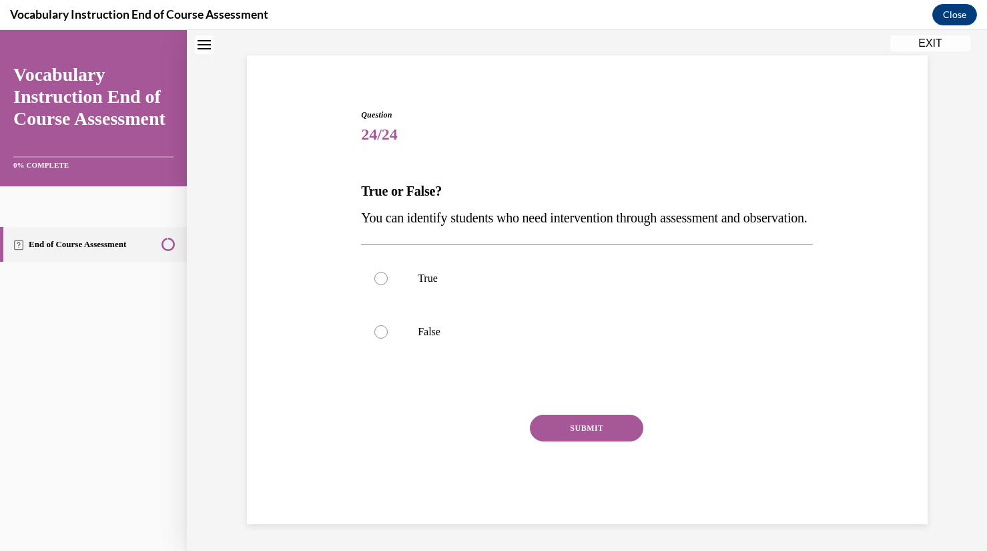
scroll to position [41, 0]
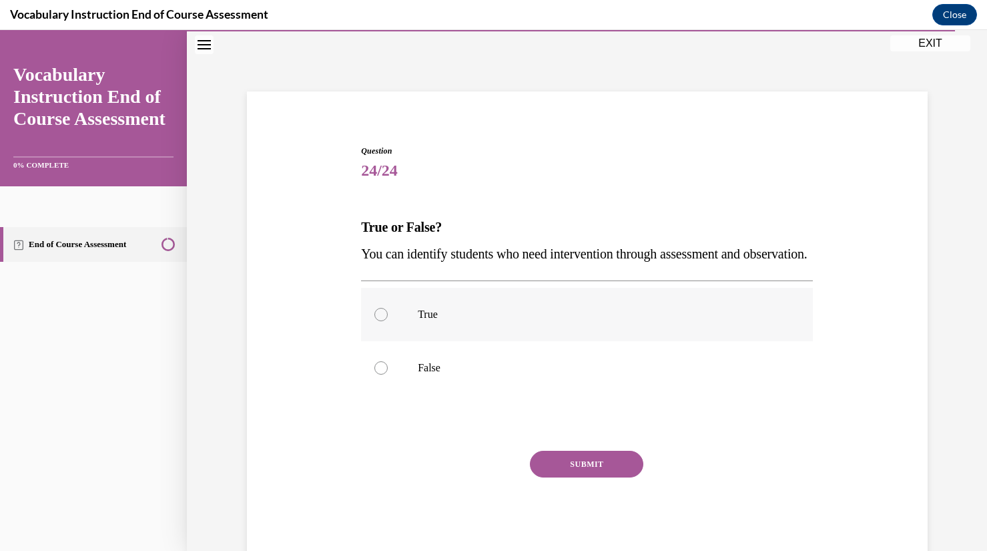
click at [677, 341] on label "True" at bounding box center [587, 314] width 452 height 53
click at [388, 321] on input "True" at bounding box center [381, 314] width 13 height 13
radio input "true"
click at [583, 477] on button "SUBMIT" at bounding box center [586, 464] width 113 height 27
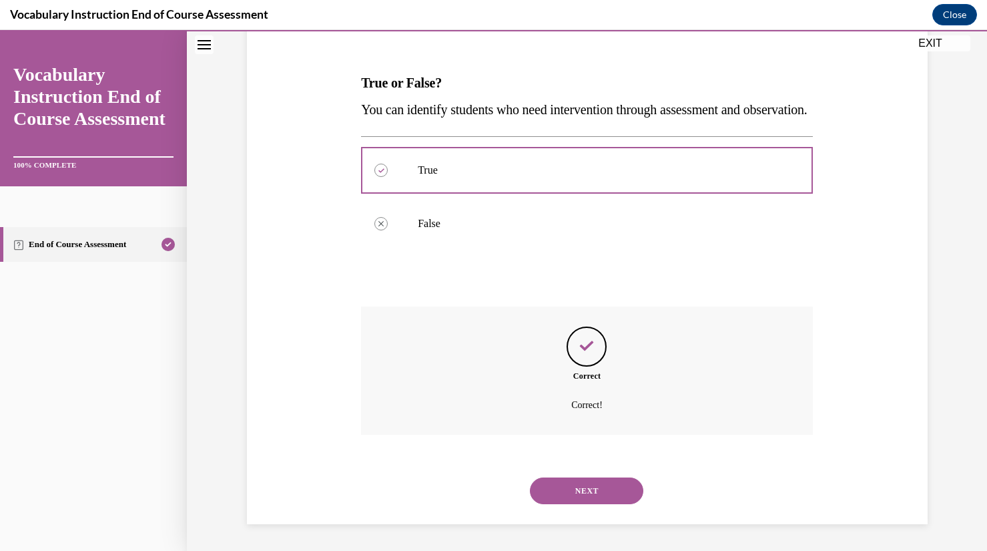
click at [583, 479] on button "NEXT" at bounding box center [586, 490] width 113 height 27
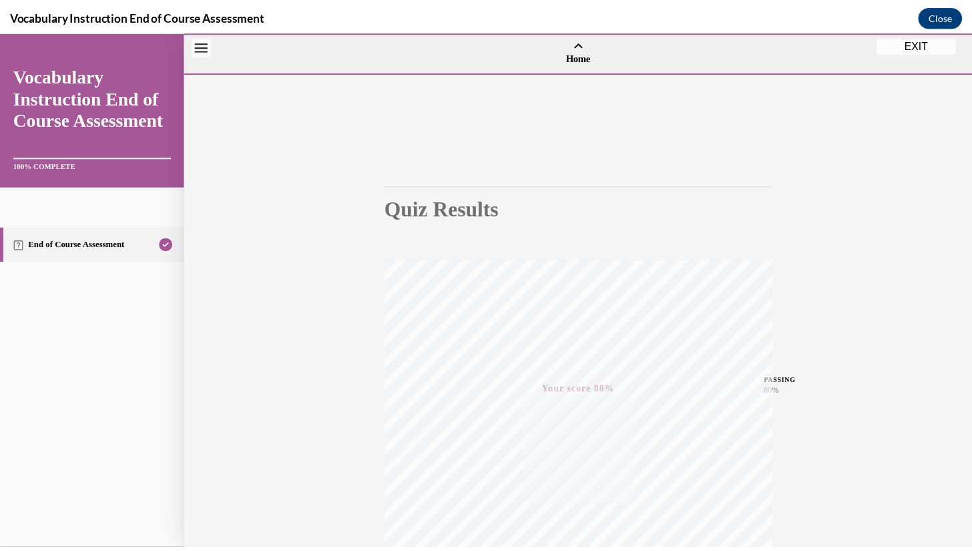
scroll to position [164, 0]
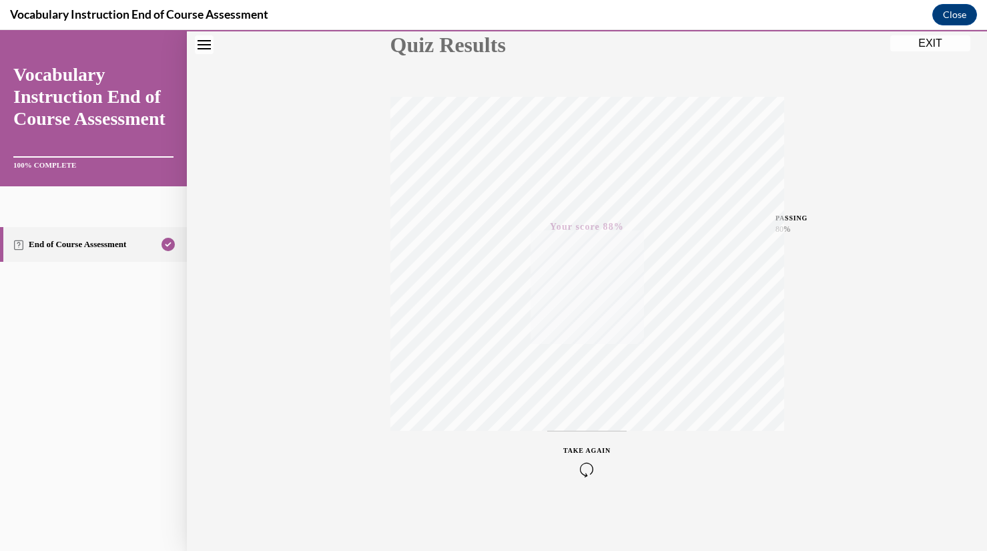
click at [900, 43] on button "EXIT" at bounding box center [931, 43] width 80 height 16
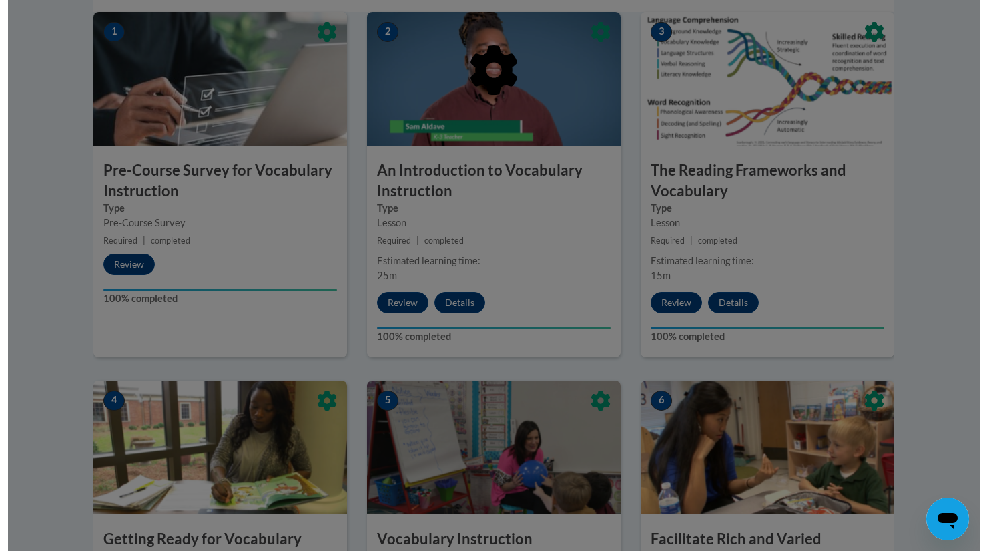
scroll to position [77, 0]
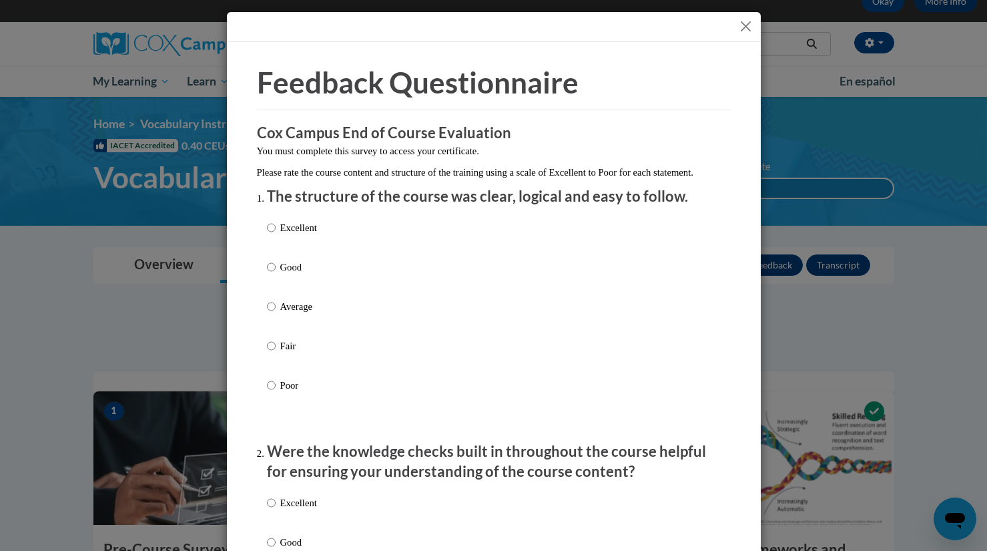
click at [300, 235] on p "Excellent" at bounding box center [298, 227] width 37 height 15
click at [276, 235] on input "Excellent" at bounding box center [271, 227] width 9 height 15
radio input "true"
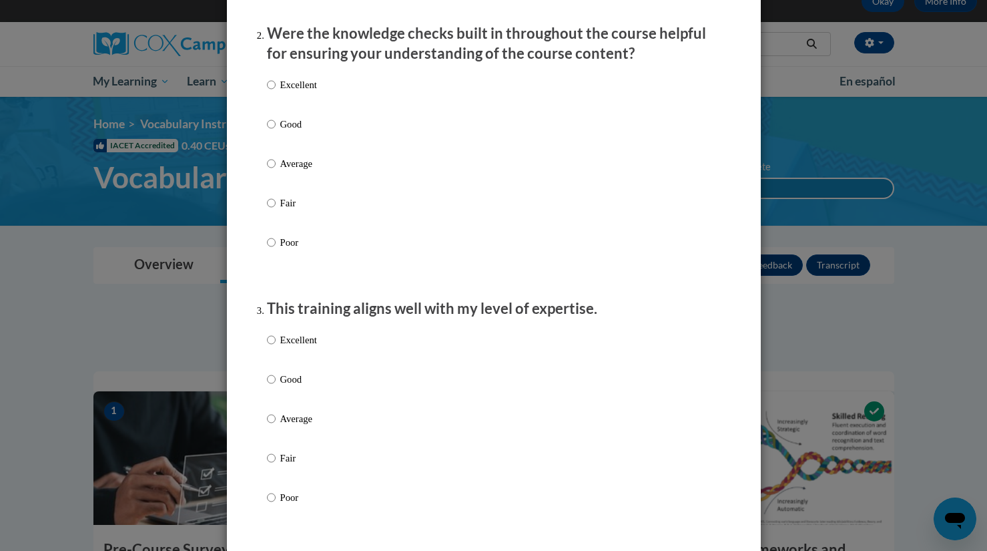
scroll to position [419, 0]
click at [282, 91] on p "Excellent" at bounding box center [298, 84] width 37 height 15
click at [276, 91] on input "Excellent" at bounding box center [271, 84] width 9 height 15
radio input "true"
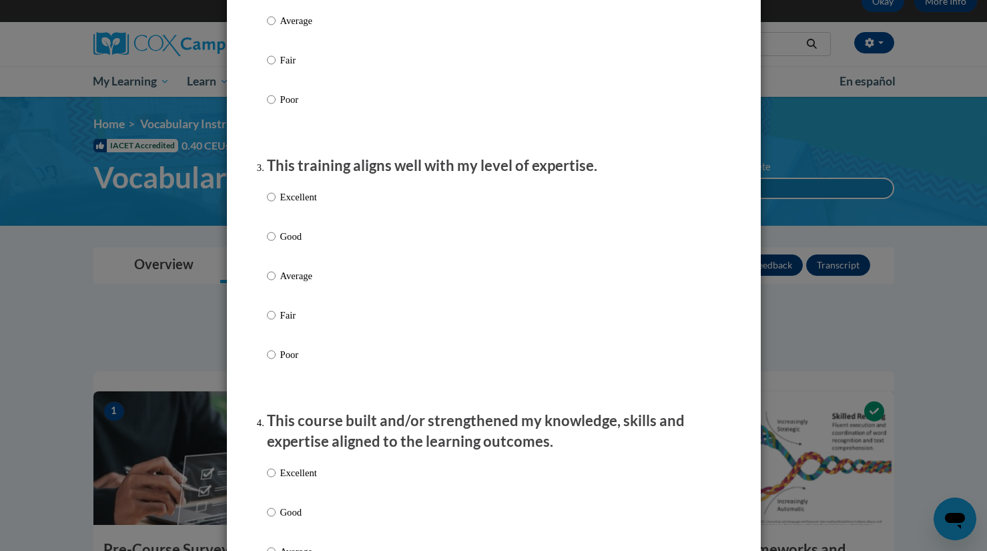
scroll to position [562, 0]
click at [286, 198] on div "Excellent Good Average Fair Poor" at bounding box center [292, 285] width 50 height 207
click at [291, 203] on p "Excellent" at bounding box center [298, 195] width 37 height 15
click at [276, 203] on input "Excellent" at bounding box center [271, 195] width 9 height 15
radio input "true"
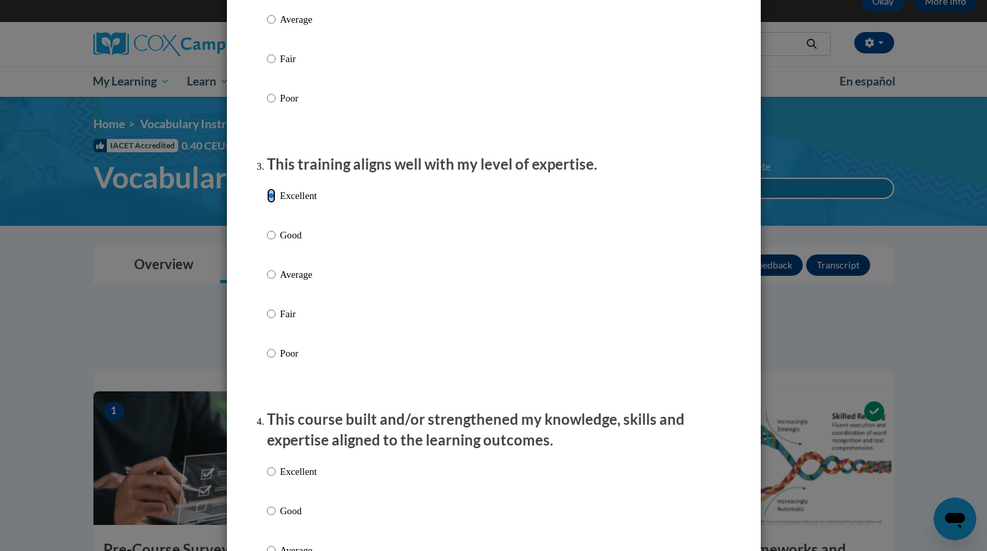
scroll to position [843, 0]
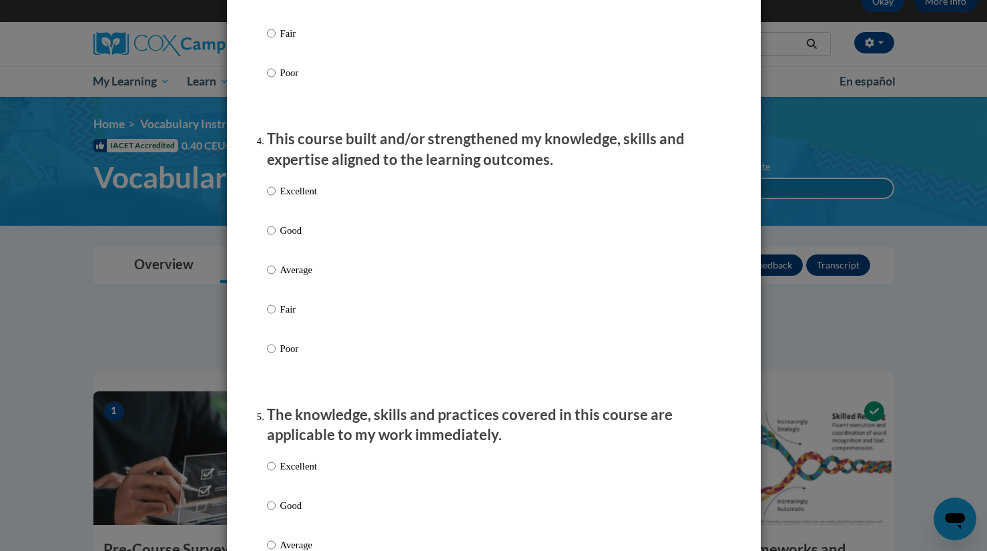
click at [294, 198] on p "Excellent" at bounding box center [298, 191] width 37 height 15
click at [276, 198] on input "Excellent" at bounding box center [271, 191] width 9 height 15
radio input "true"
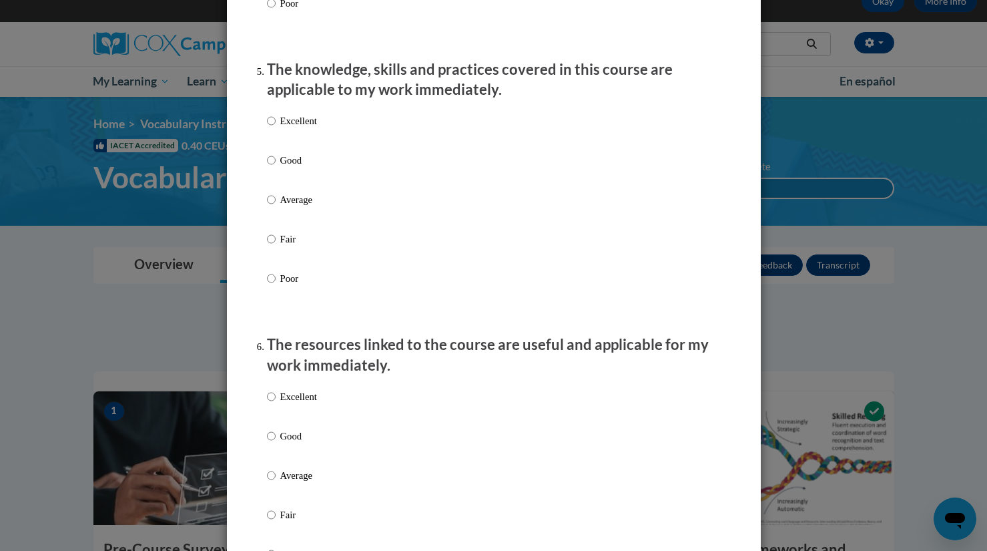
scroll to position [1187, 0]
click at [280, 168] on p "Good" at bounding box center [298, 161] width 37 height 15
click at [276, 168] on input "Good" at bounding box center [271, 161] width 9 height 15
radio input "true"
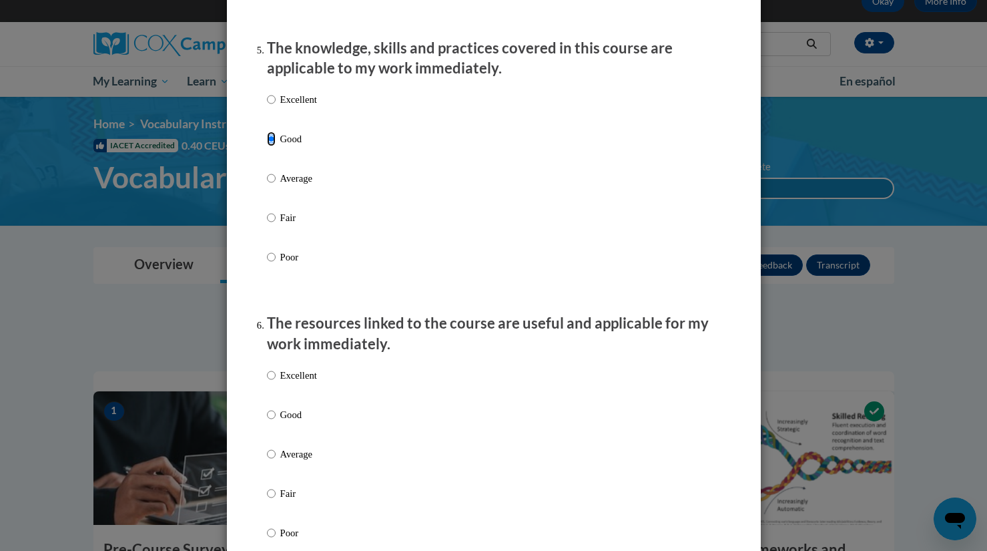
scroll to position [1201, 0]
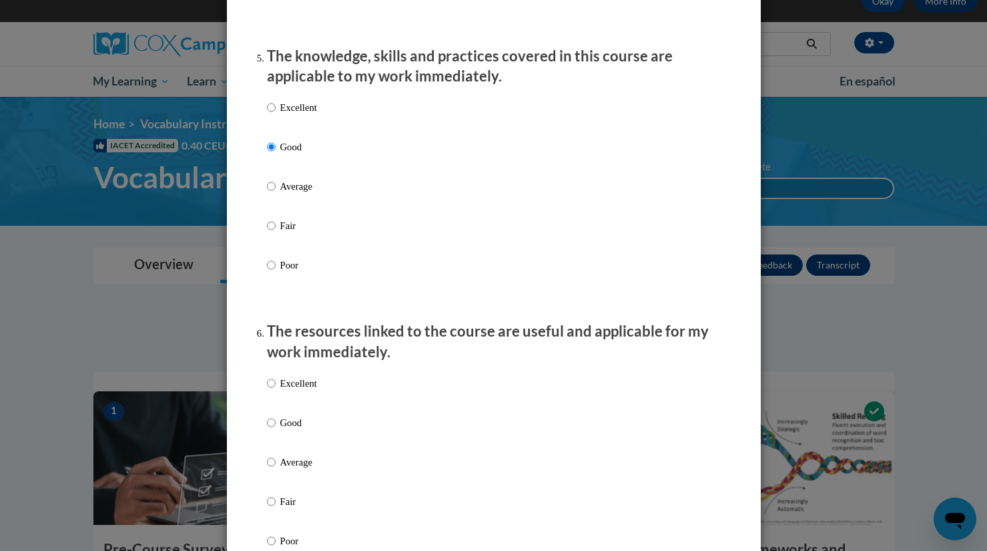
click at [303, 115] on p "Excellent" at bounding box center [298, 107] width 37 height 15
click at [276, 115] on input "Excellent" at bounding box center [271, 107] width 9 height 15
radio input "true"
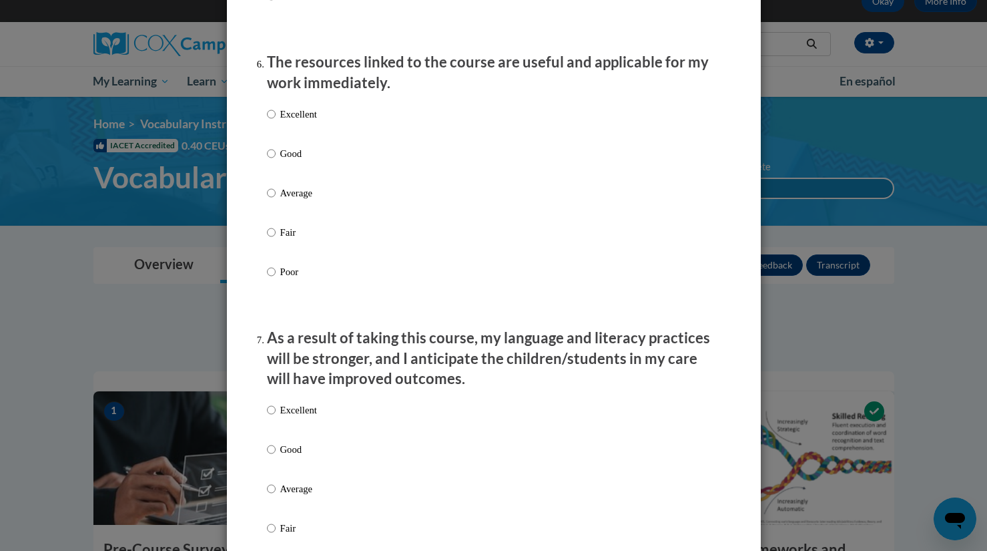
scroll to position [1470, 0]
click at [280, 118] on p "Excellent" at bounding box center [298, 114] width 37 height 15
click at [276, 118] on input "Excellent" at bounding box center [271, 114] width 9 height 15
radio input "true"
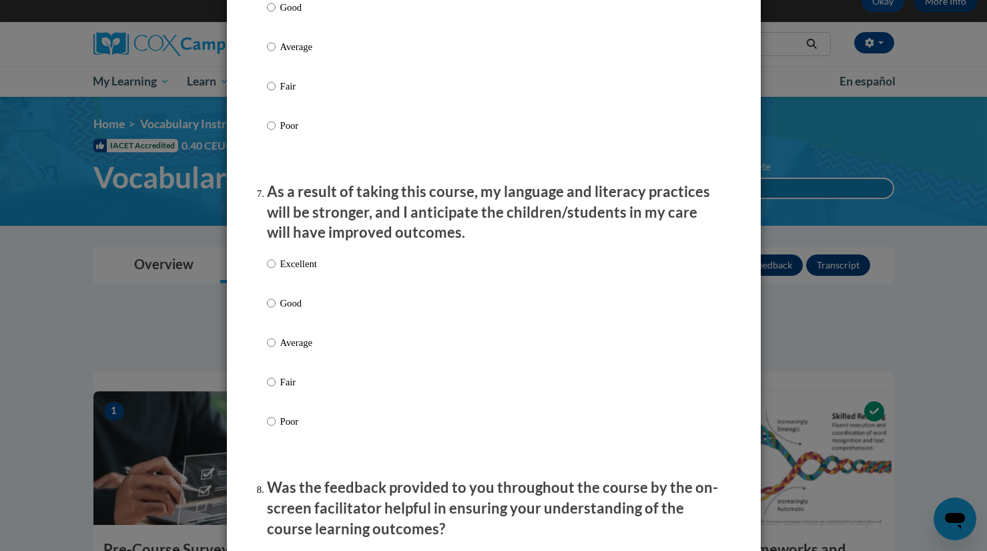
click at [294, 271] on p "Excellent" at bounding box center [298, 263] width 37 height 15
click at [276, 271] on input "Excellent" at bounding box center [271, 263] width 9 height 15
radio input "true"
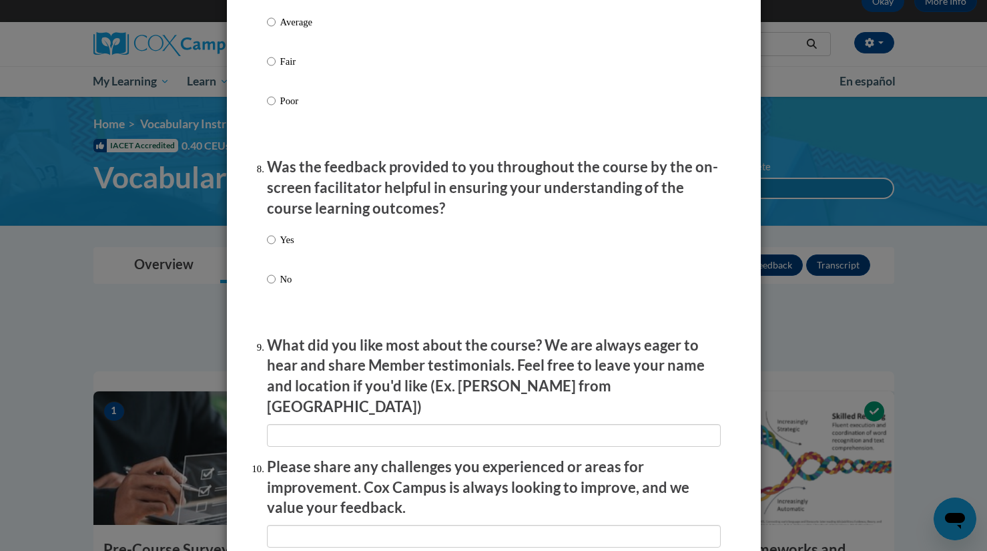
scroll to position [1937, 0]
click at [280, 247] on p "Yes" at bounding box center [287, 239] width 14 height 15
click at [276, 247] on input "Yes" at bounding box center [271, 239] width 9 height 15
radio input "true"
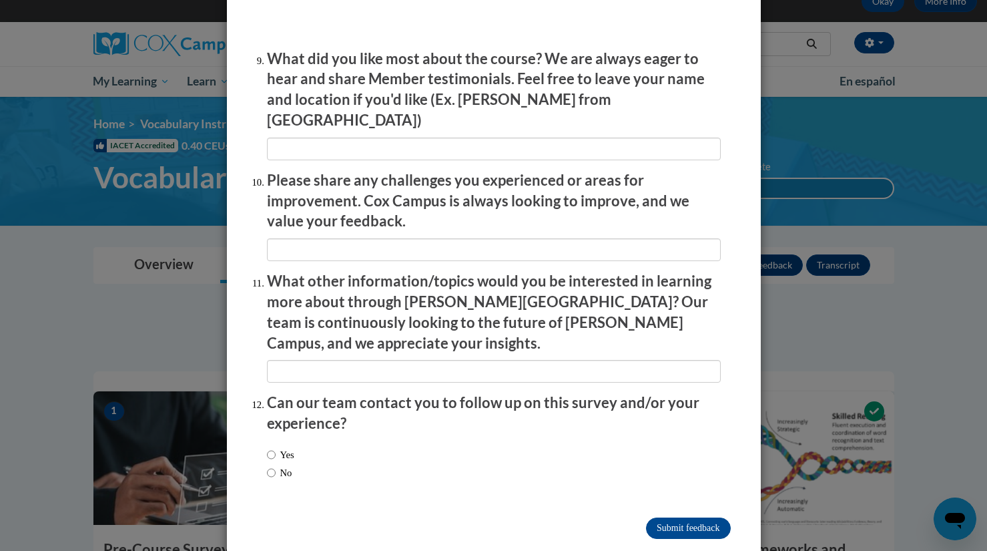
click at [280, 465] on label "No" at bounding box center [279, 472] width 25 height 15
click at [276, 465] on input "No" at bounding box center [271, 472] width 9 height 15
radio input "true"
click at [670, 517] on input "Submit feedback" at bounding box center [688, 527] width 84 height 21
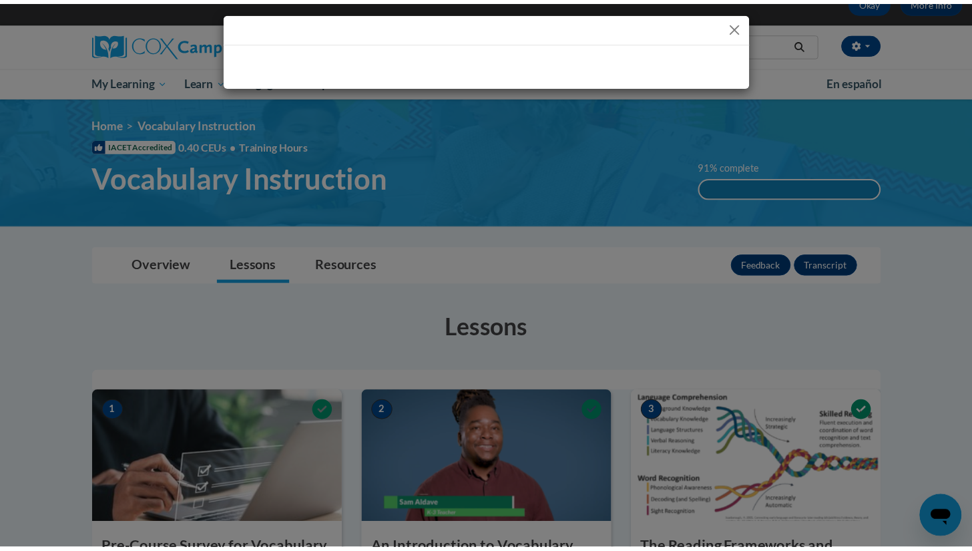
scroll to position [0, 0]
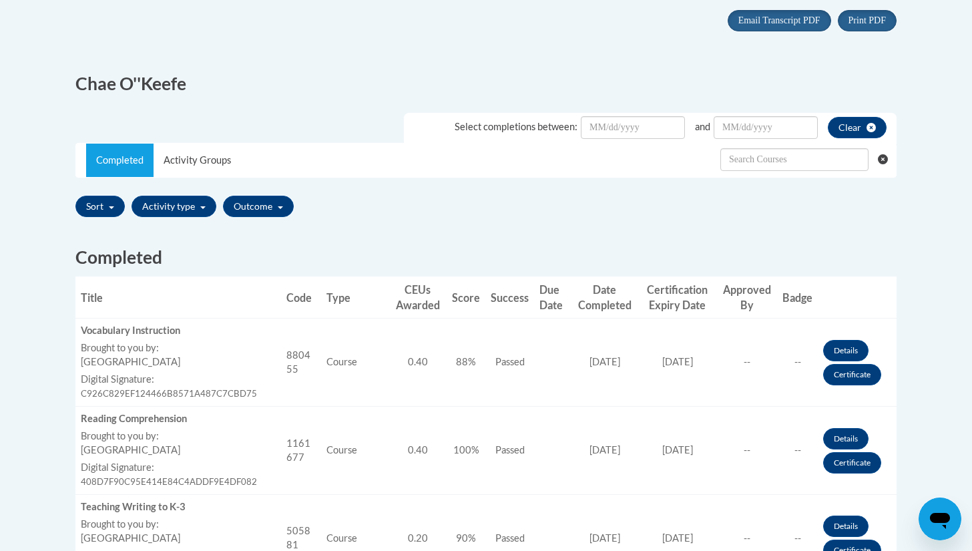
scroll to position [300, 0]
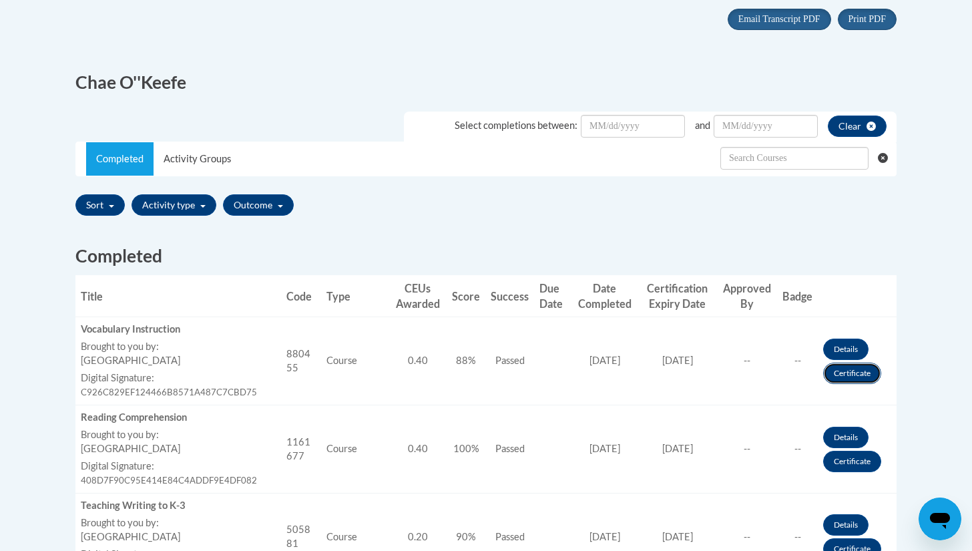
click at [861, 370] on link "Certificate" at bounding box center [852, 373] width 58 height 21
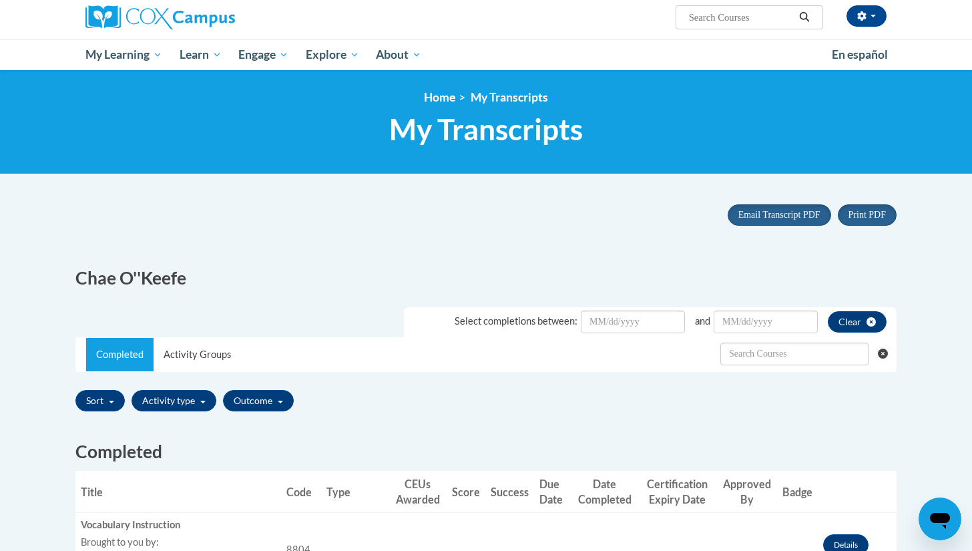
scroll to position [107, 0]
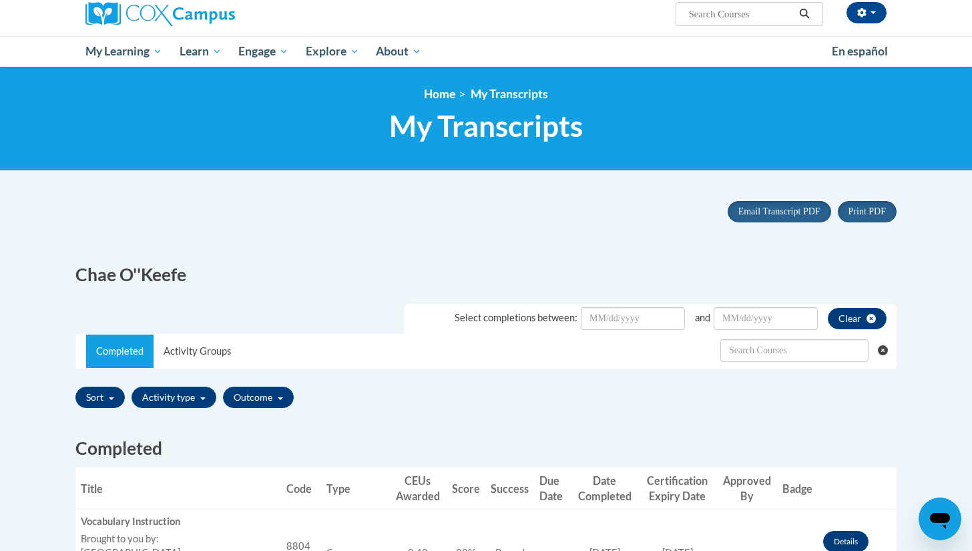
click at [784, 264] on div "Chae O''Keefe" at bounding box center [485, 271] width 841 height 45
click at [863, 220] on link "Portrait" at bounding box center [891, 215] width 105 height 18
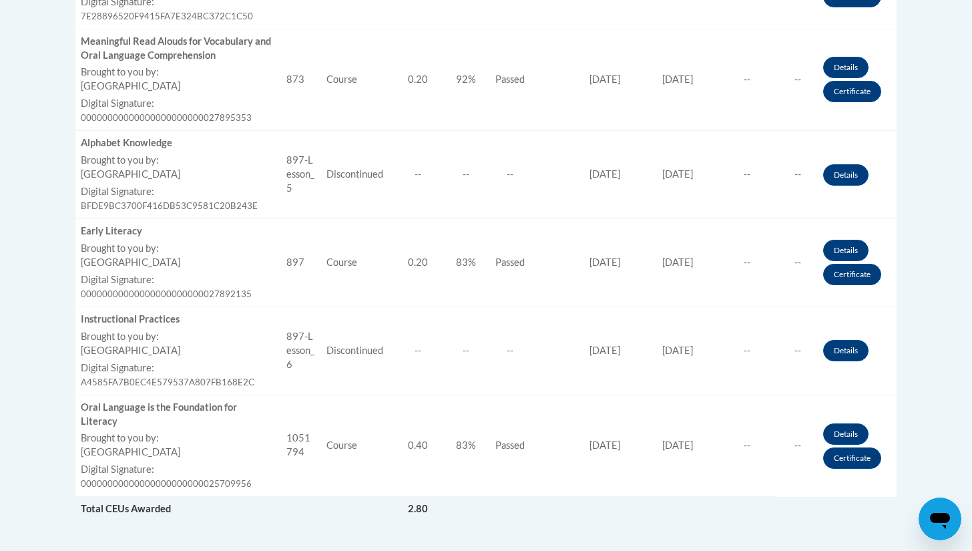
scroll to position [1293, 0]
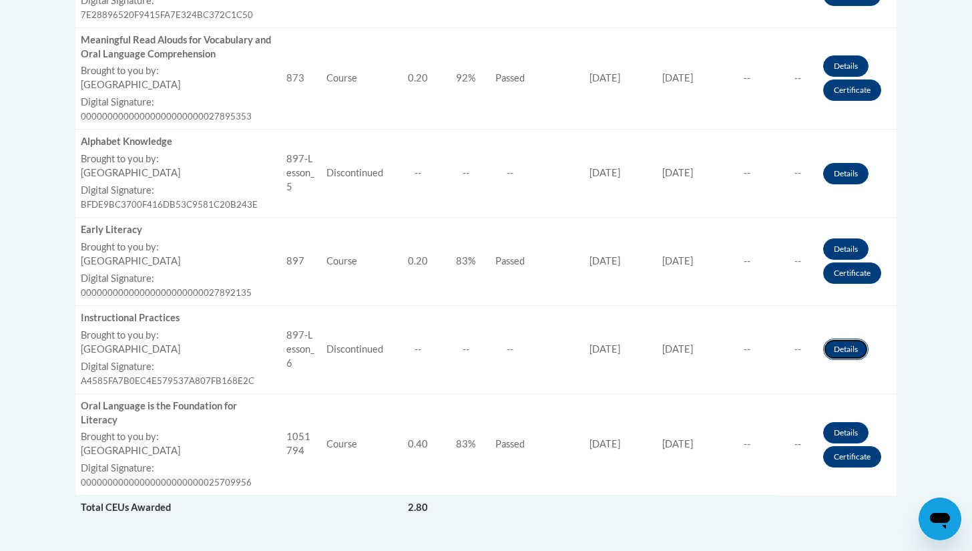
click at [836, 347] on link "Details" at bounding box center [845, 348] width 45 height 21
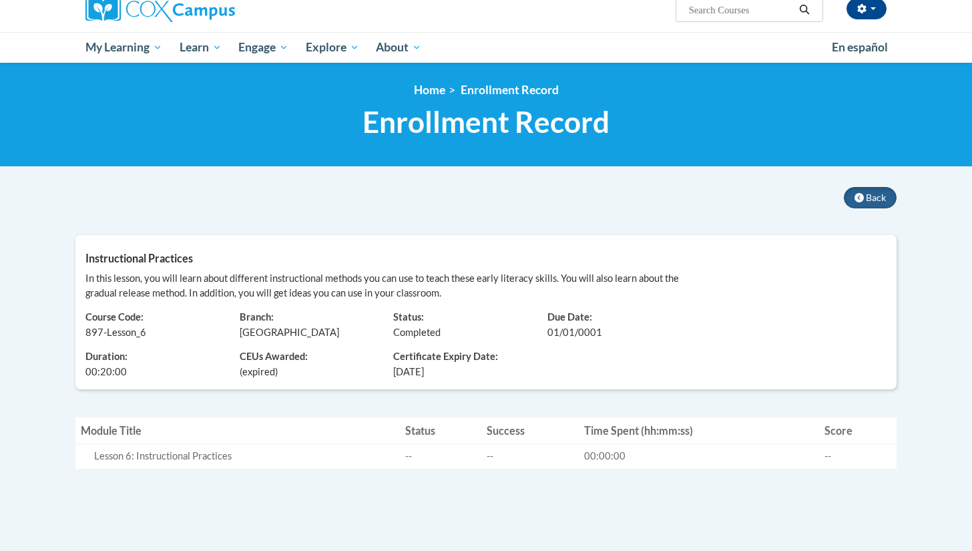
scroll to position [110, 0]
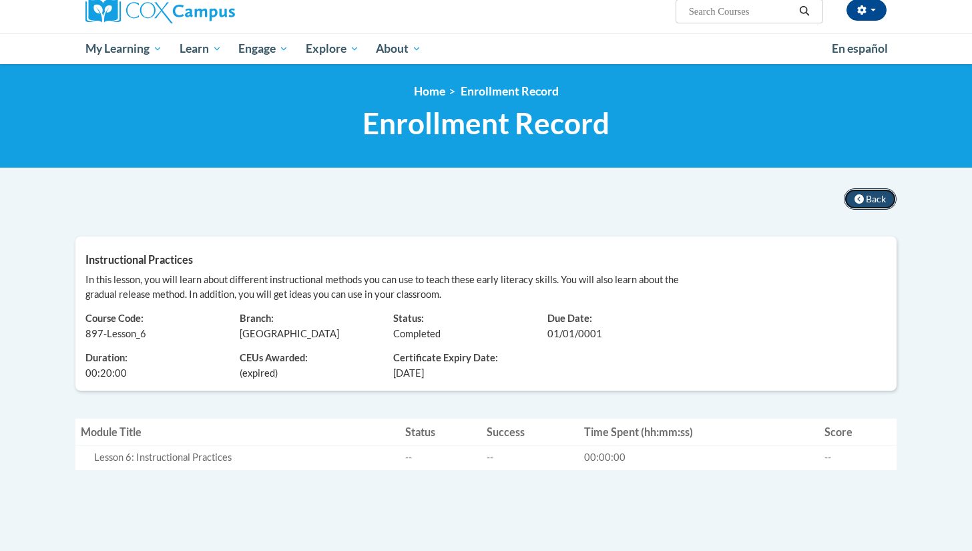
click at [854, 190] on button "Back" at bounding box center [870, 198] width 53 height 21
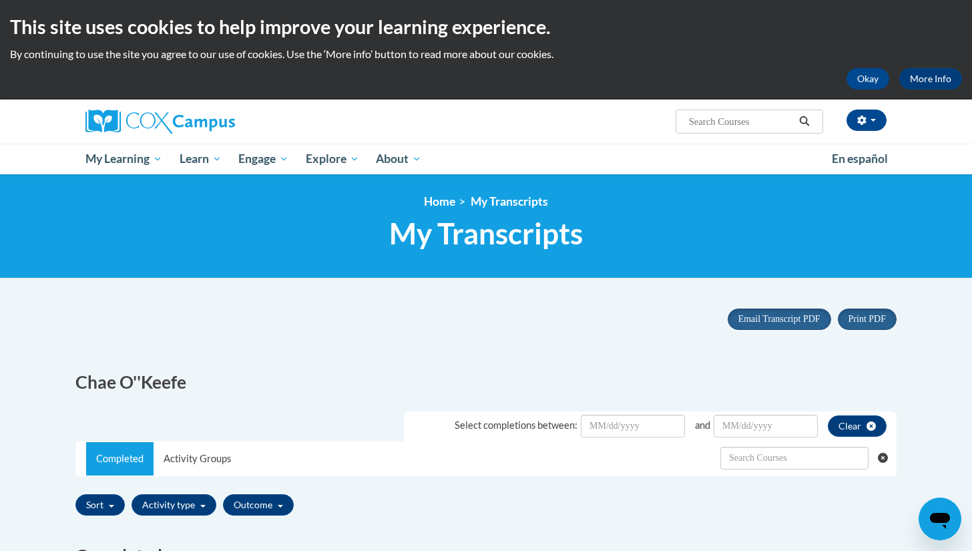
click at [713, 117] on input "Search..." at bounding box center [741, 121] width 107 height 16
type input "instructional practices"
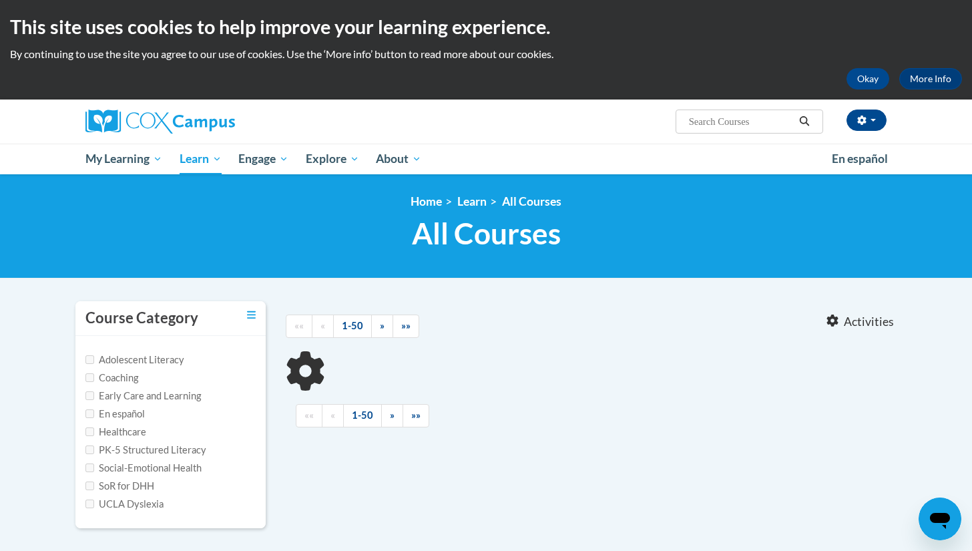
click at [764, 117] on input "Search..." at bounding box center [741, 121] width 107 height 16
type input "instructional practicesinstruction"
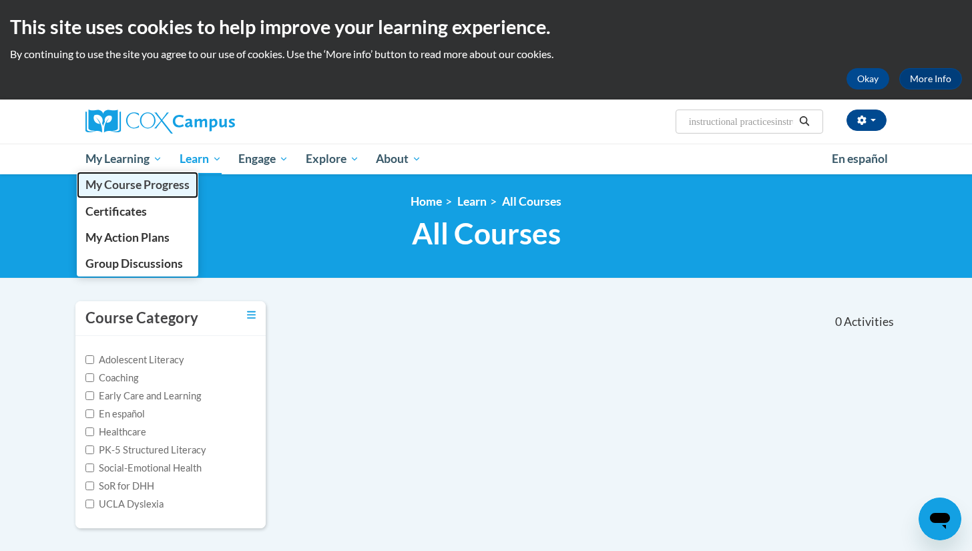
click at [113, 183] on span "My Course Progress" at bounding box center [137, 185] width 104 height 14
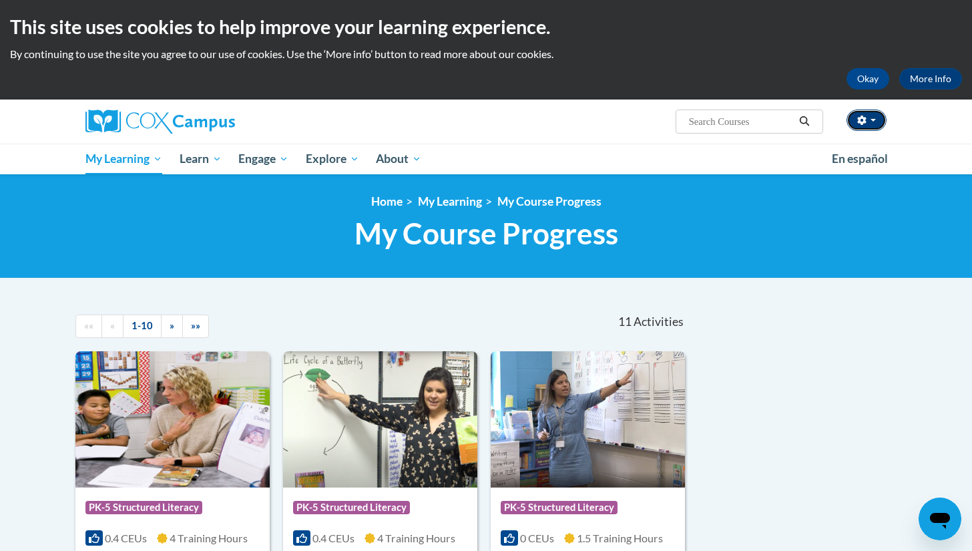
click at [869, 122] on button "button" at bounding box center [867, 119] width 40 height 21
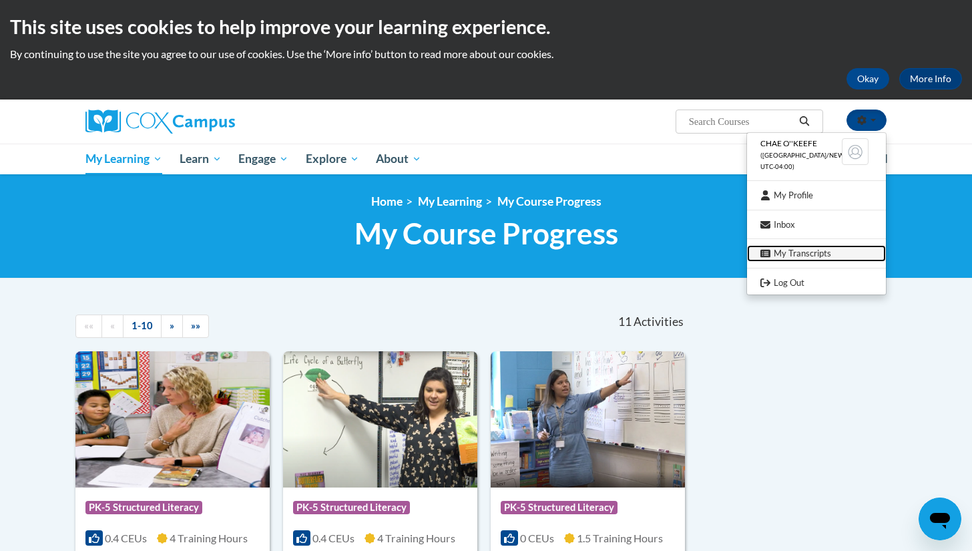
click at [824, 250] on link "My Transcripts" at bounding box center [816, 253] width 139 height 17
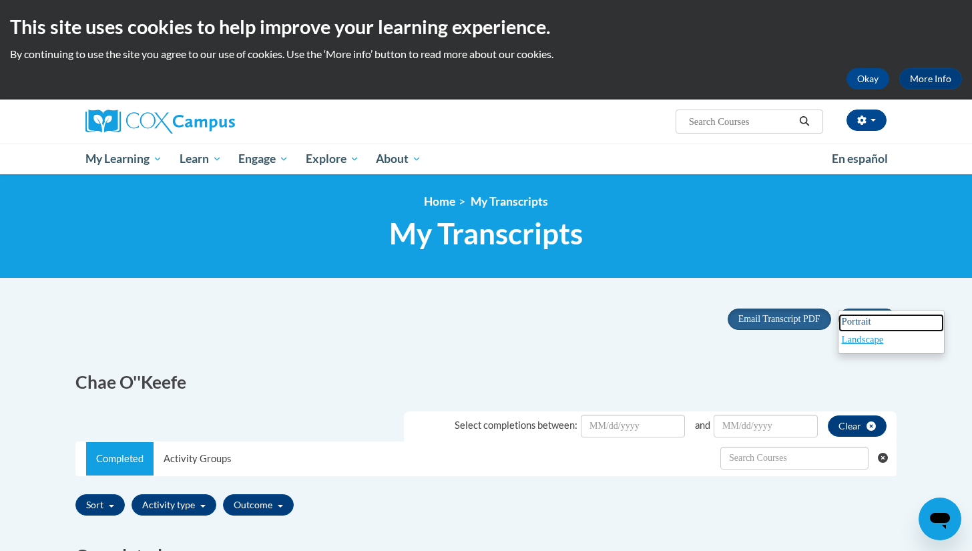
click at [860, 326] on span "Portrait" at bounding box center [856, 321] width 29 height 11
click at [881, 127] on button "button" at bounding box center [867, 119] width 40 height 21
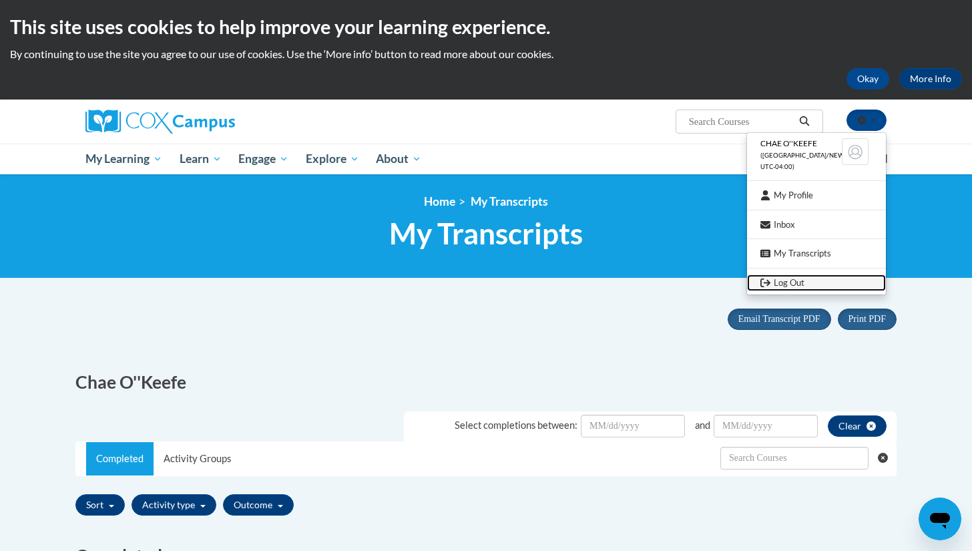
click at [784, 287] on link "Log Out" at bounding box center [816, 282] width 139 height 17
